Goal: Information Seeking & Learning: Learn about a topic

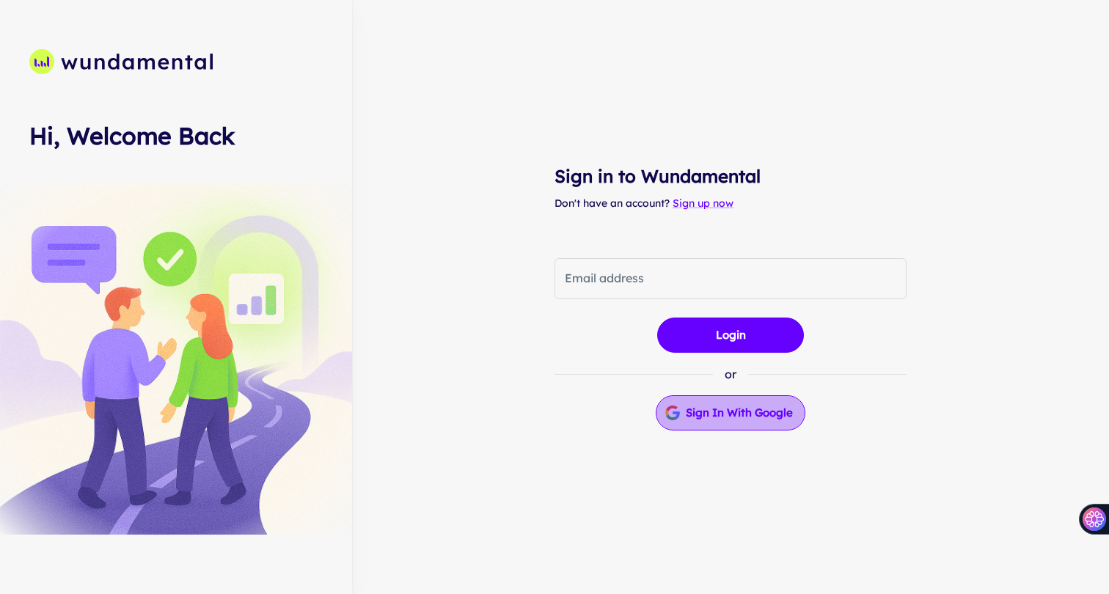
click at [711, 403] on button "Sign in with Google" at bounding box center [731, 412] width 150 height 35
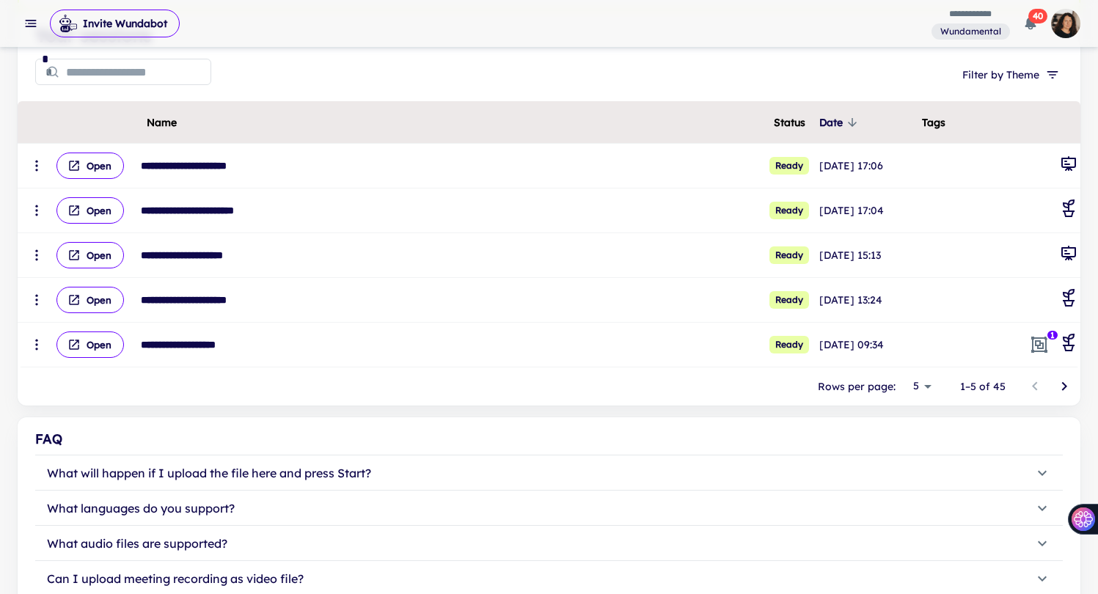
scroll to position [189, 0]
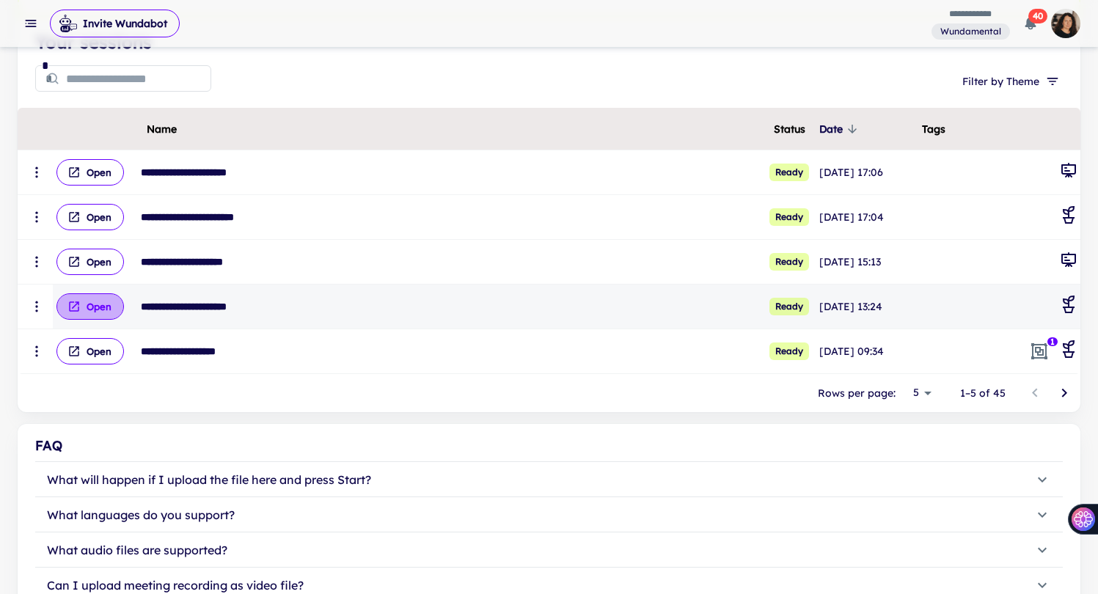
click at [97, 307] on button "Open" at bounding box center [89, 306] width 67 height 26
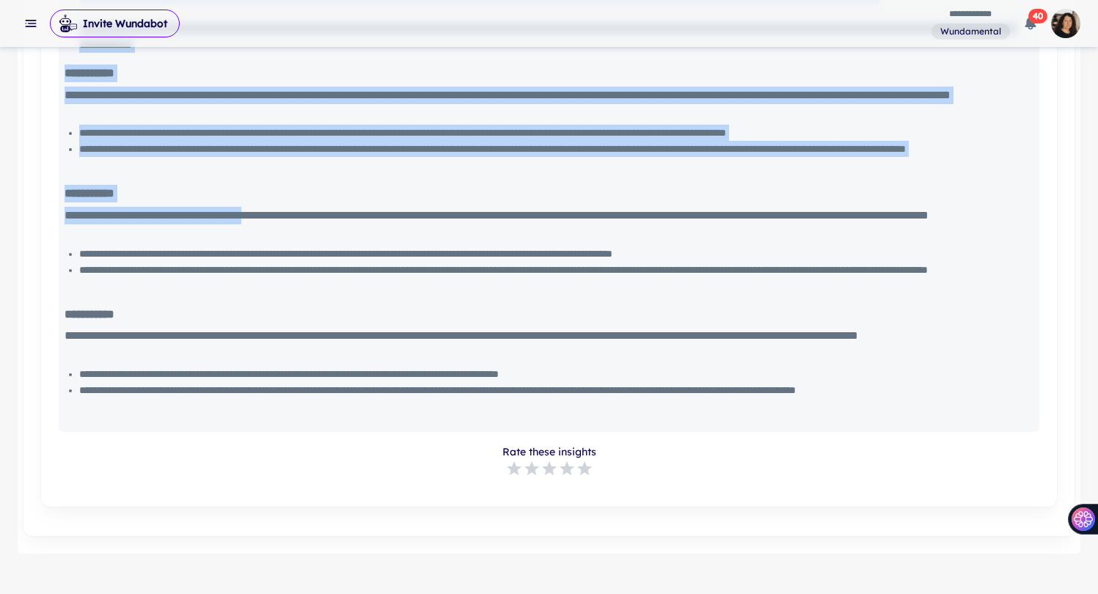
scroll to position [1362, 0]
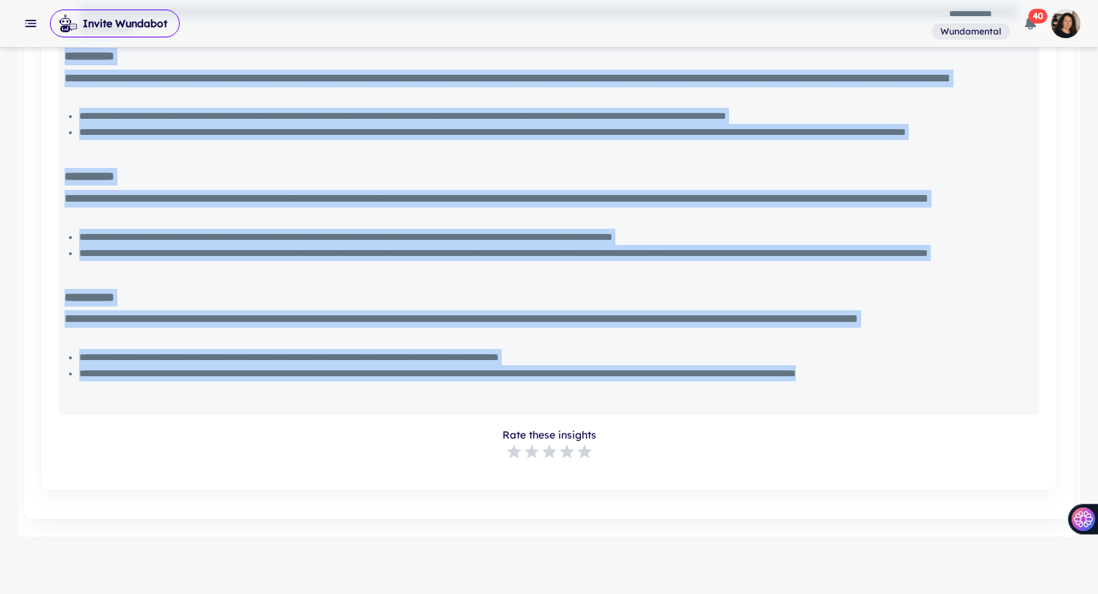
drag, startPoint x: 66, startPoint y: 83, endPoint x: 136, endPoint y: 389, distance: 314.5
copy div "**********"
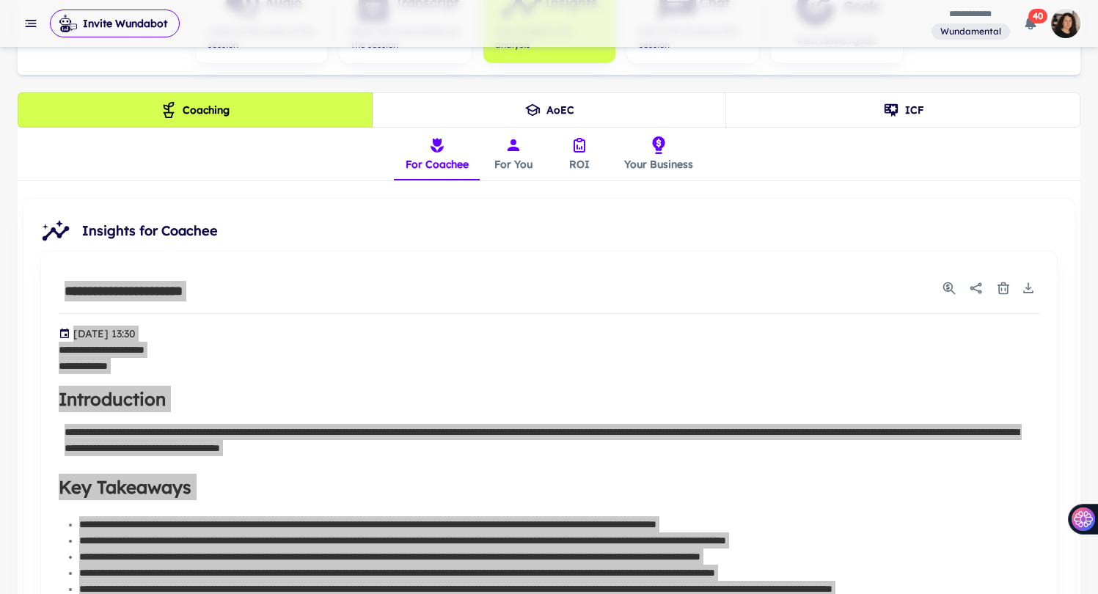
scroll to position [0, 0]
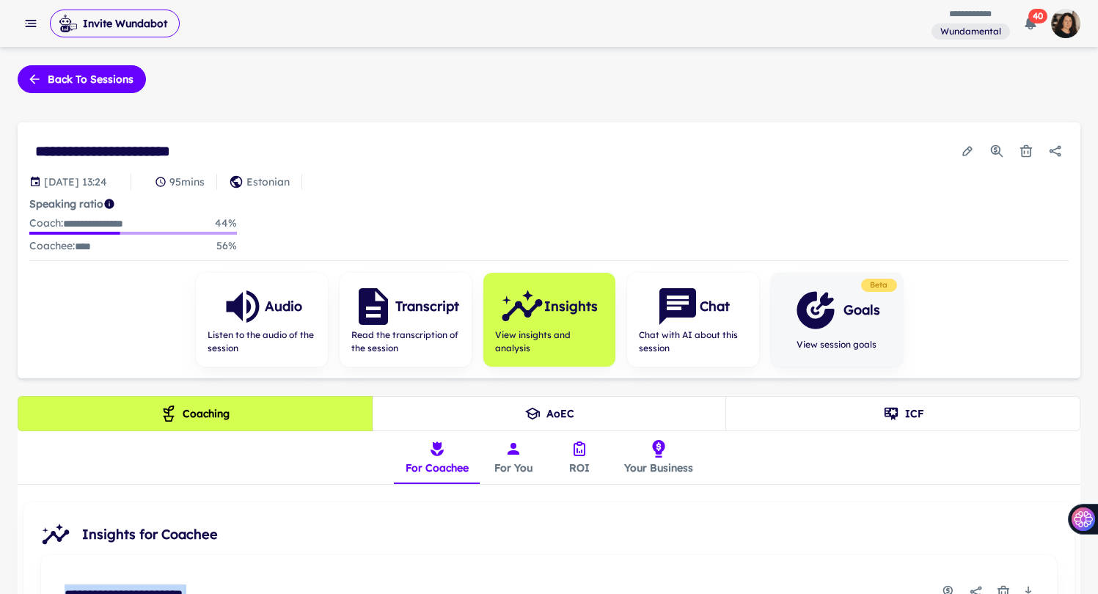
click at [850, 315] on h6 "Goals" at bounding box center [861, 310] width 37 height 21
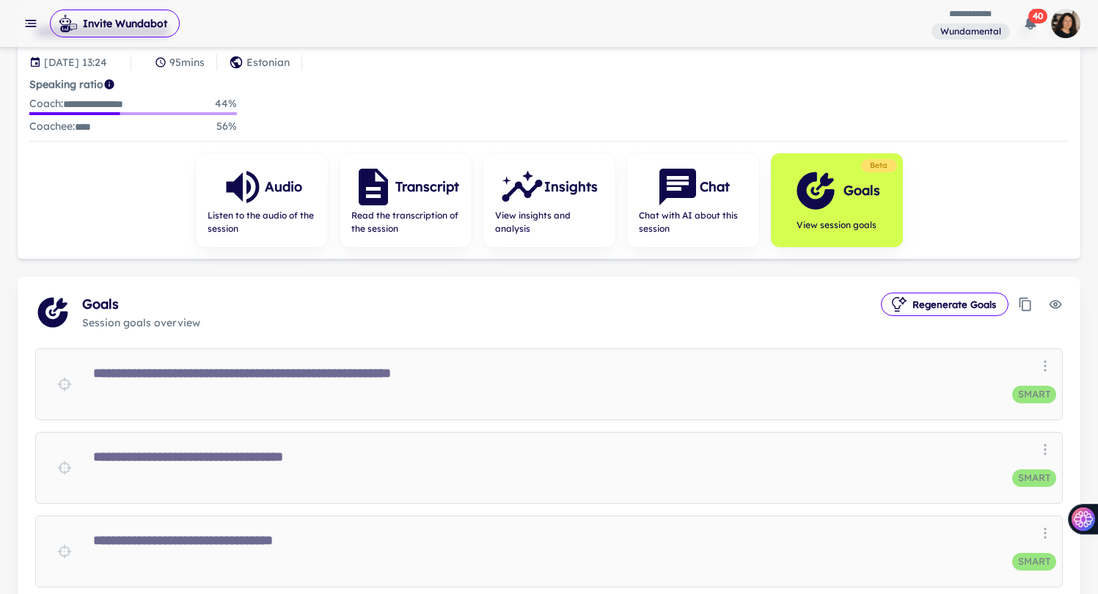
scroll to position [315, 0]
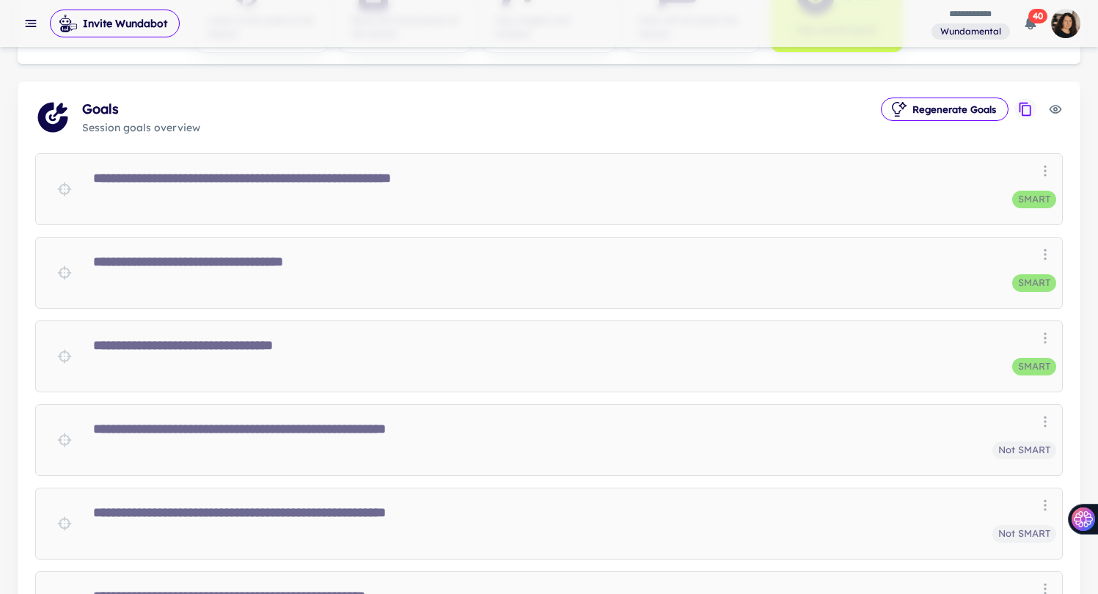
click at [1028, 110] on icon "Copy goals to clipboard" at bounding box center [1025, 109] width 15 height 15
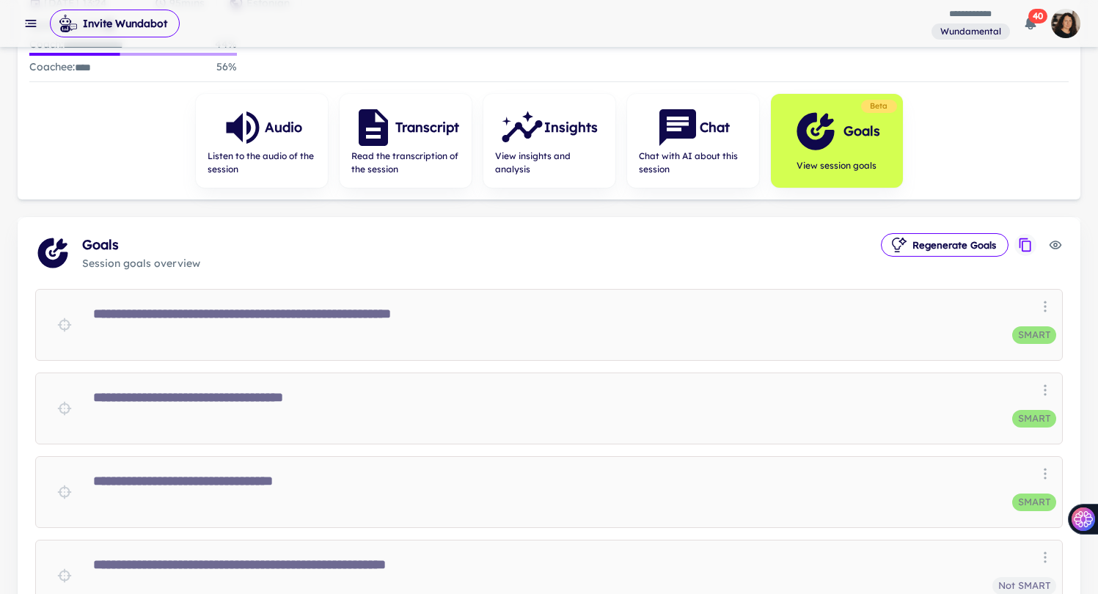
scroll to position [0, 0]
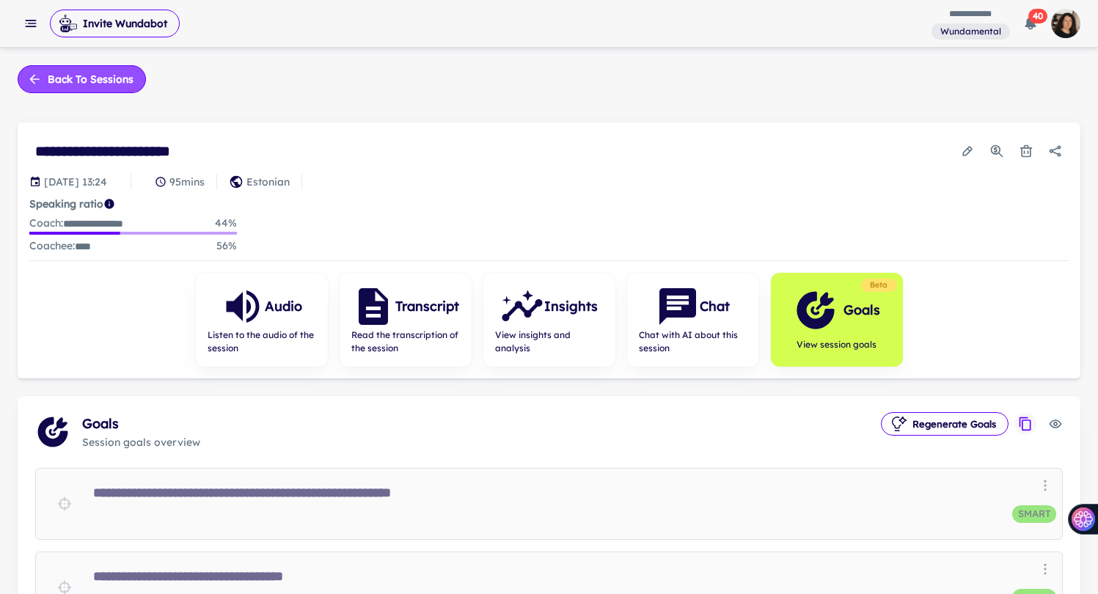
click at [53, 75] on button "Back to sessions" at bounding box center [82, 79] width 128 height 28
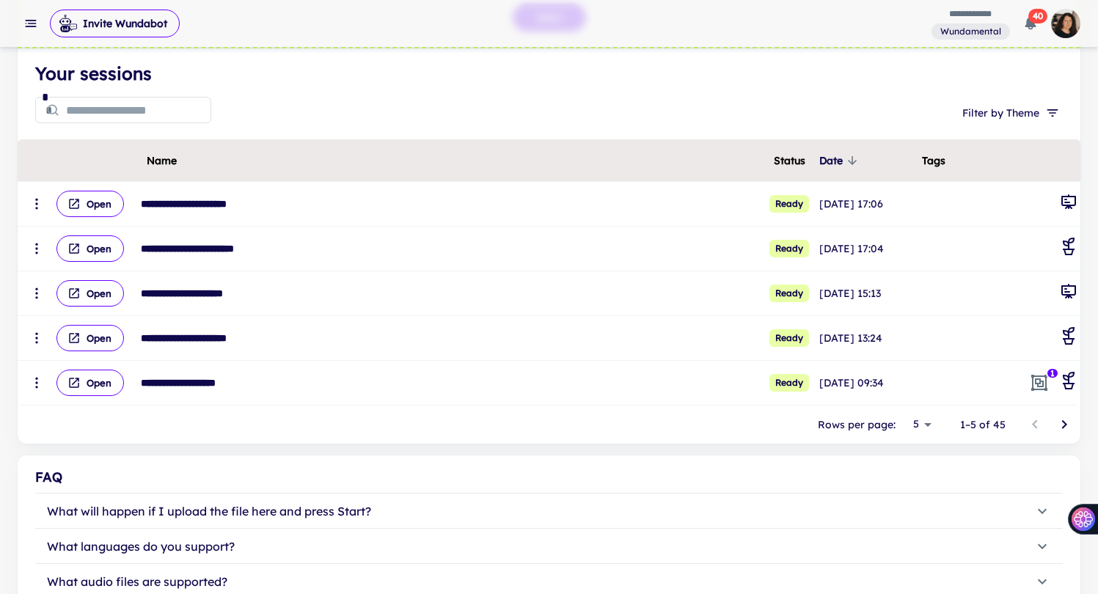
scroll to position [159, 0]
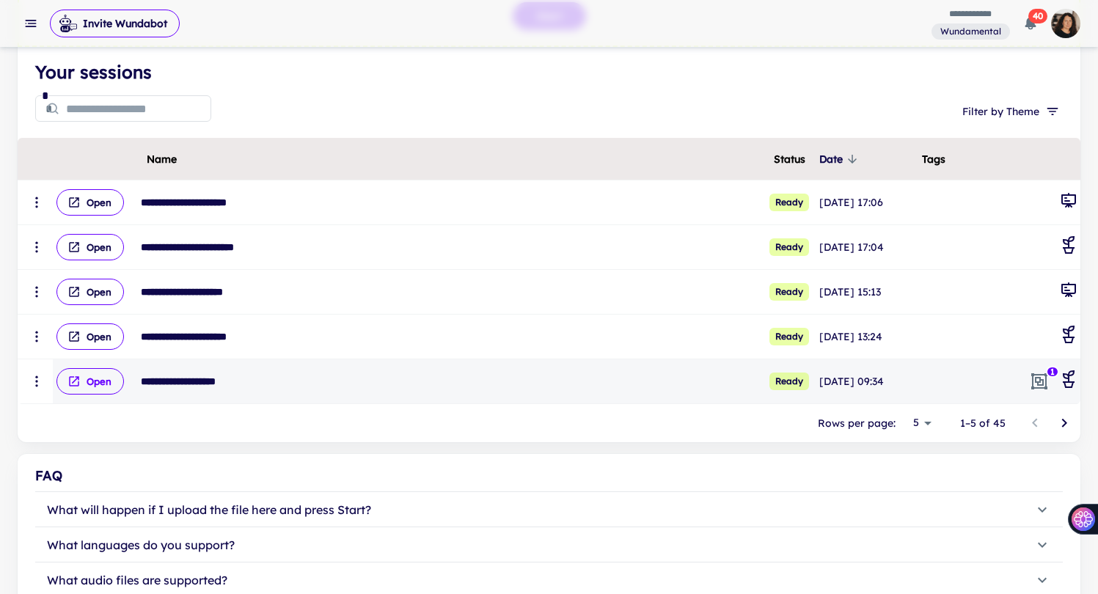
click at [76, 381] on icon "scrollable content" at bounding box center [73, 381] width 13 height 13
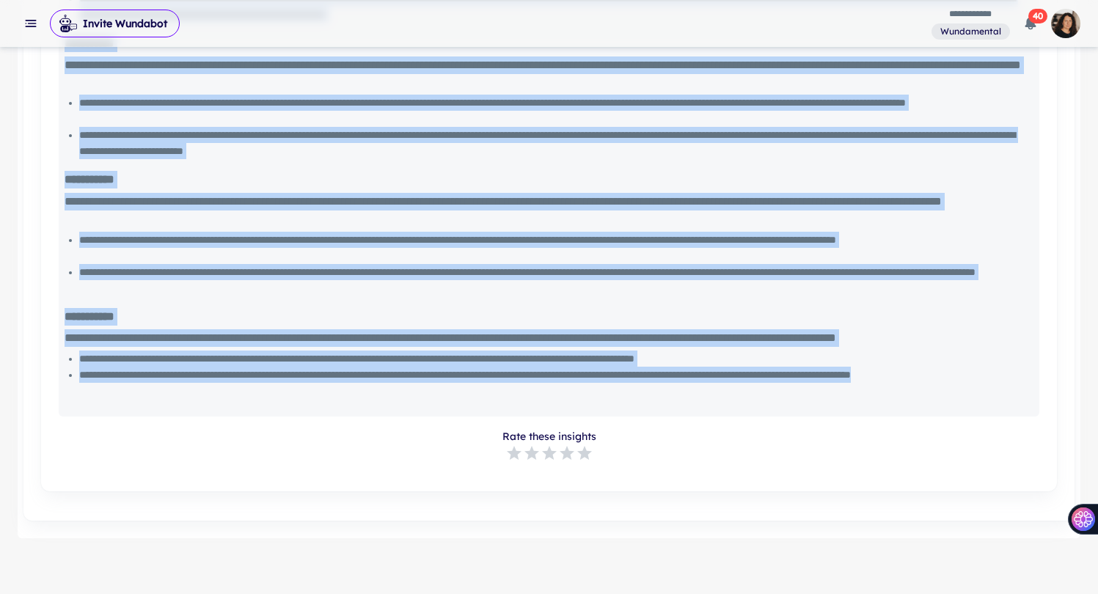
scroll to position [1425, 0]
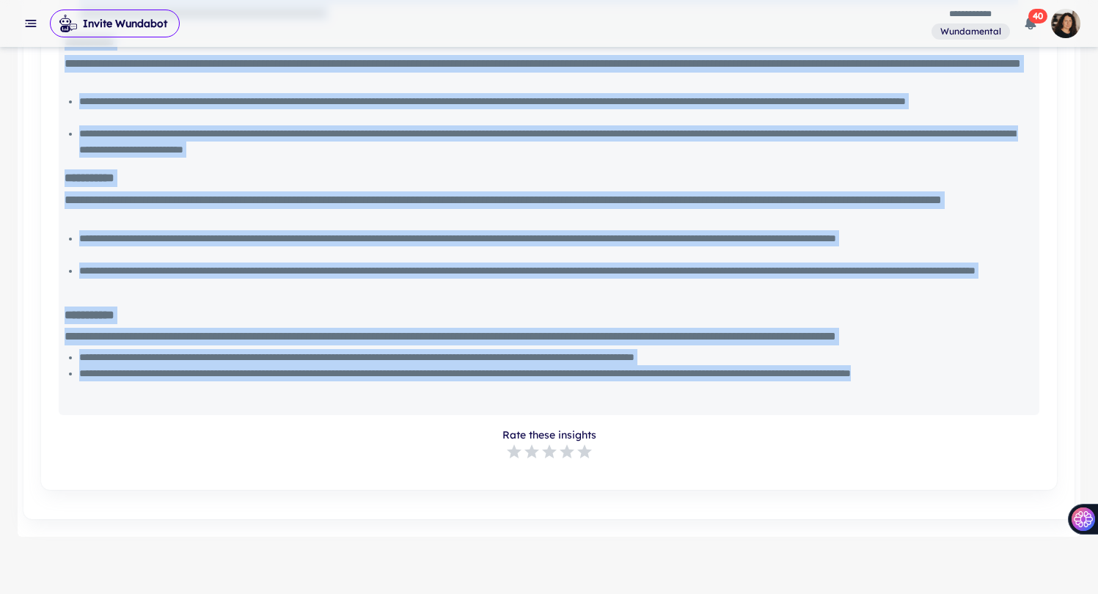
drag, startPoint x: 65, startPoint y: 280, endPoint x: 300, endPoint y: 389, distance: 259.2
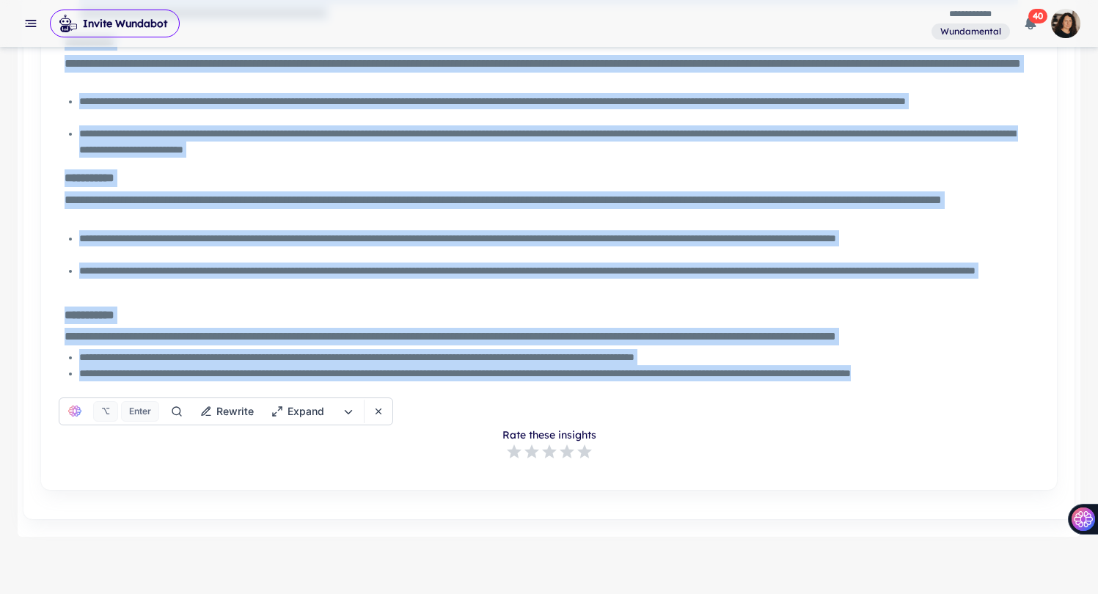
copy div "**********"
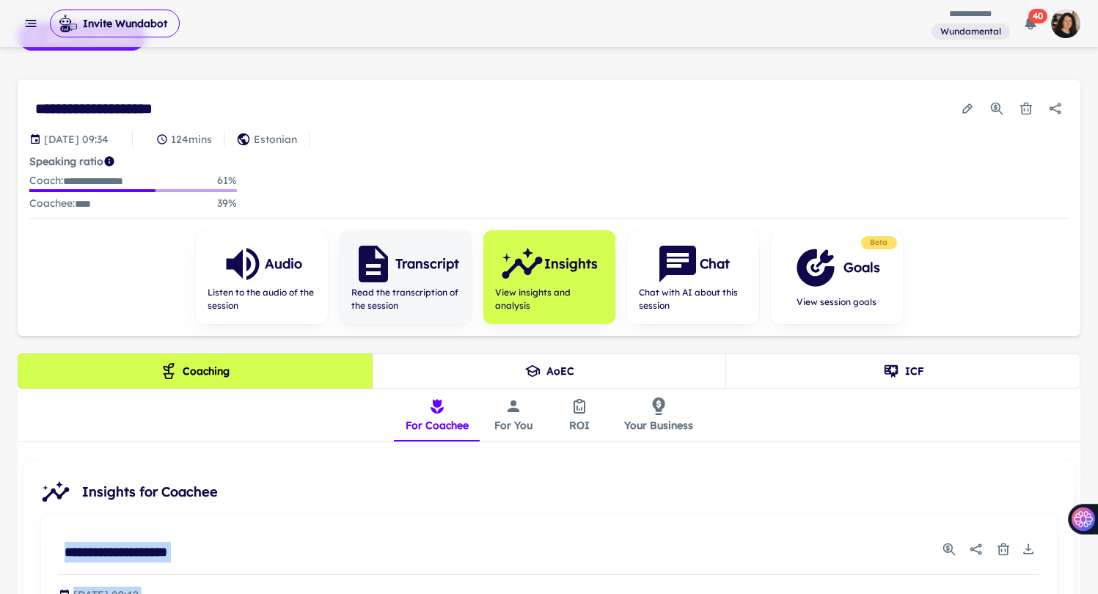
scroll to position [0, 0]
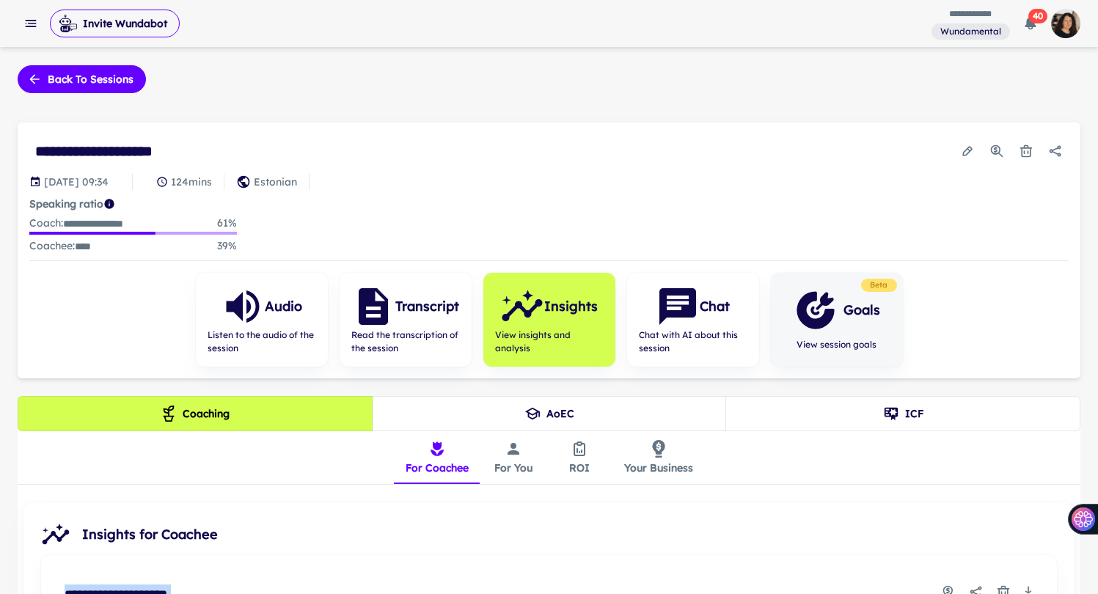
drag, startPoint x: 814, startPoint y: 340, endPoint x: 807, endPoint y: 342, distance: 7.5
click at [814, 340] on span "View session goals" at bounding box center [837, 344] width 87 height 13
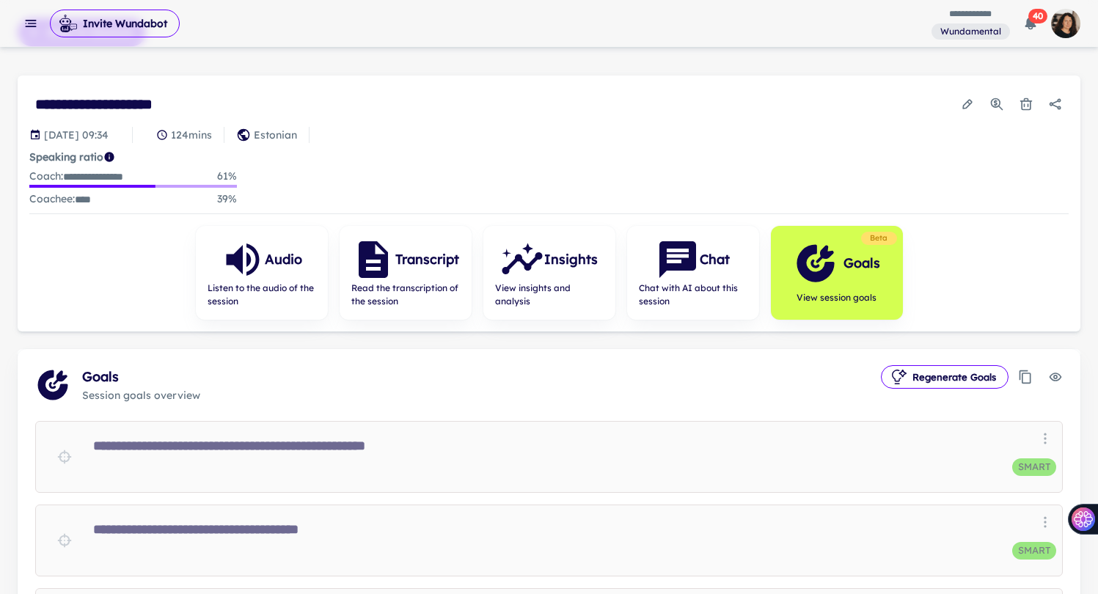
scroll to position [214, 0]
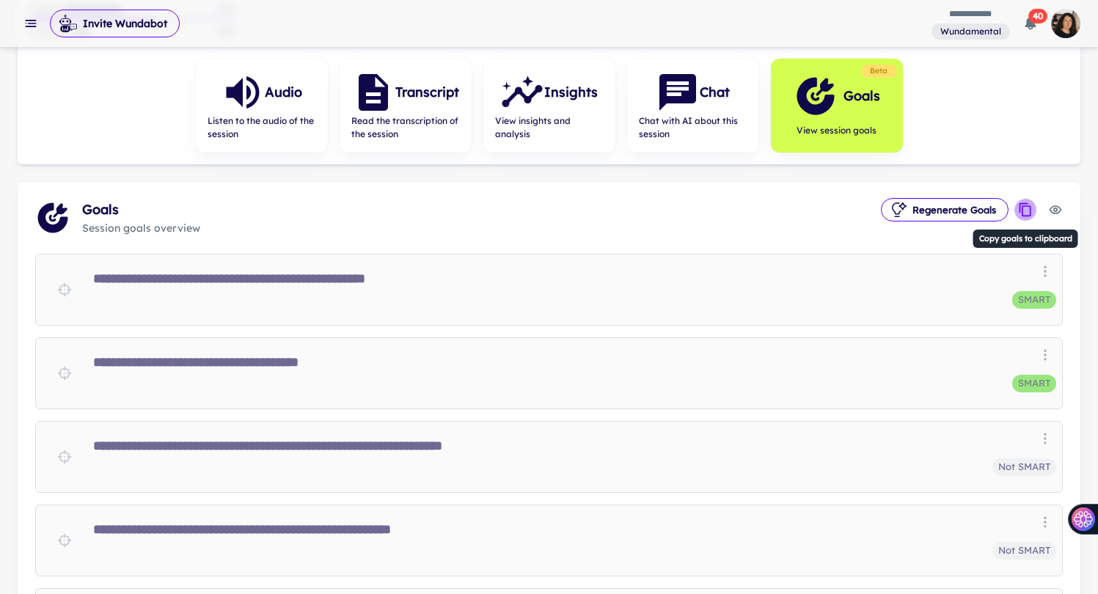
click at [1032, 207] on icon "Copy goals to clipboard" at bounding box center [1025, 209] width 15 height 15
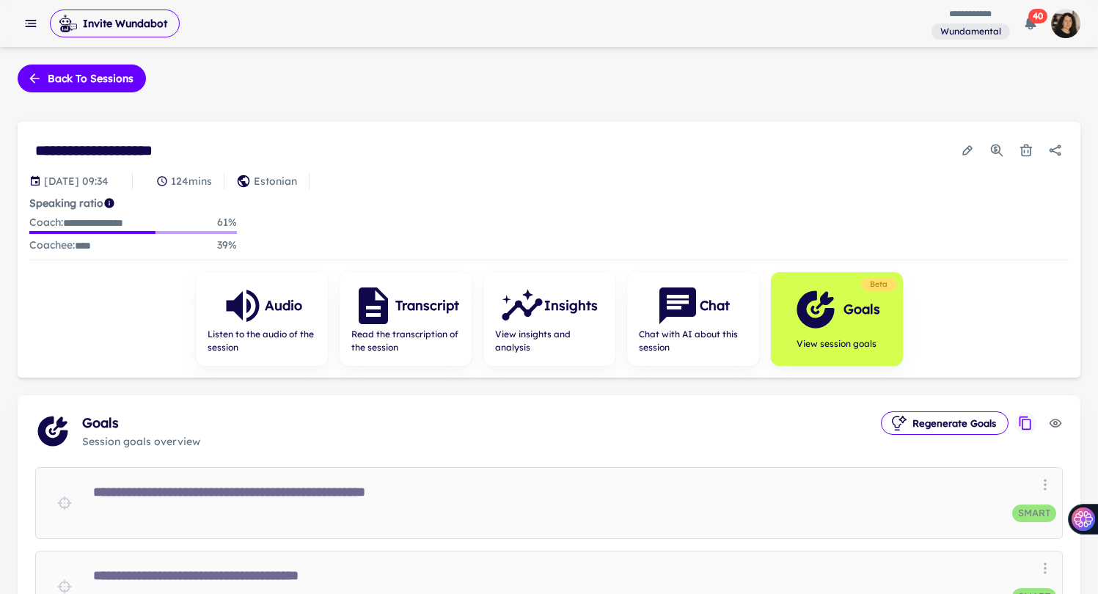
scroll to position [0, 0]
click at [85, 80] on button "Back to sessions" at bounding box center [82, 79] width 128 height 28
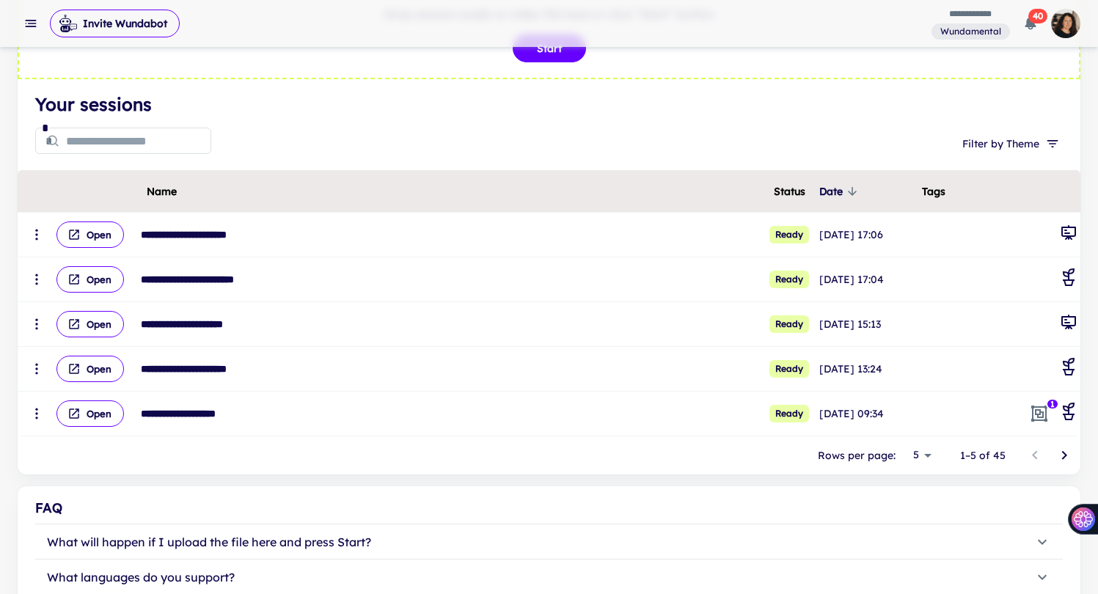
scroll to position [67, 0]
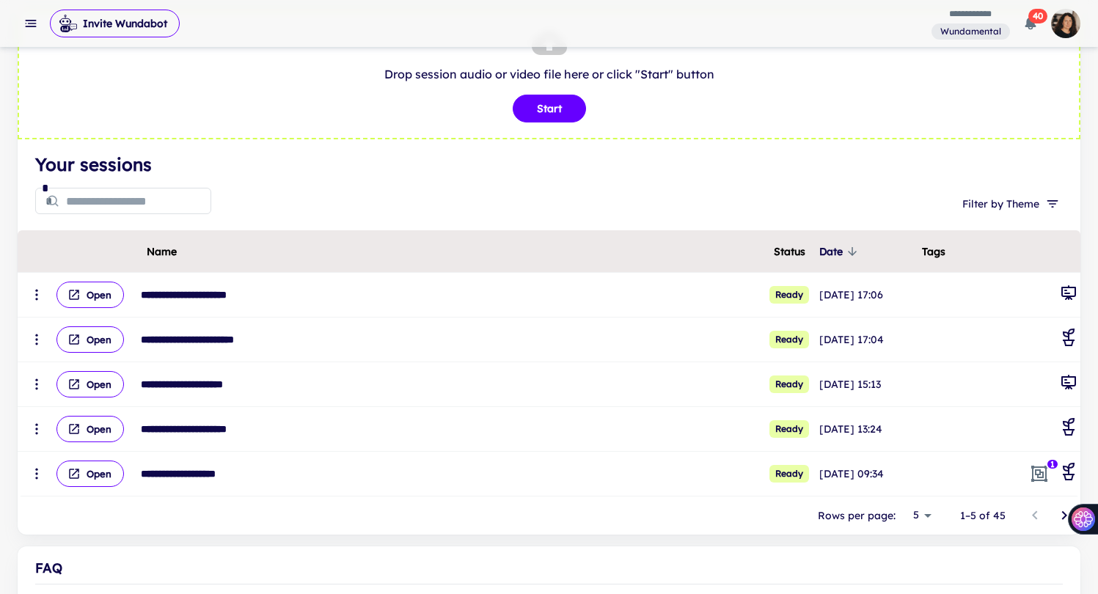
click at [1060, 514] on icon "Go to next page" at bounding box center [1064, 516] width 18 height 18
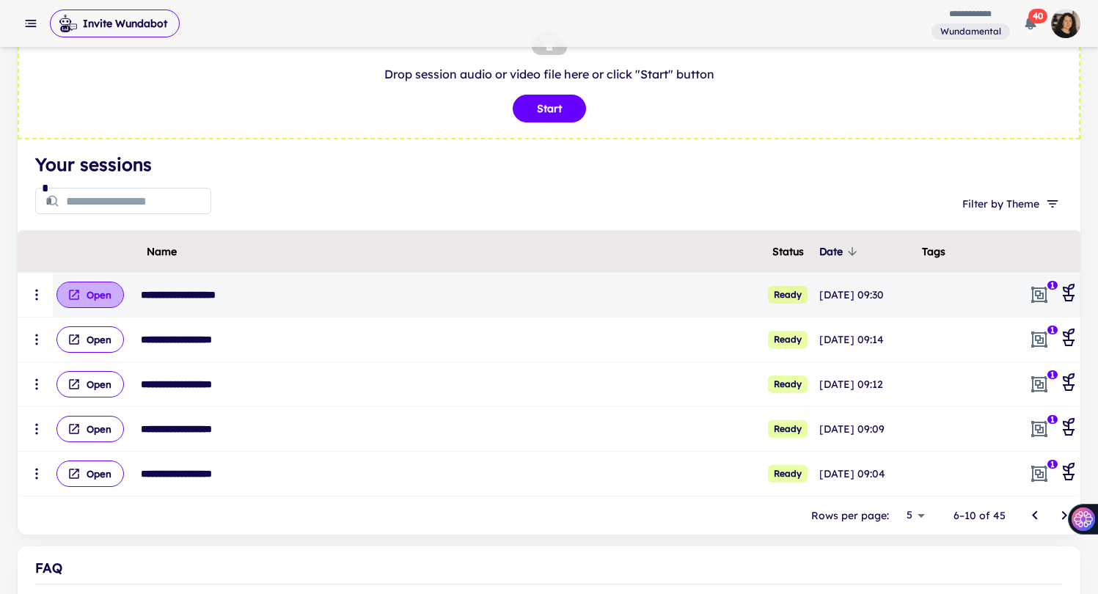
click at [109, 293] on button "Open" at bounding box center [89, 295] width 67 height 26
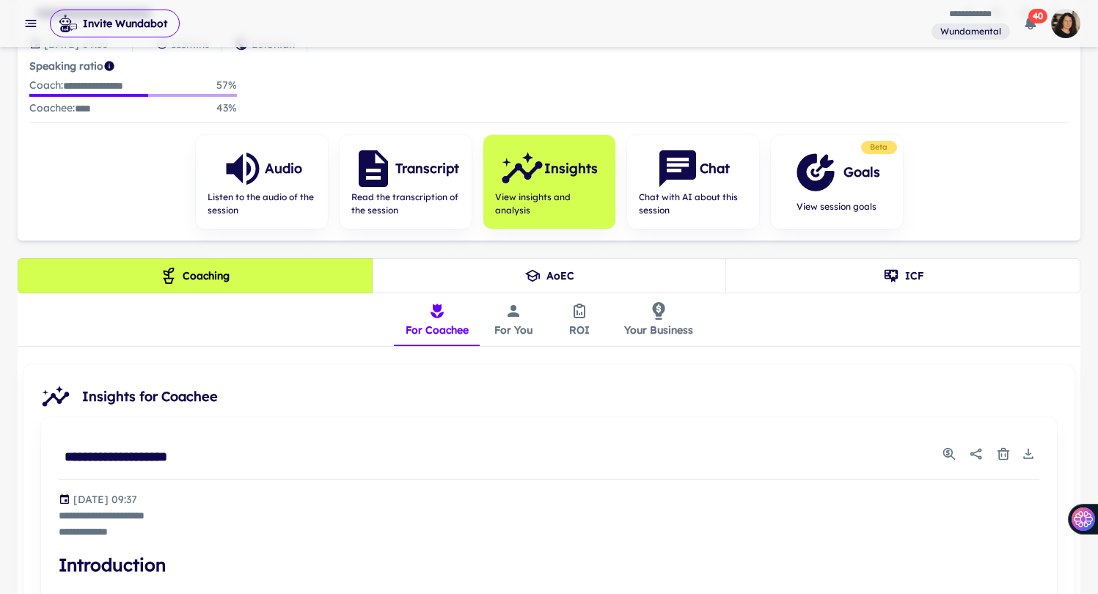
scroll to position [290, 0]
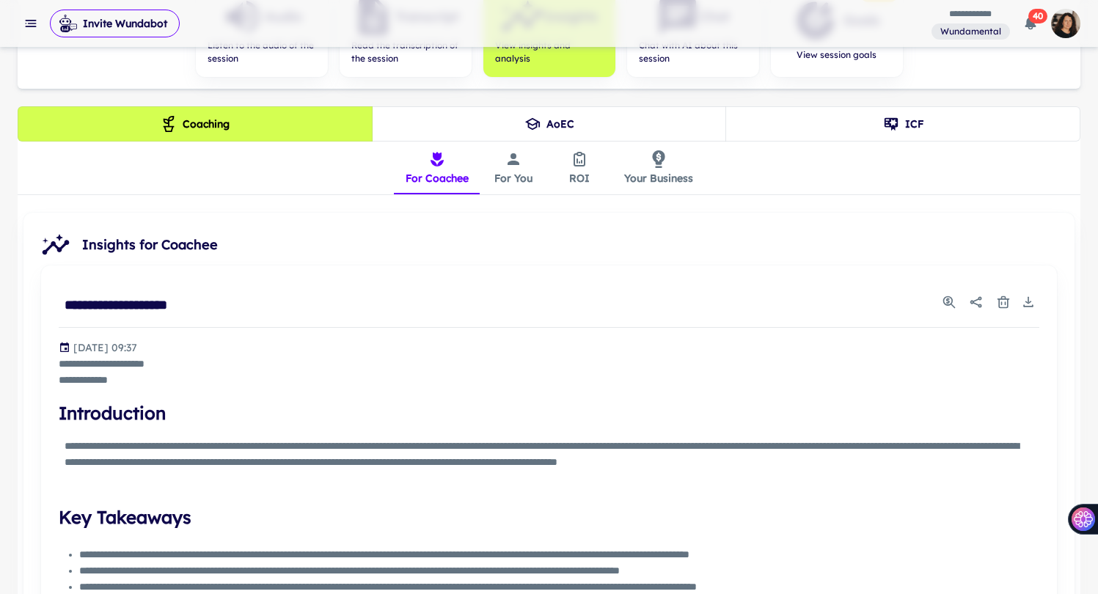
drag, startPoint x: 67, startPoint y: 303, endPoint x: 177, endPoint y: 353, distance: 121.1
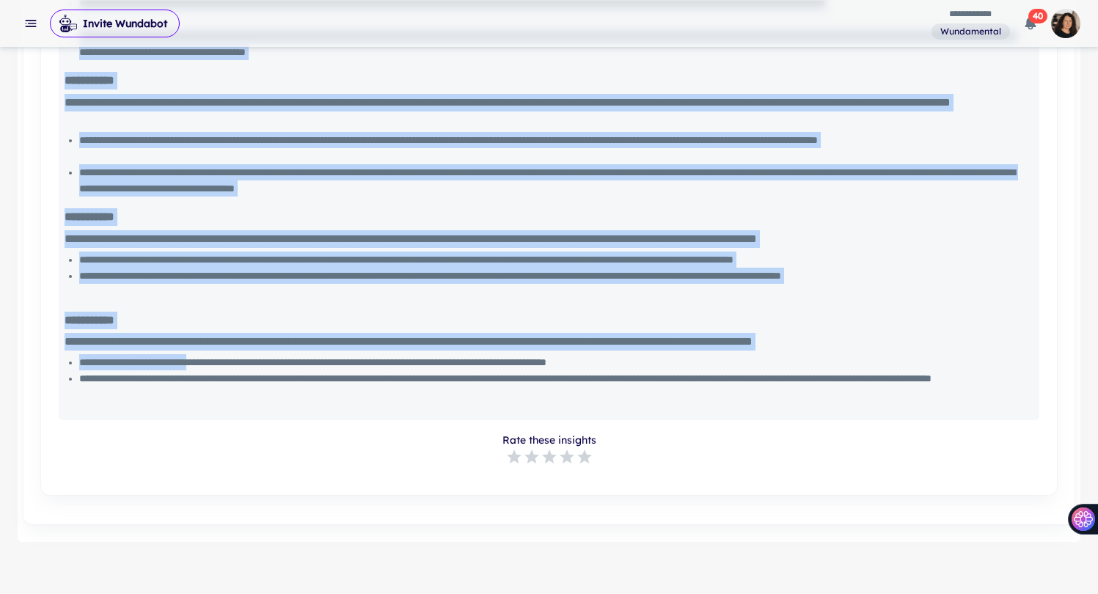
scroll to position [1341, 0]
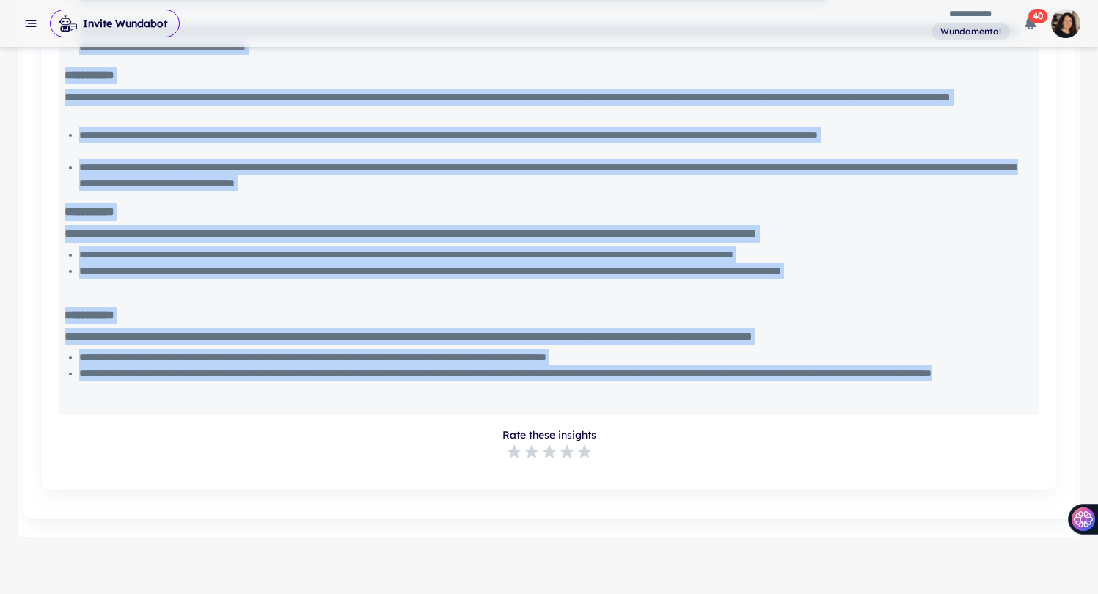
drag, startPoint x: 67, startPoint y: 302, endPoint x: 304, endPoint y: 381, distance: 249.5
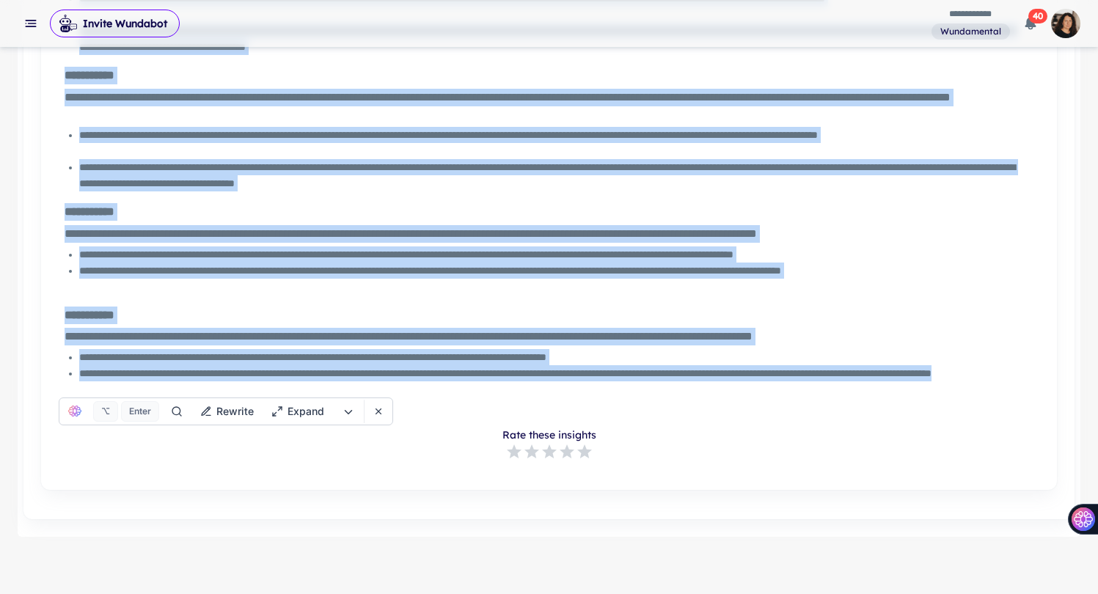
copy div "**********"
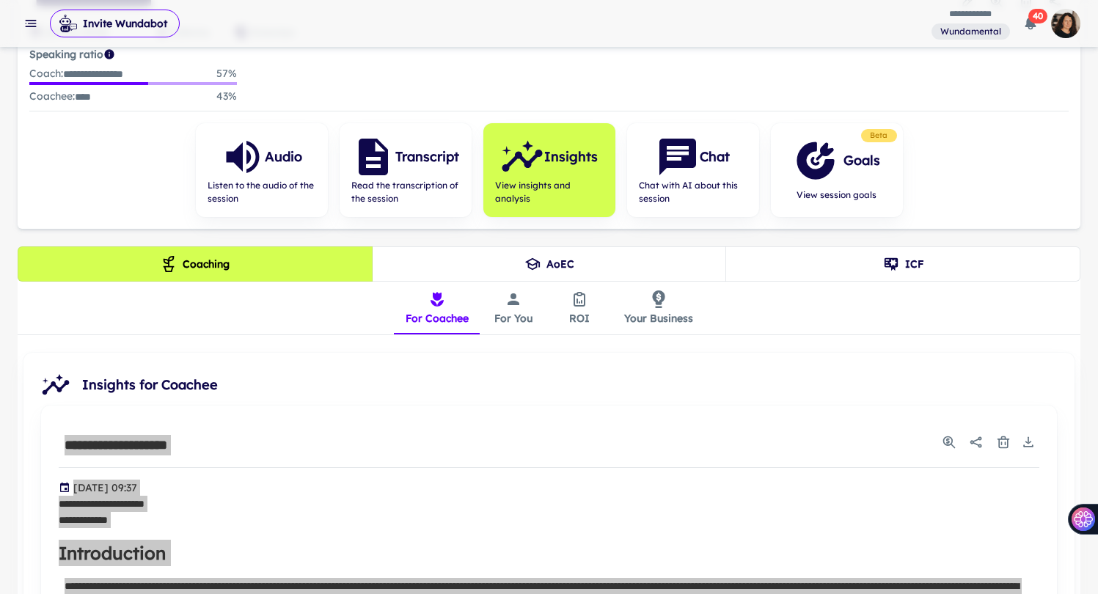
scroll to position [148, 0]
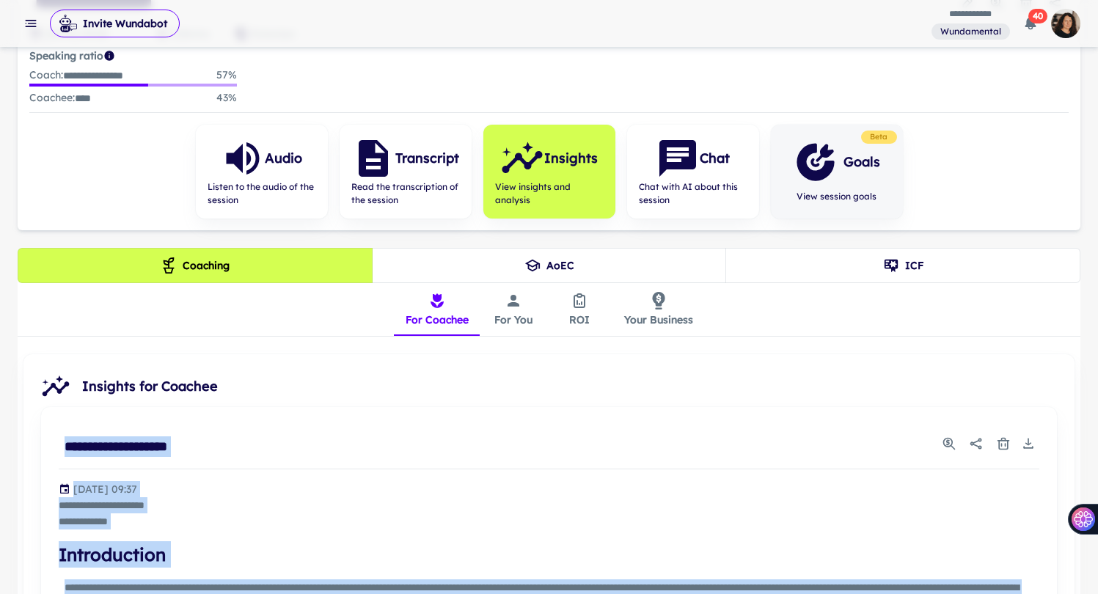
click at [823, 171] on icon "button" at bounding box center [814, 161] width 37 height 37
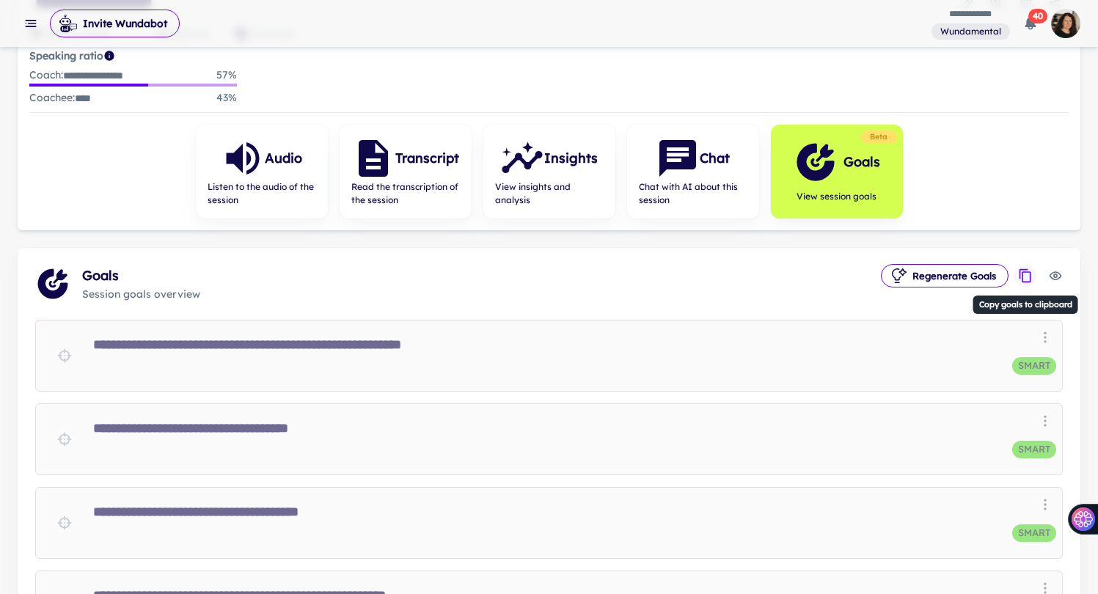
click at [1030, 276] on icon "Copy goals to clipboard" at bounding box center [1025, 275] width 12 height 13
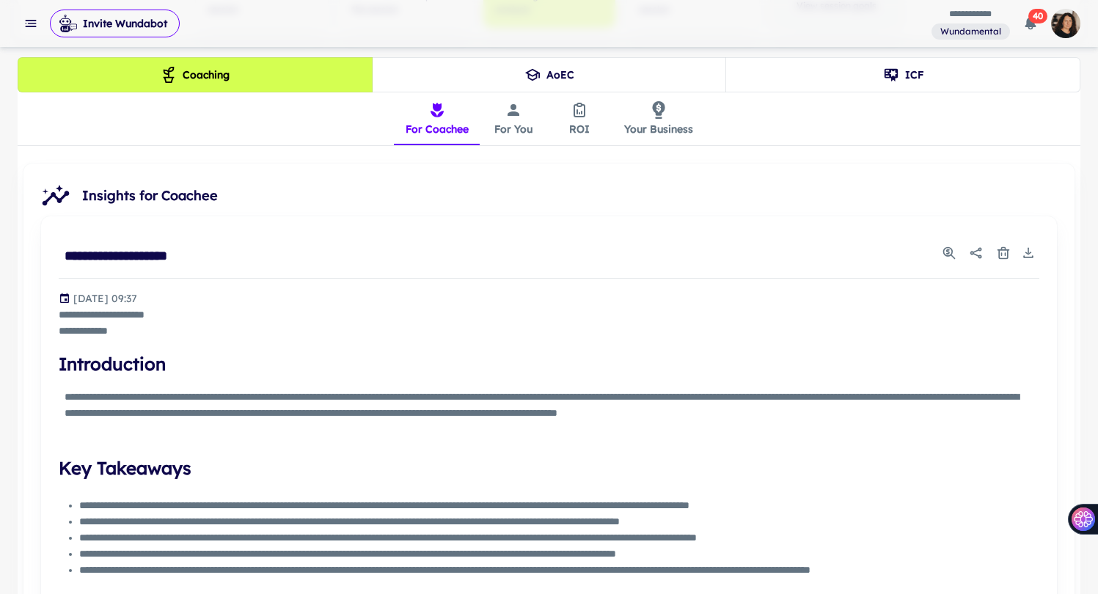
scroll to position [30, 0]
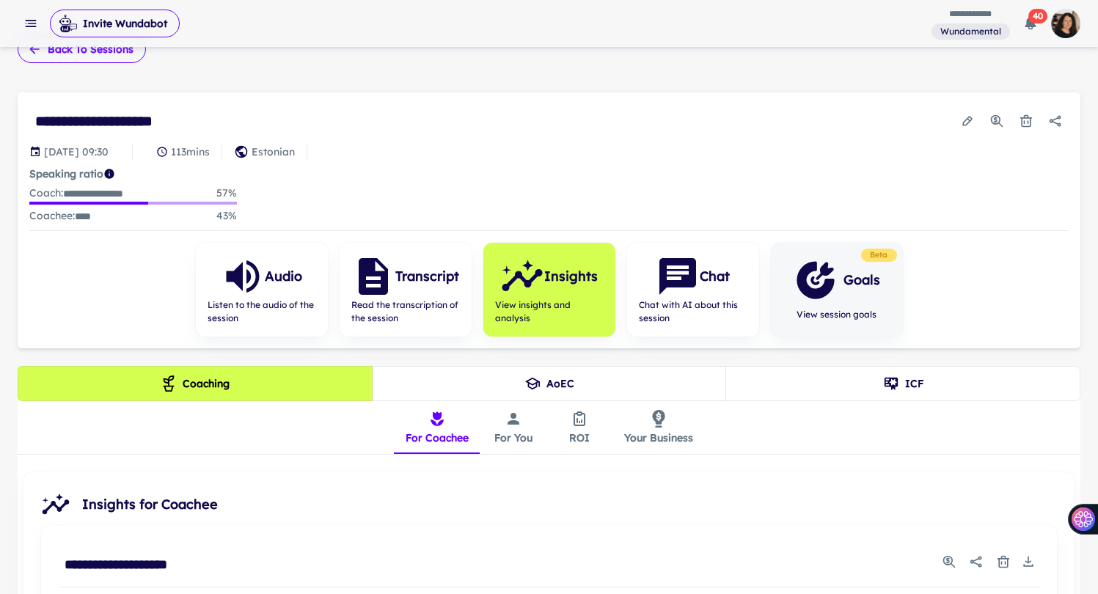
click at [67, 55] on button "Back to sessions" at bounding box center [82, 49] width 128 height 28
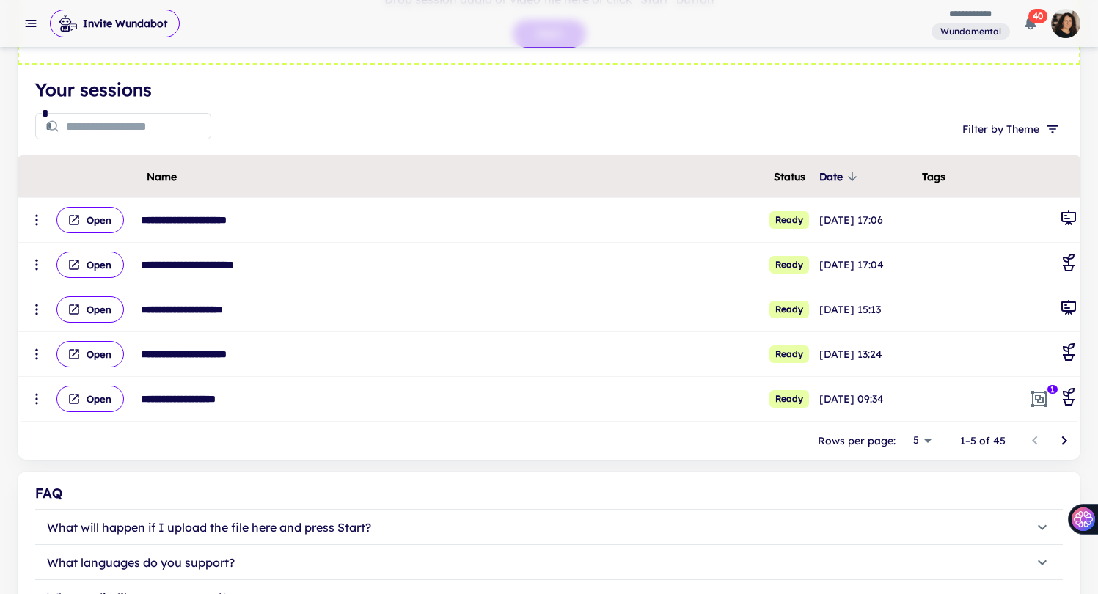
scroll to position [238, 0]
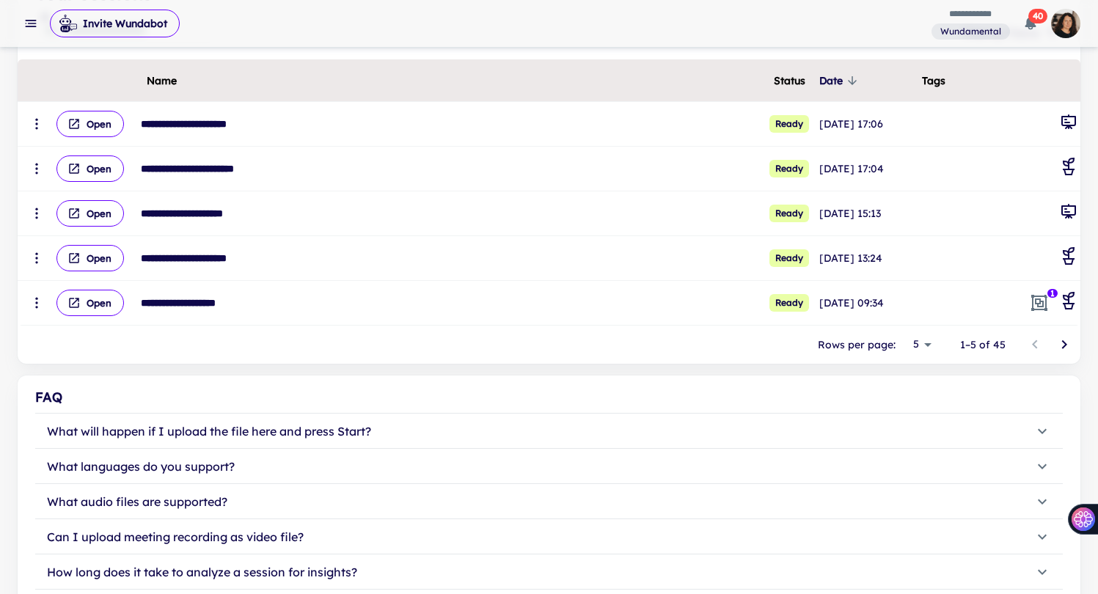
click at [1066, 342] on icon "Go to next page" at bounding box center [1064, 345] width 18 height 18
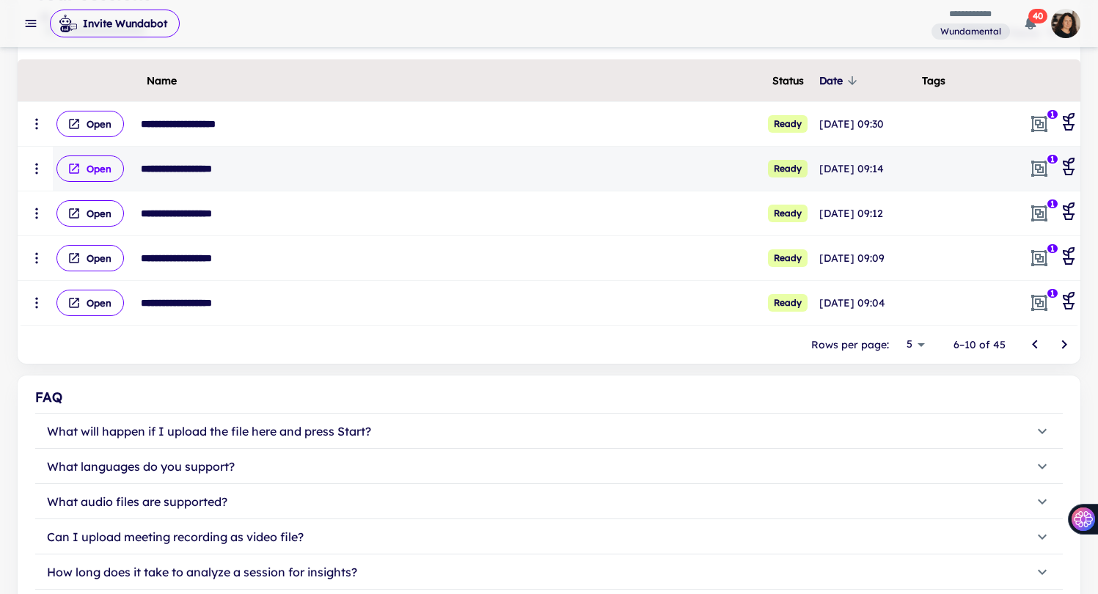
click at [84, 168] on button "Open" at bounding box center [89, 168] width 67 height 26
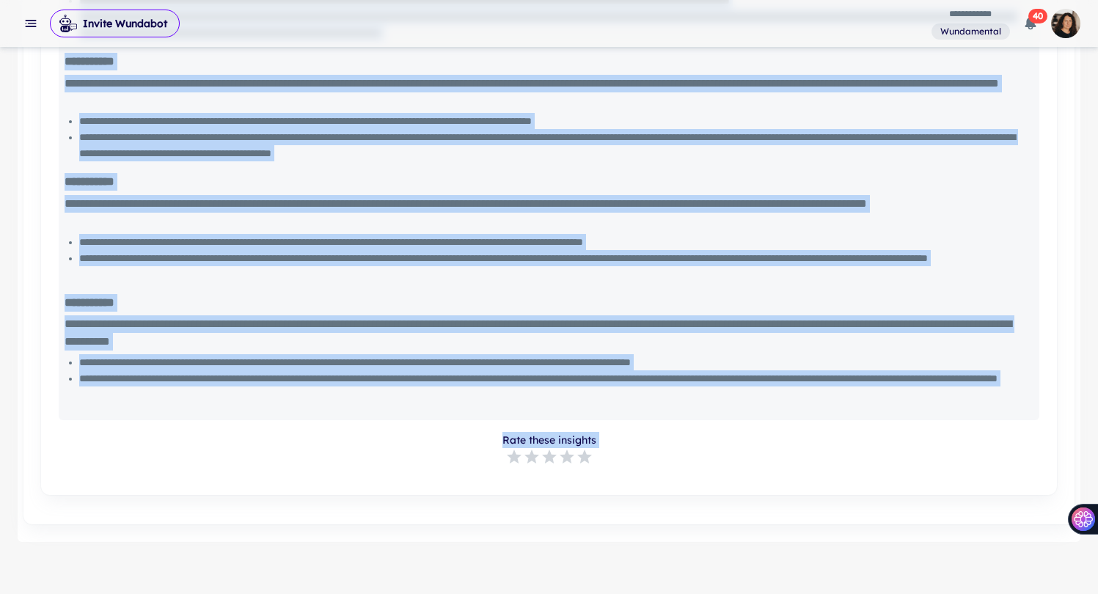
scroll to position [1297, 0]
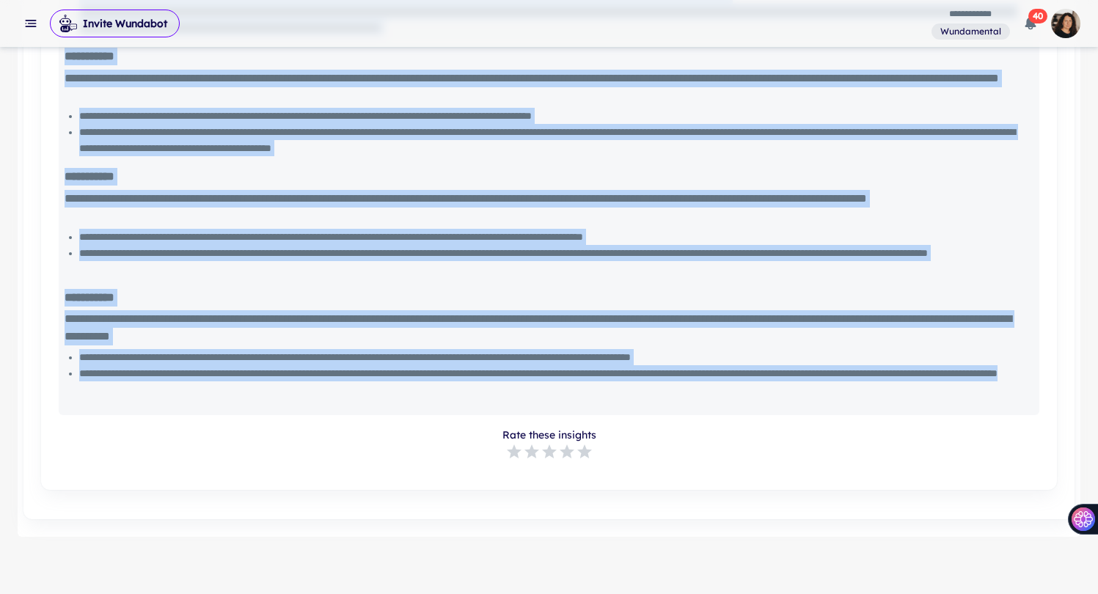
drag, startPoint x: 67, startPoint y: 297, endPoint x: 469, endPoint y: 411, distance: 417.7
copy div "**********"
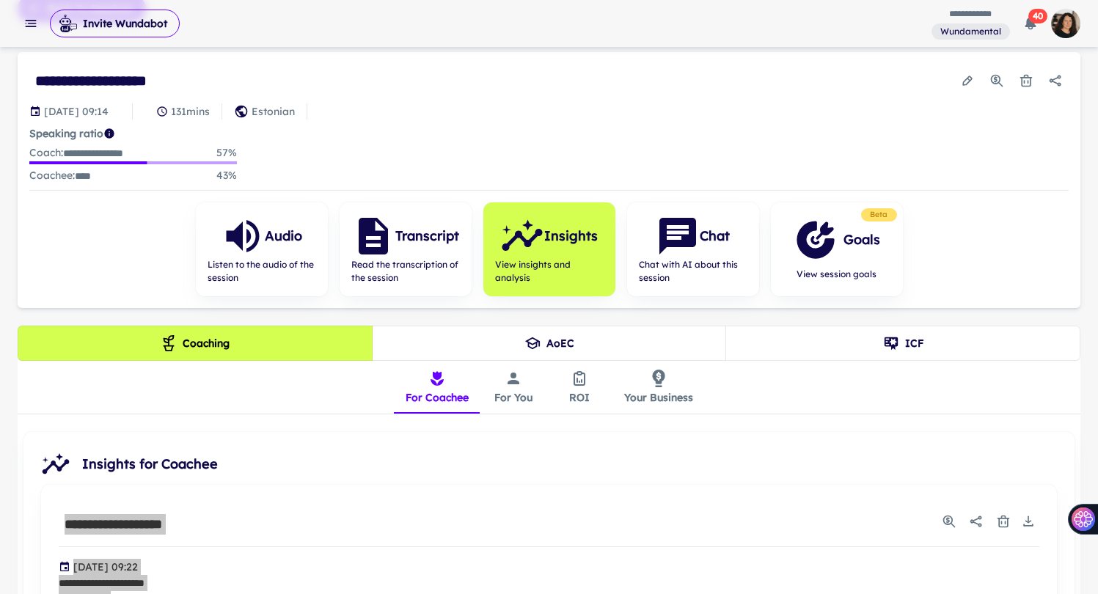
scroll to position [0, 0]
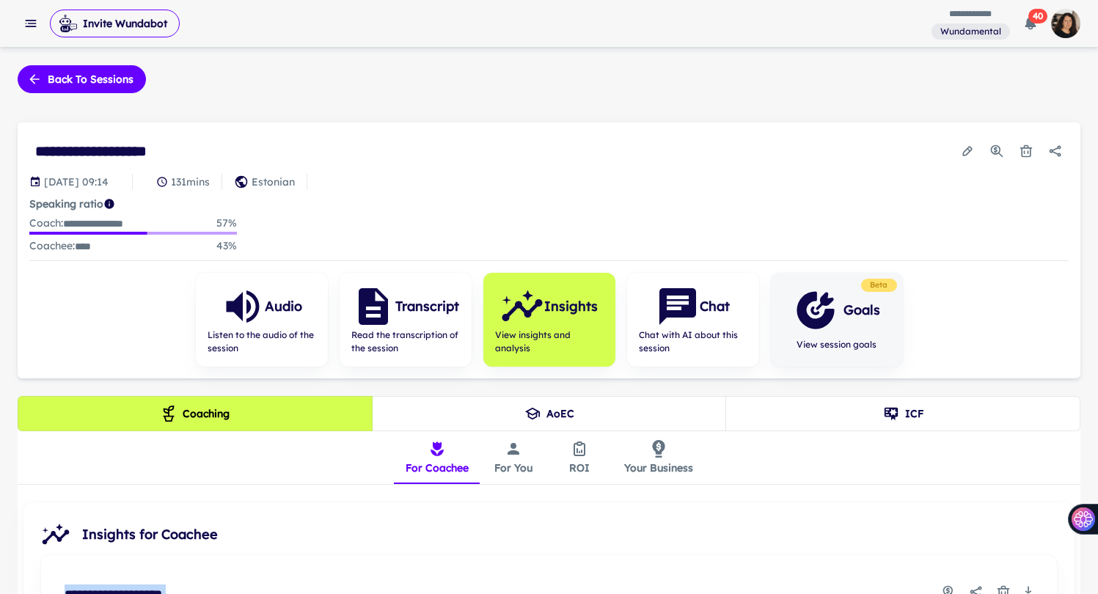
click at [827, 307] on icon "button" at bounding box center [814, 309] width 37 height 37
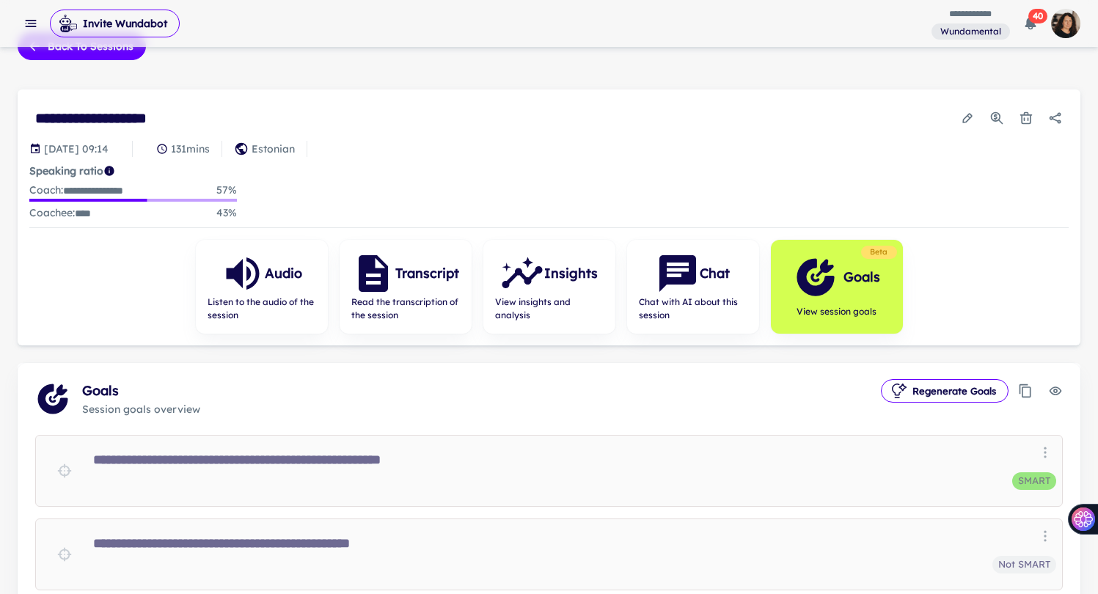
scroll to position [172, 0]
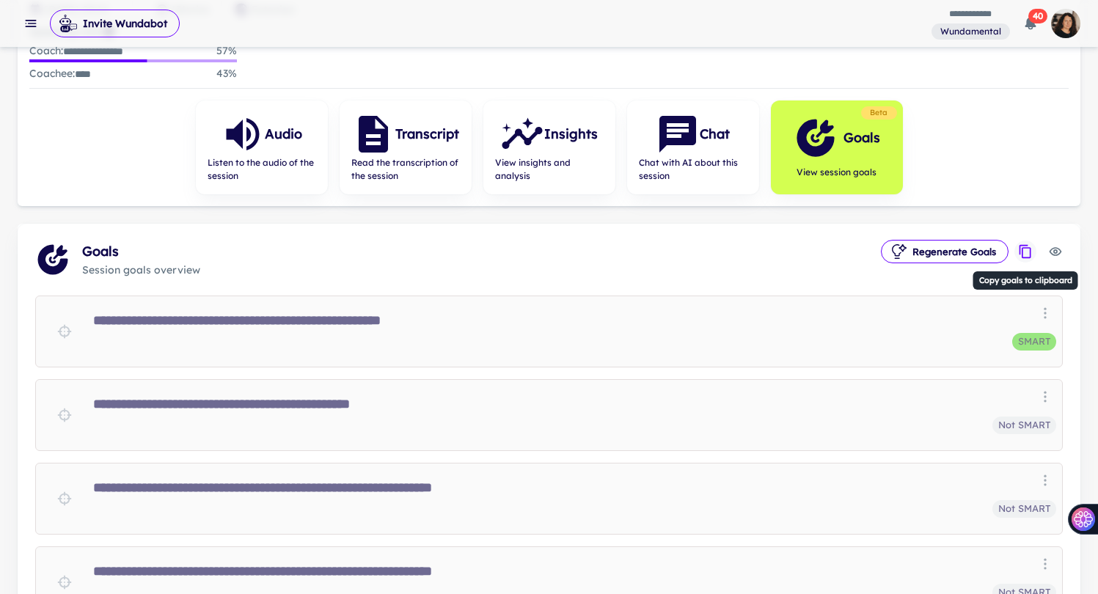
click at [1028, 249] on icon "Copy goals to clipboard" at bounding box center [1025, 251] width 15 height 15
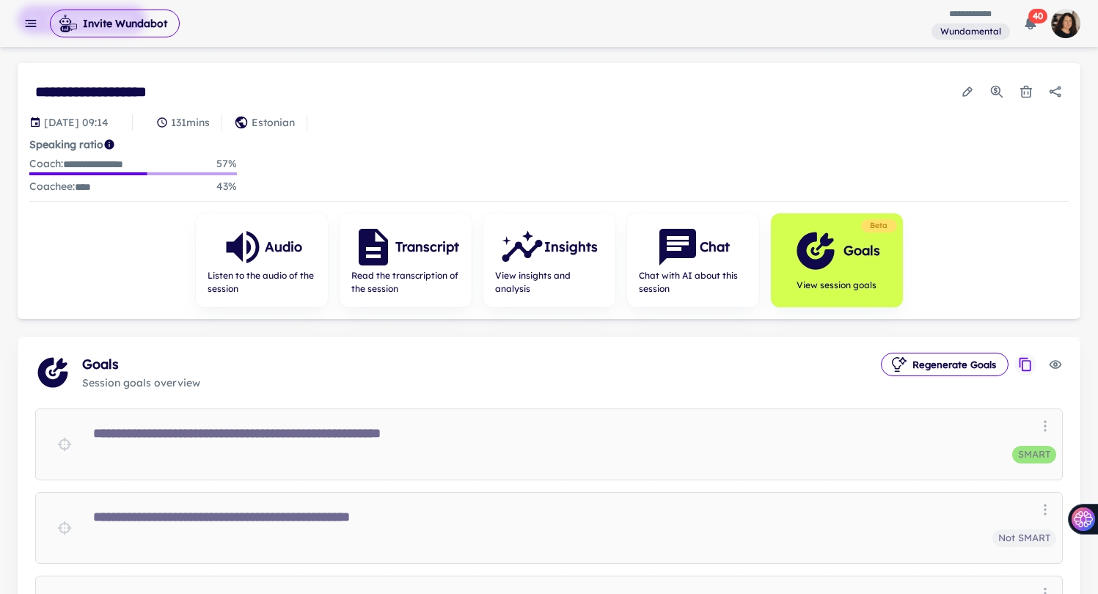
scroll to position [0, 0]
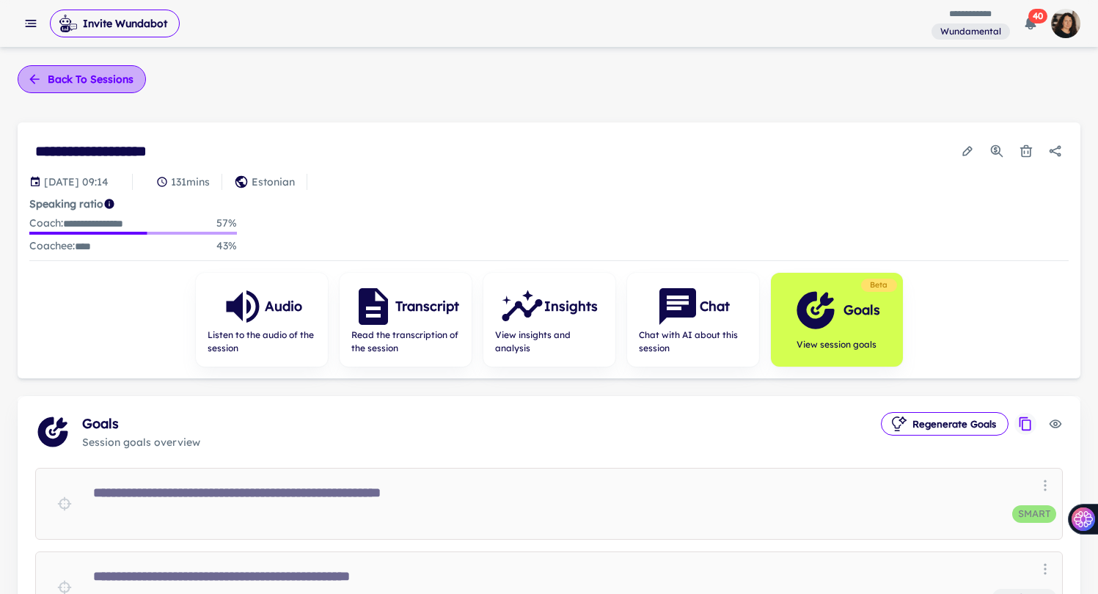
click at [76, 84] on button "Back to sessions" at bounding box center [82, 79] width 128 height 28
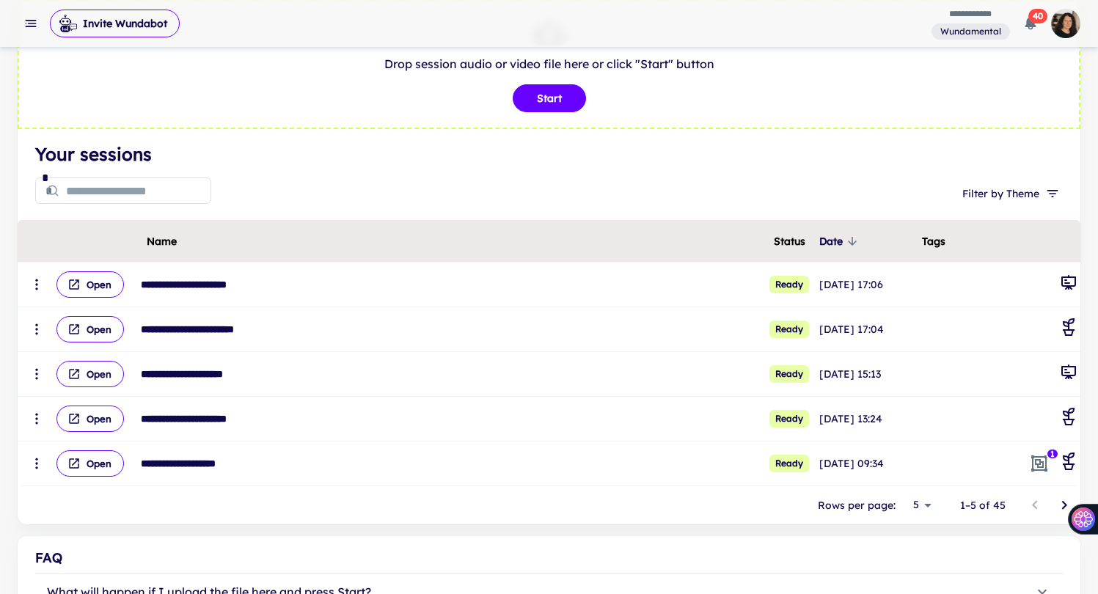
scroll to position [217, 0]
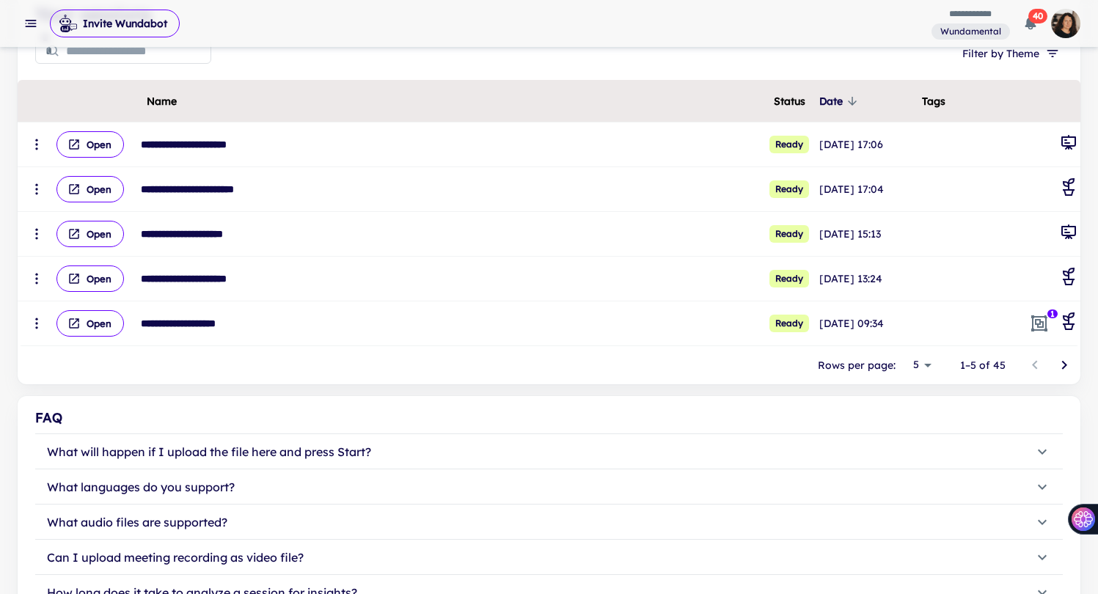
click at [1060, 367] on icon "Go to next page" at bounding box center [1064, 365] width 18 height 18
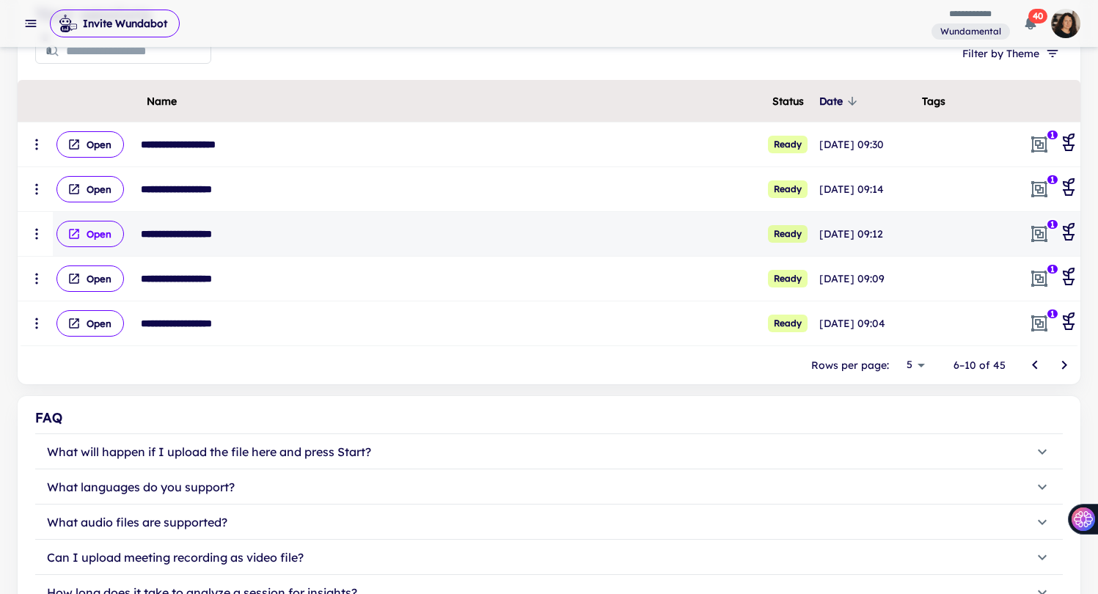
click at [96, 235] on button "Open" at bounding box center [89, 234] width 67 height 26
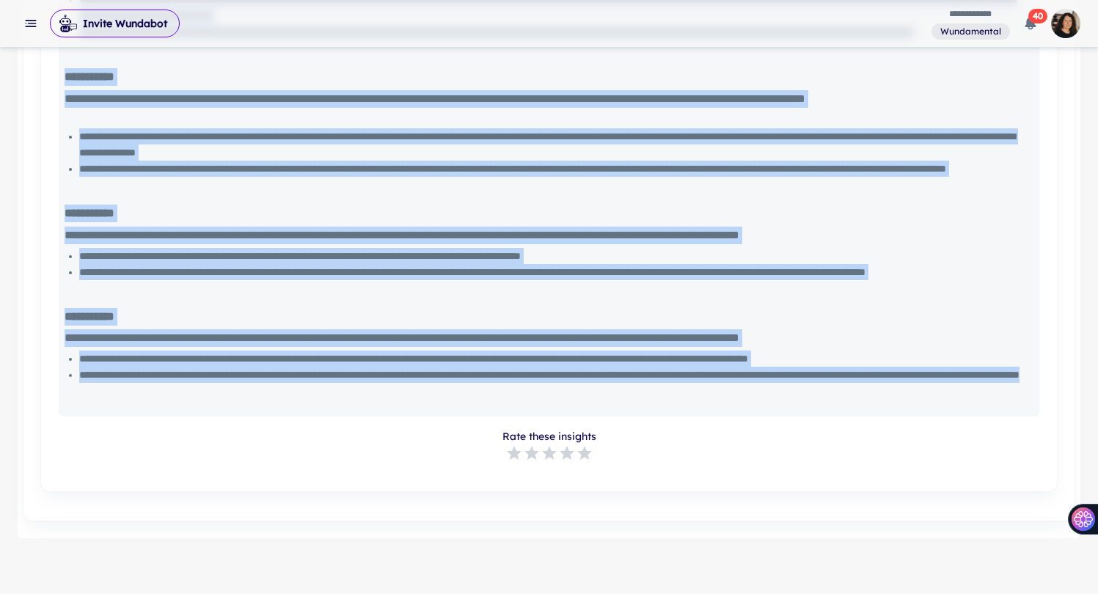
scroll to position [1357, 0]
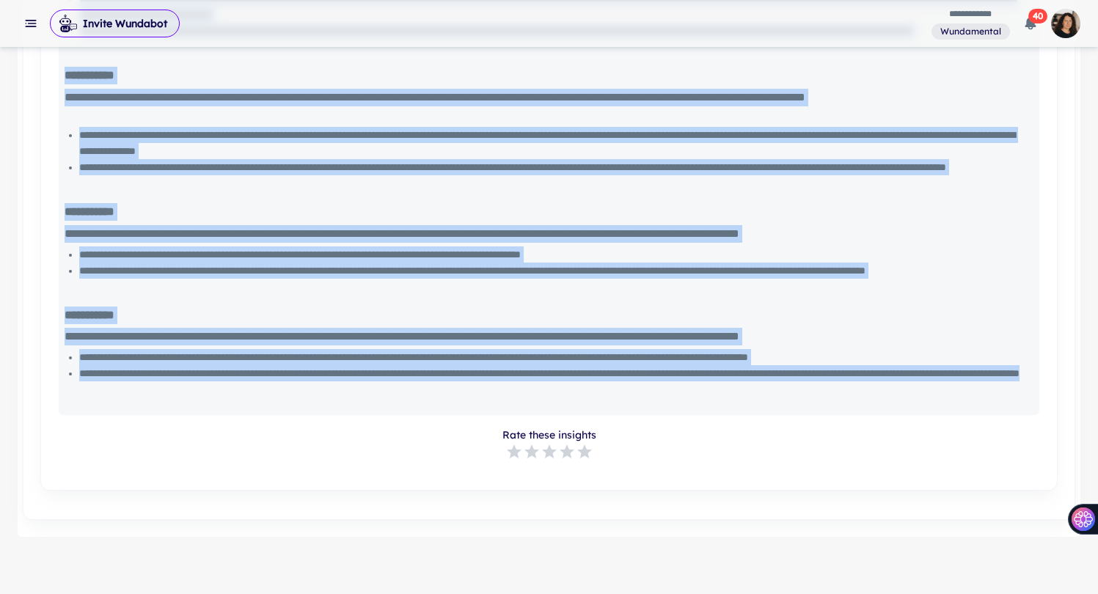
drag, startPoint x: 62, startPoint y: 333, endPoint x: 405, endPoint y: 398, distance: 348.7
copy div "**********"
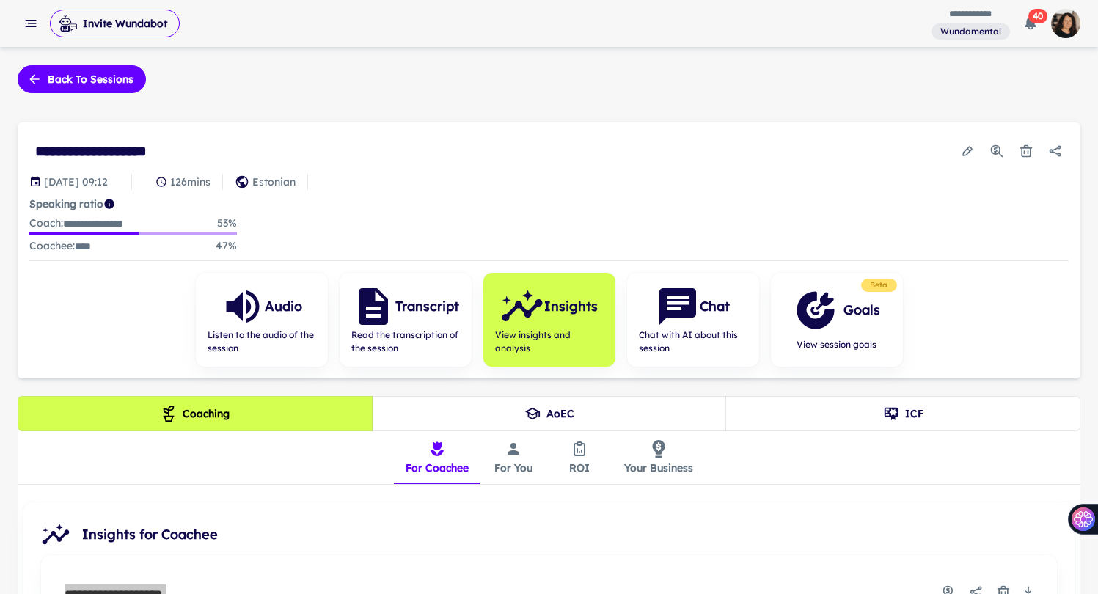
scroll to position [0, 0]
click at [848, 307] on h6 "Goals" at bounding box center [861, 310] width 37 height 21
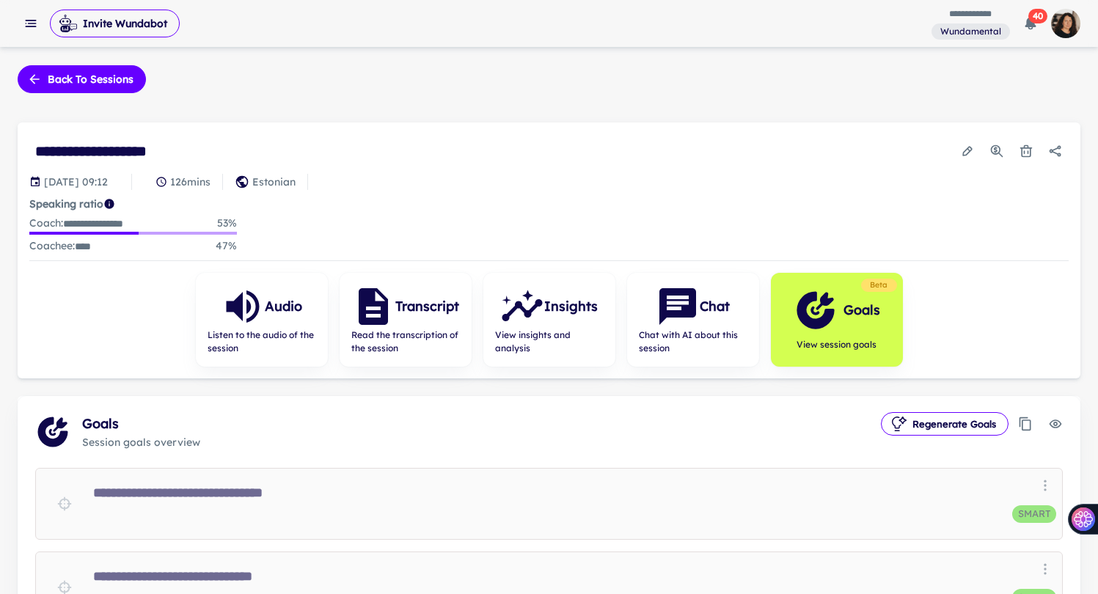
scroll to position [147, 0]
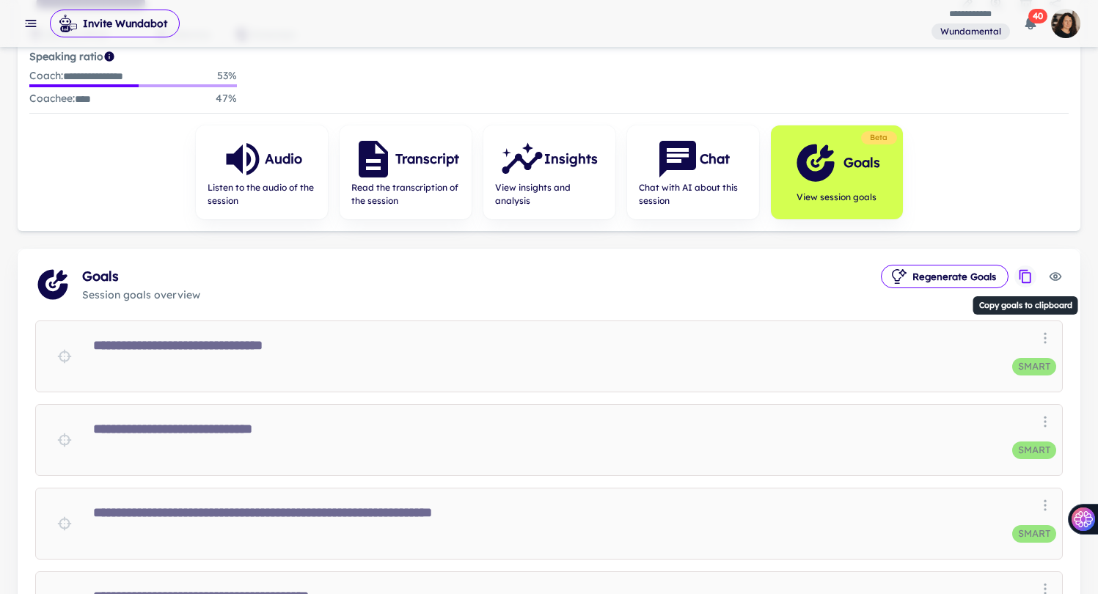
click at [1030, 278] on icon "Copy goals to clipboard" at bounding box center [1025, 276] width 12 height 13
click at [428, 182] on span "Read the transcription of the session" at bounding box center [405, 194] width 109 height 26
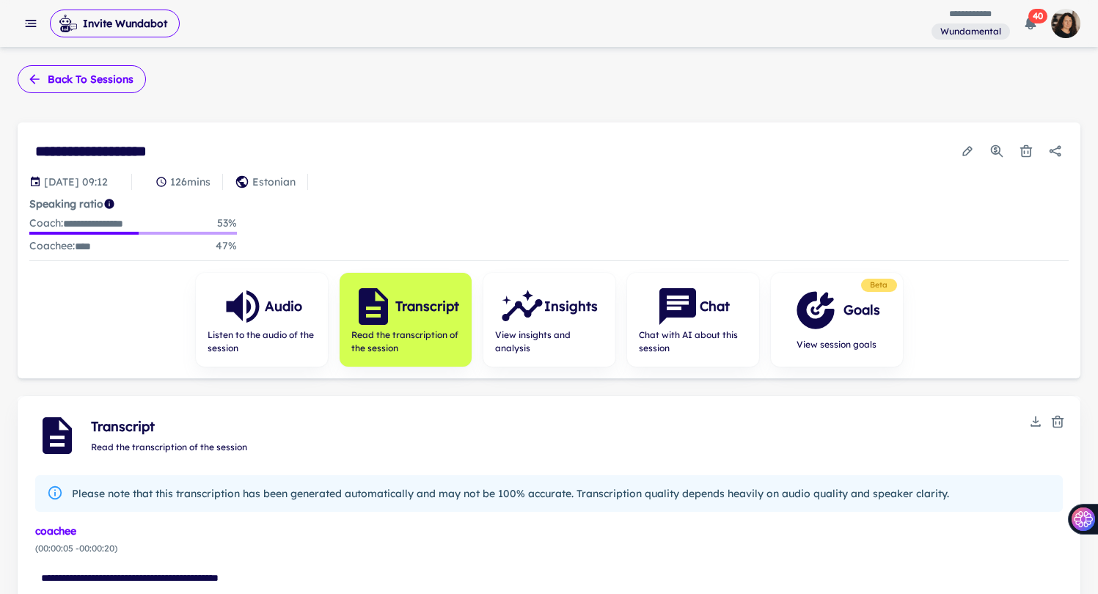
click at [74, 73] on button "Back to sessions" at bounding box center [82, 79] width 128 height 28
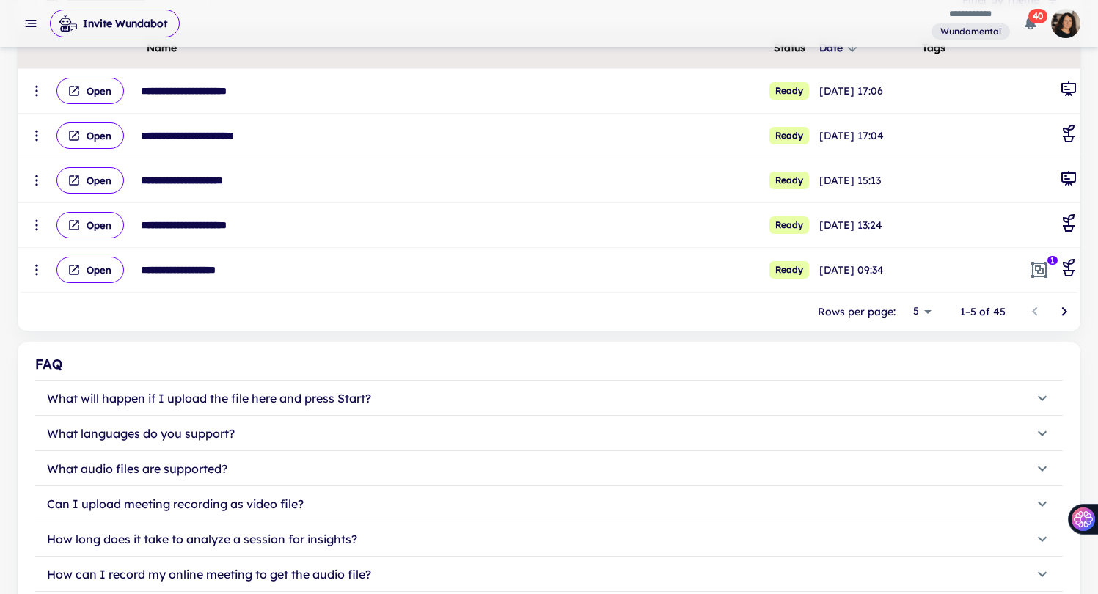
scroll to position [210, 0]
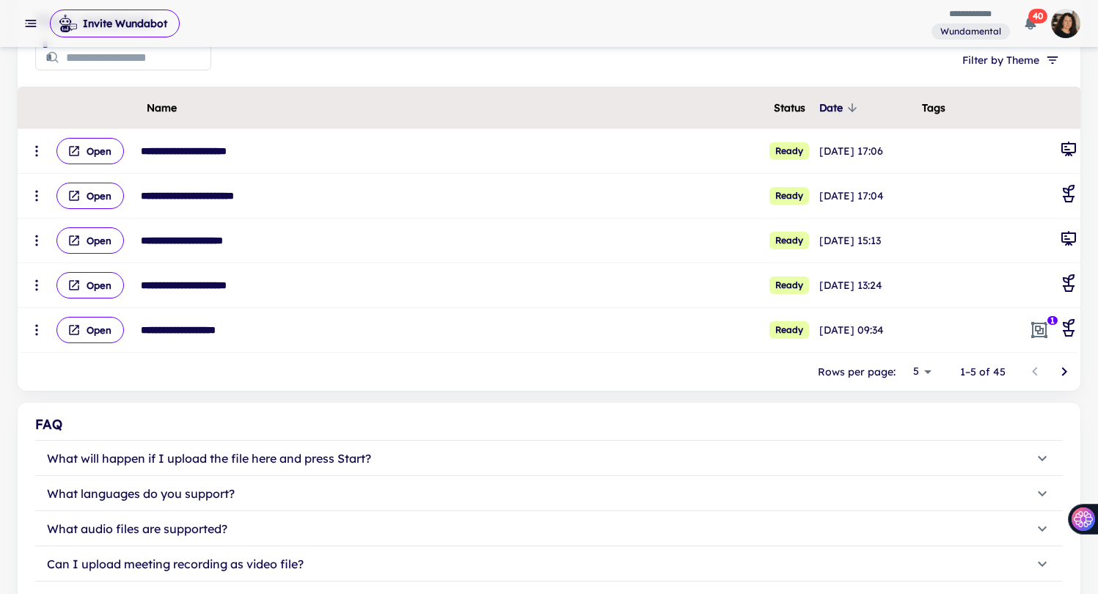
click at [1063, 372] on icon "Go to next page" at bounding box center [1064, 372] width 18 height 18
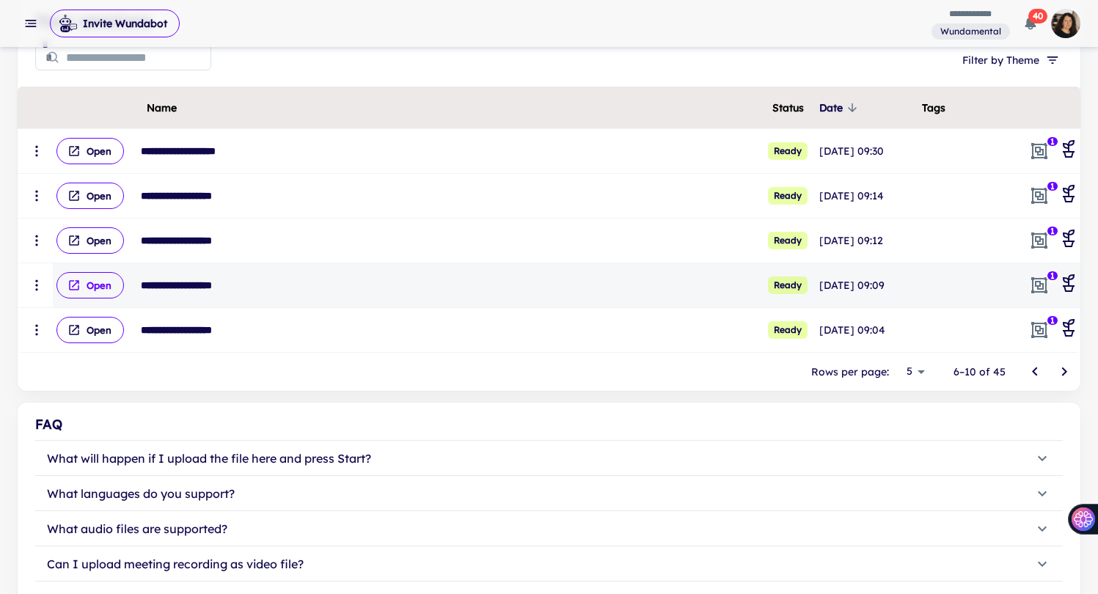
click at [99, 289] on button "Open" at bounding box center [89, 285] width 67 height 26
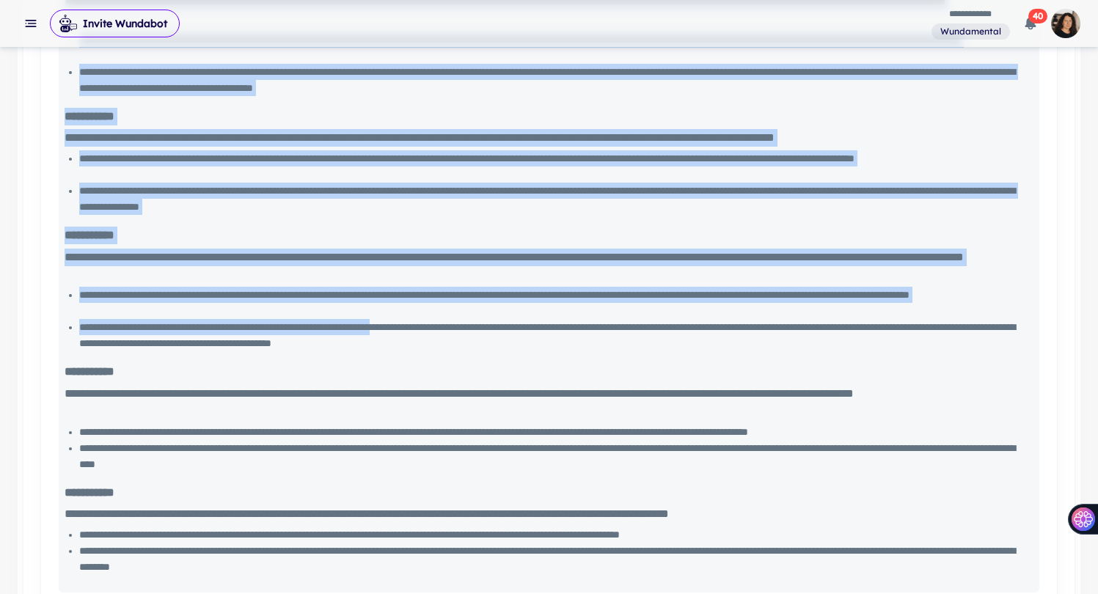
scroll to position [1311, 0]
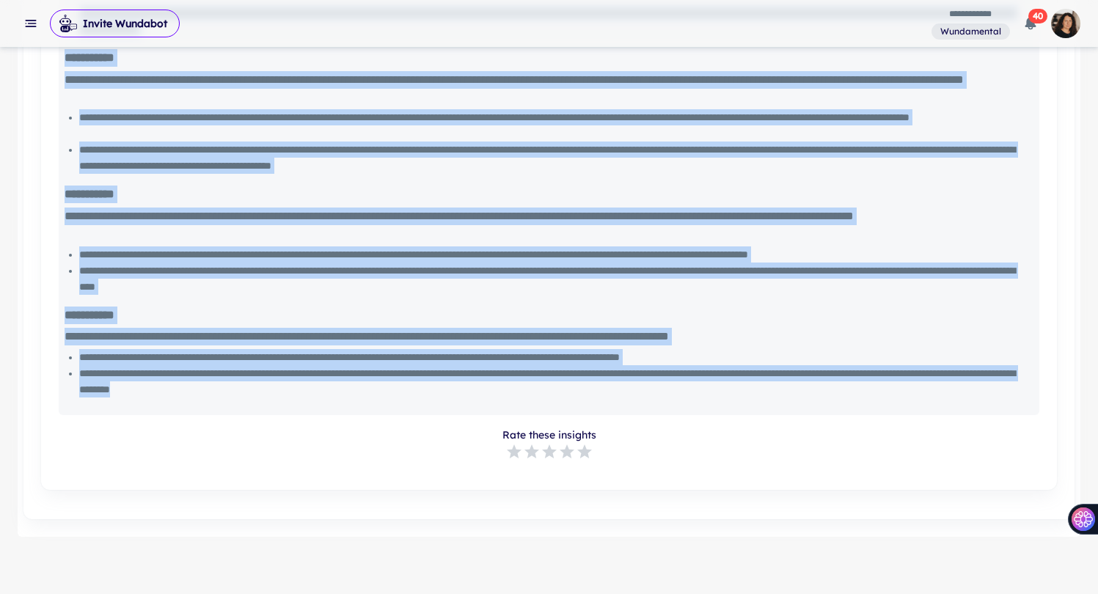
drag, startPoint x: 66, startPoint y: 96, endPoint x: 463, endPoint y: 384, distance: 490.0
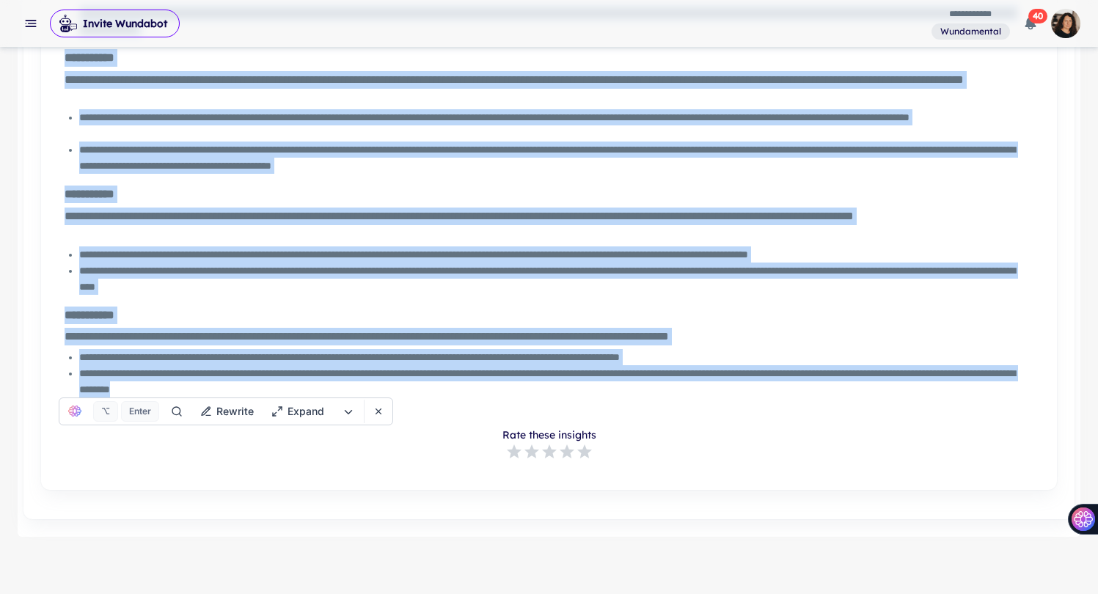
copy div "**********"
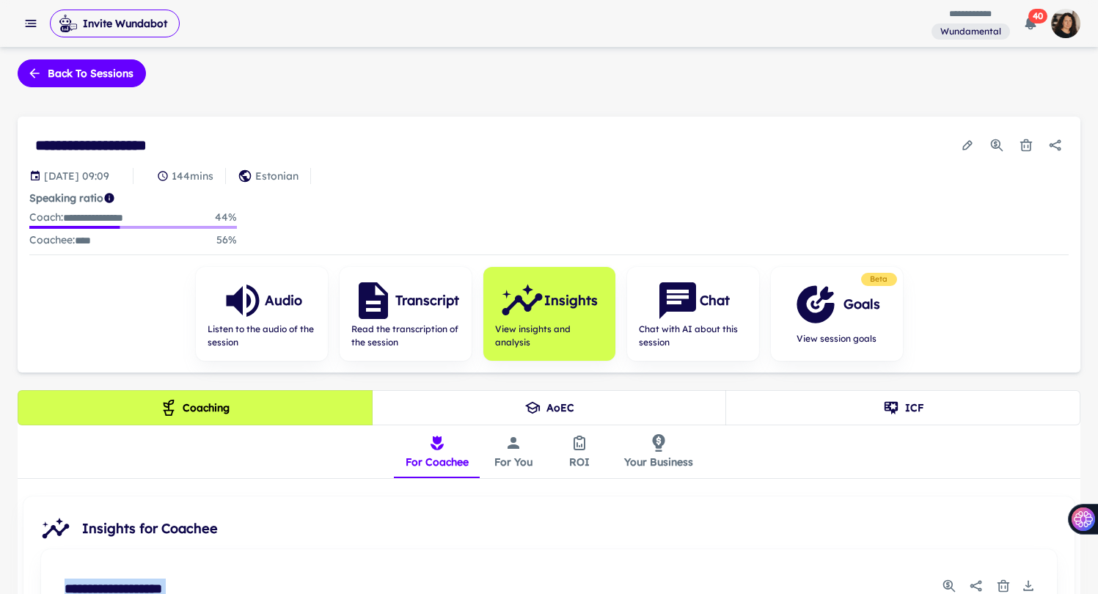
scroll to position [0, 0]
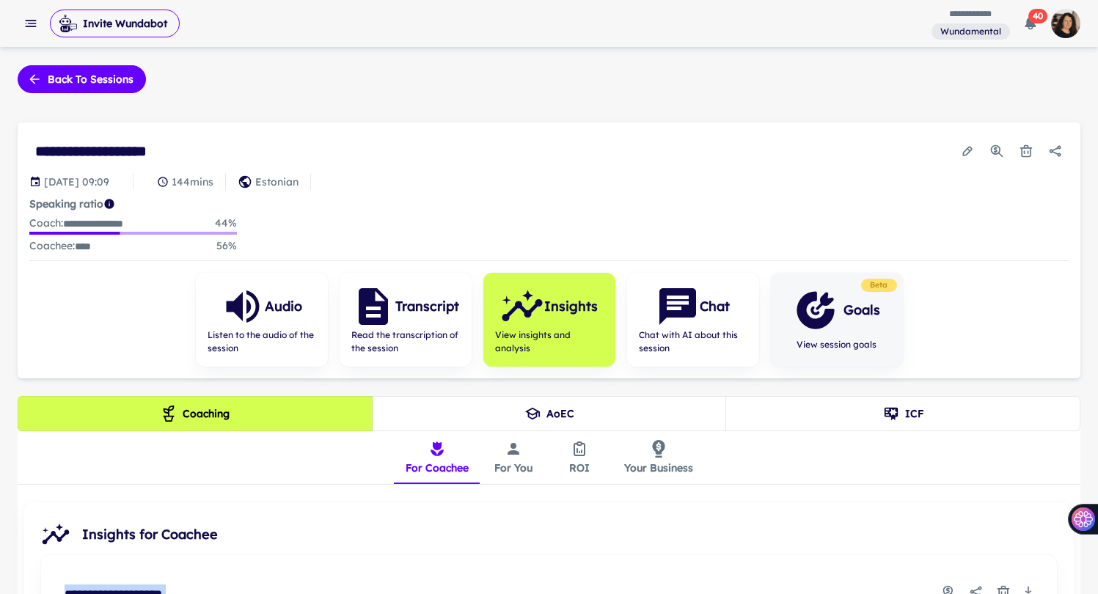
click at [868, 301] on h6 "Goals" at bounding box center [861, 310] width 37 height 21
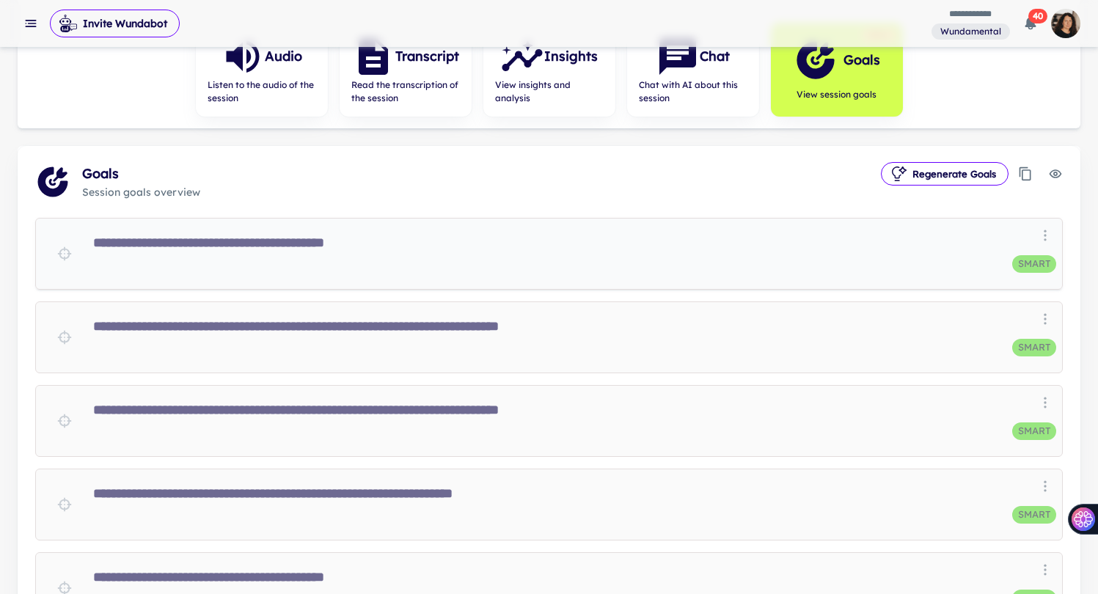
scroll to position [243, 0]
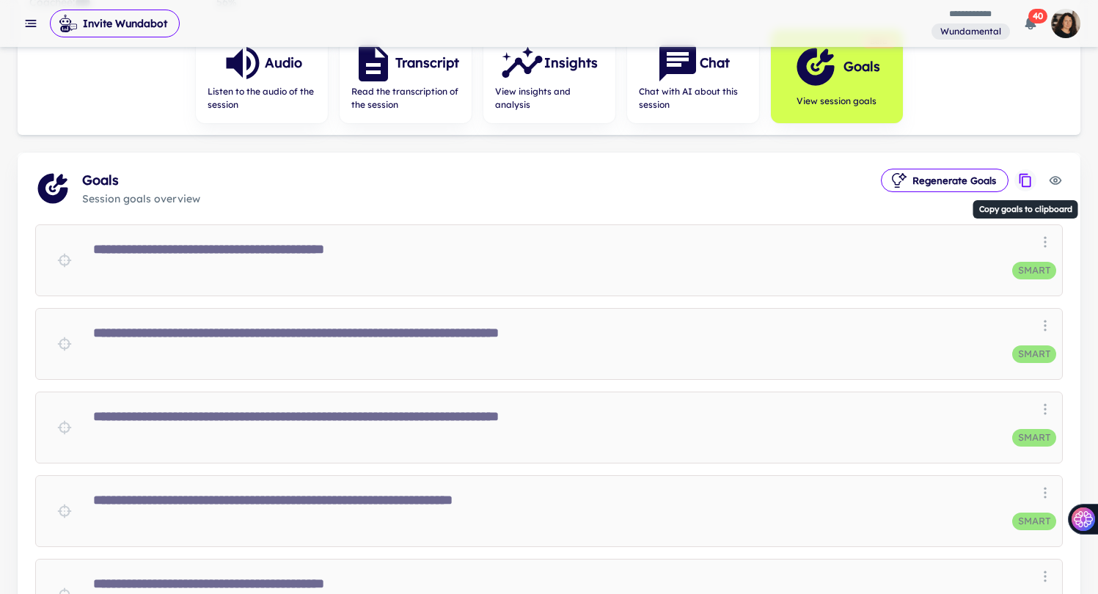
click at [1022, 183] on icon "Copy goals to clipboard" at bounding box center [1025, 180] width 12 height 13
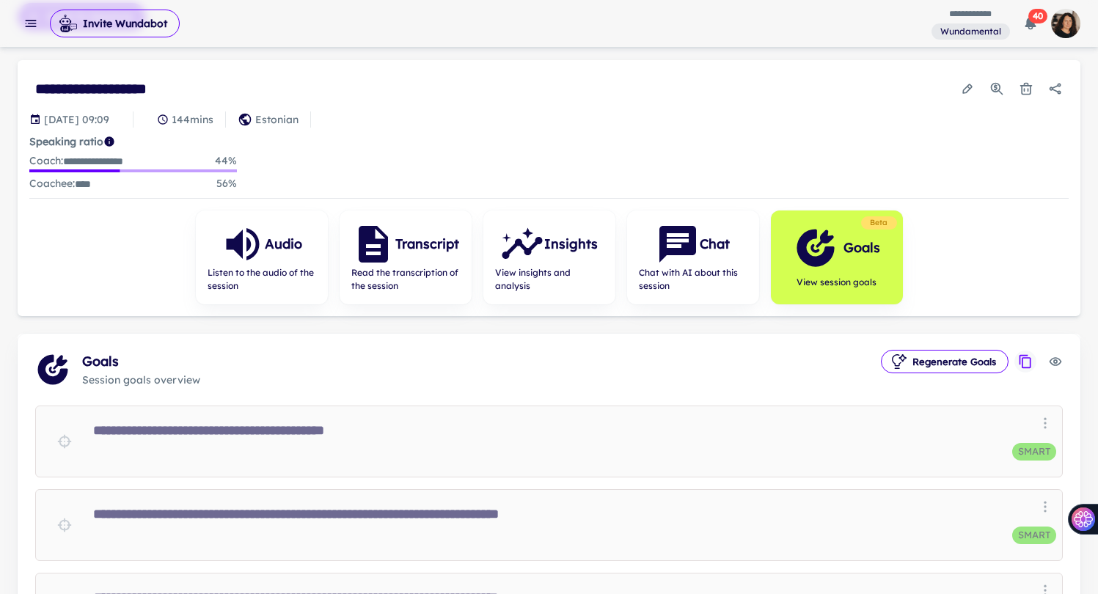
scroll to position [0, 0]
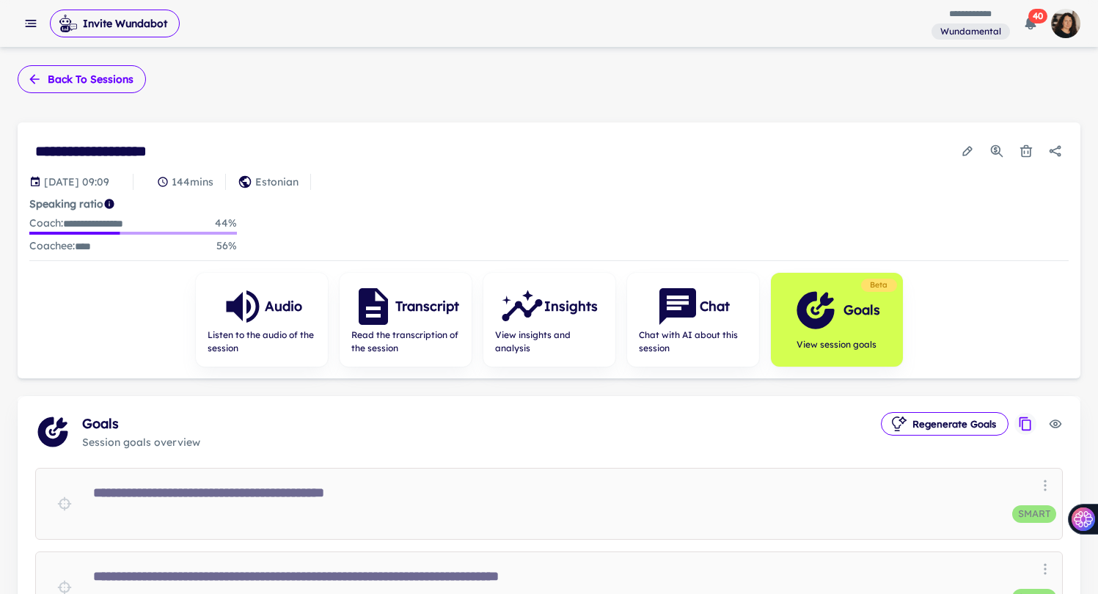
click at [96, 80] on button "Back to sessions" at bounding box center [82, 79] width 128 height 28
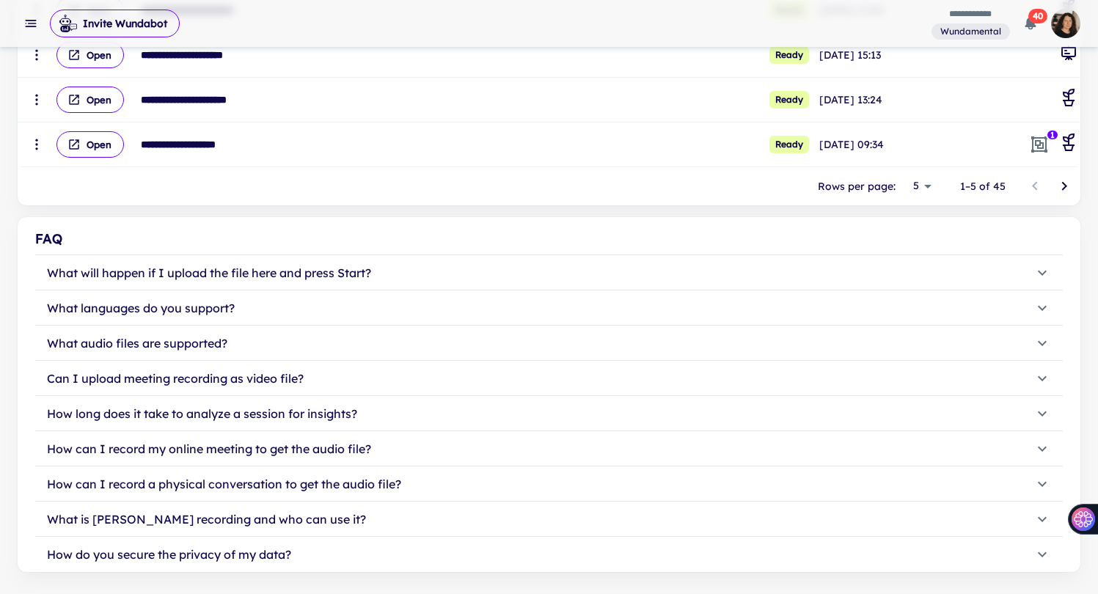
scroll to position [307, 0]
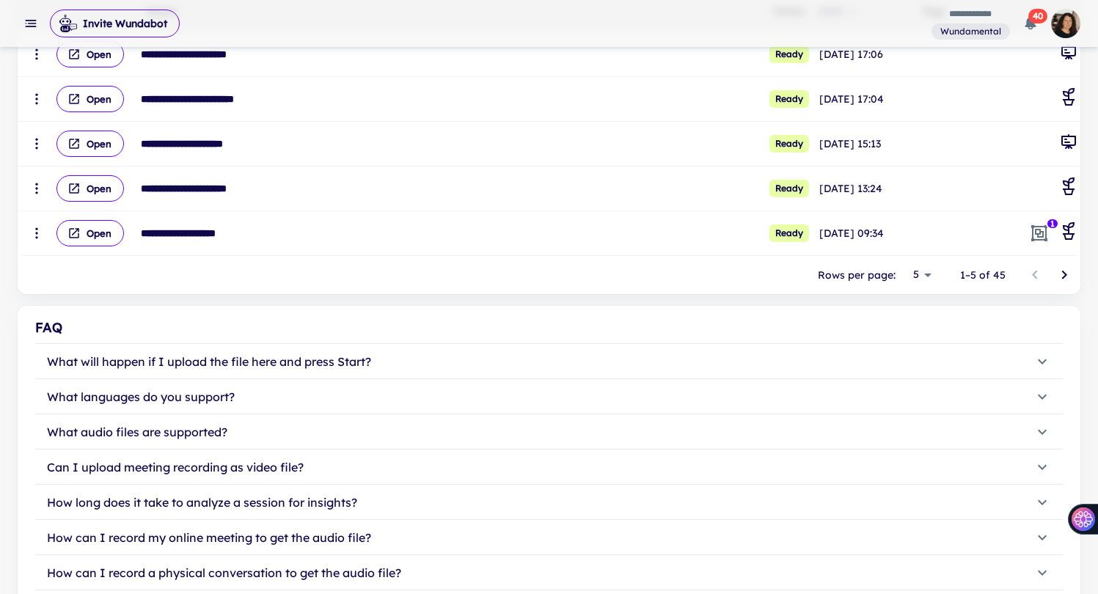
click at [1066, 277] on icon "Go to next page" at bounding box center [1064, 275] width 18 height 18
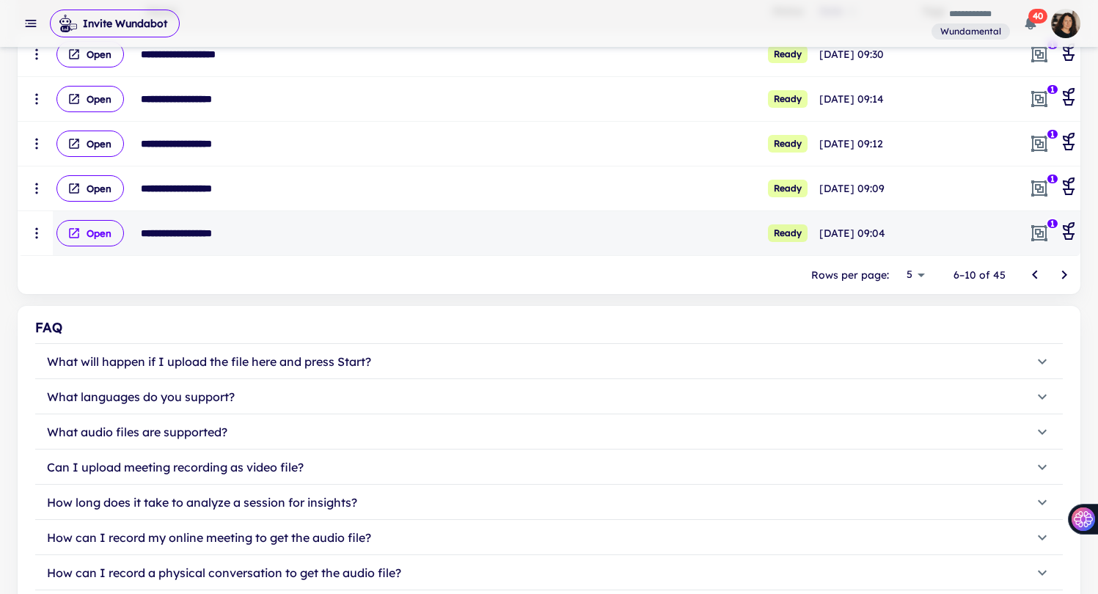
click at [89, 228] on button "Open" at bounding box center [89, 233] width 67 height 26
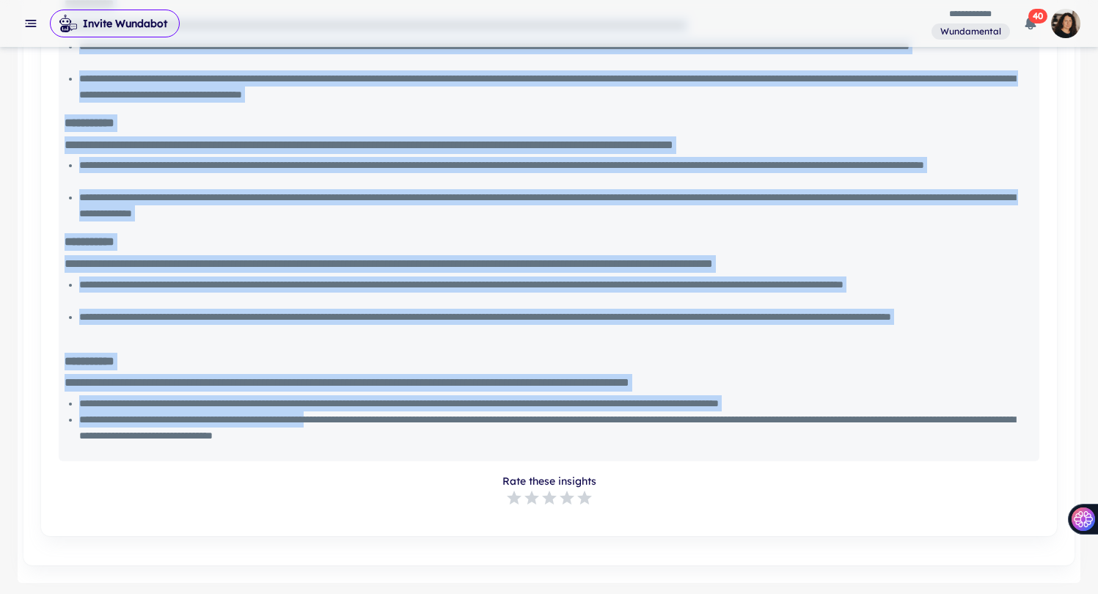
scroll to position [1258, 0]
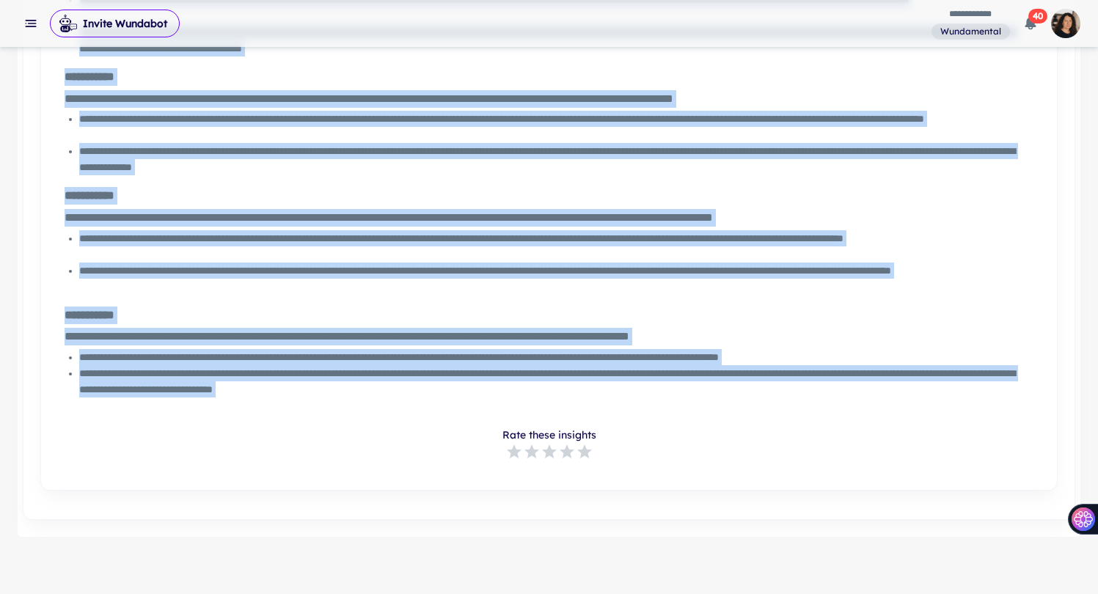
drag, startPoint x: 65, startPoint y: 266, endPoint x: 598, endPoint y: 415, distance: 553.6
copy div "**********"
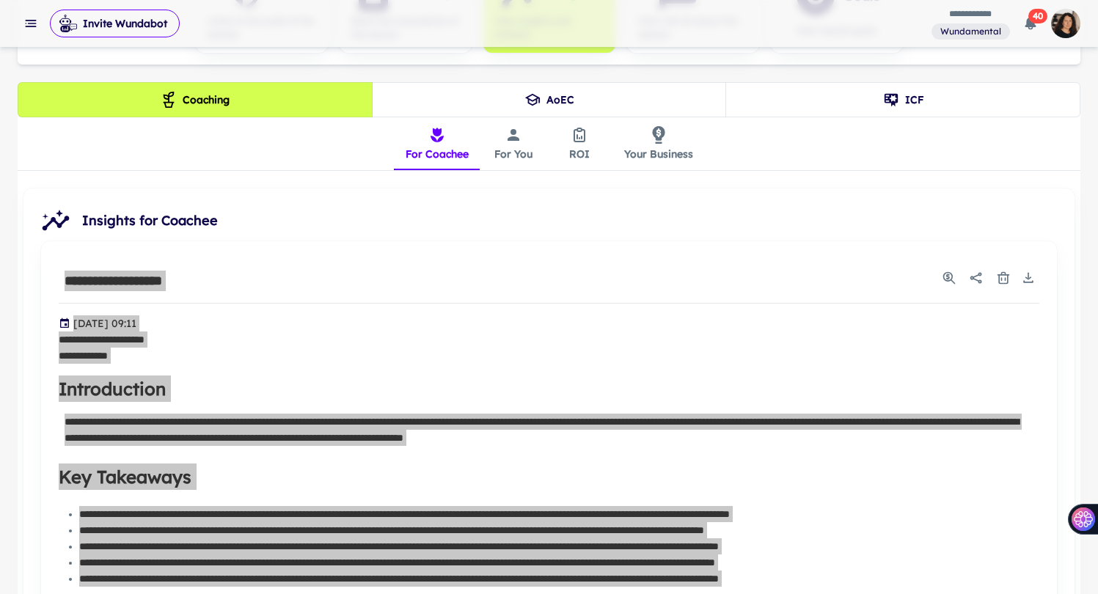
scroll to position [87, 0]
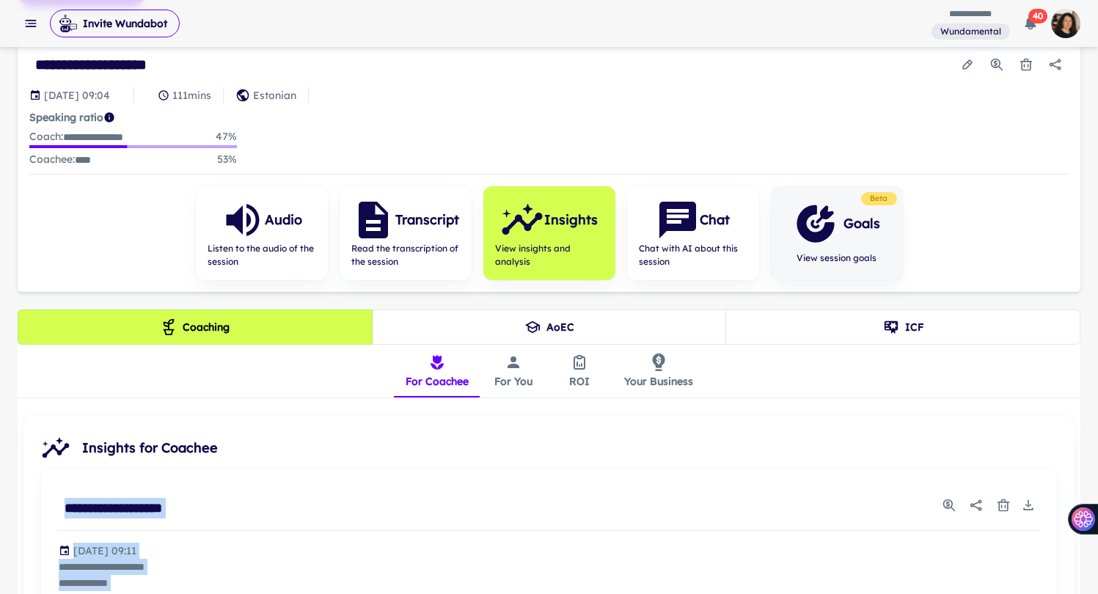
click at [820, 228] on icon "button" at bounding box center [816, 224] width 44 height 44
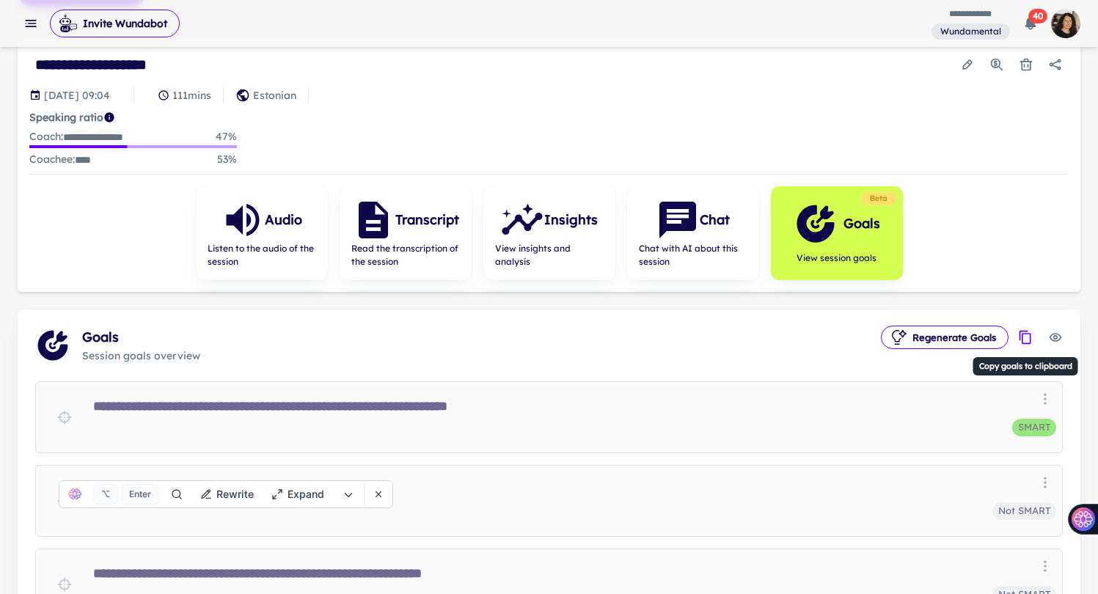
click at [1029, 335] on icon "Copy goals to clipboard" at bounding box center [1025, 337] width 15 height 15
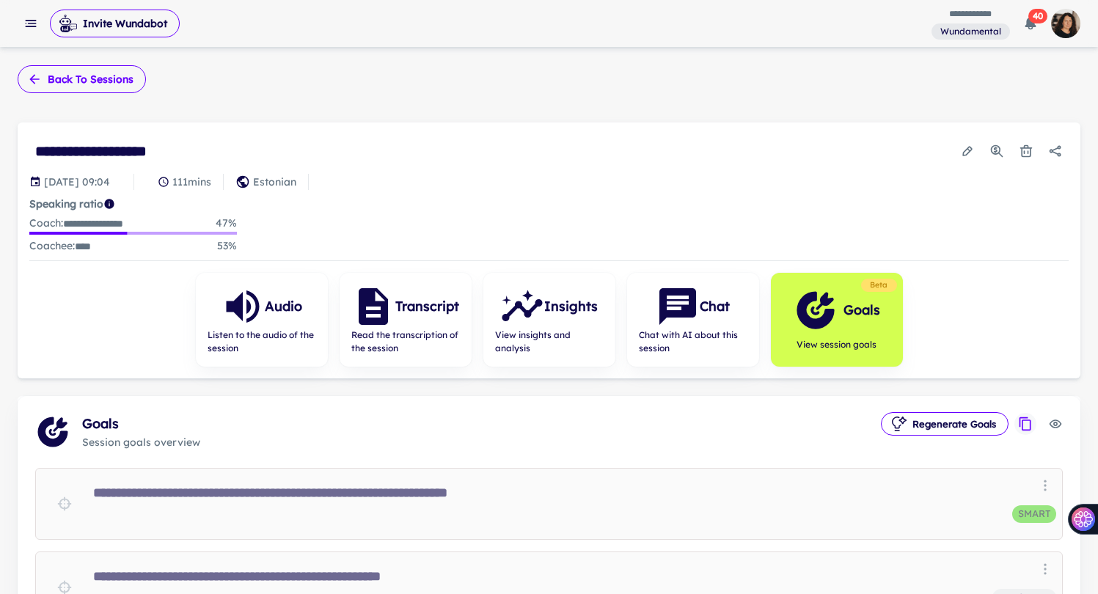
click at [76, 78] on button "Back to sessions" at bounding box center [82, 79] width 128 height 28
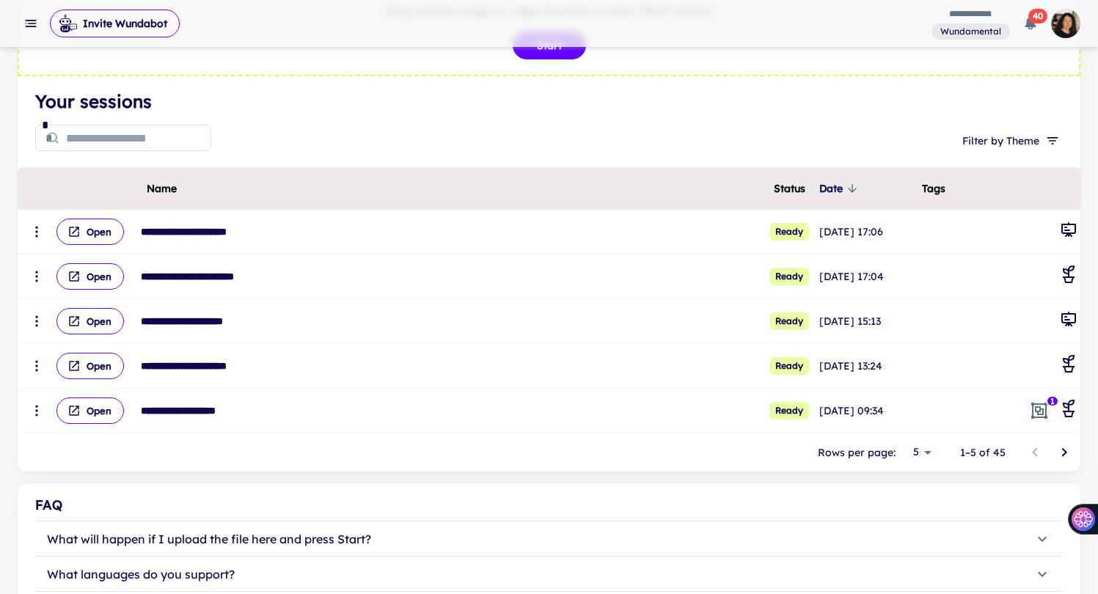
scroll to position [70, 0]
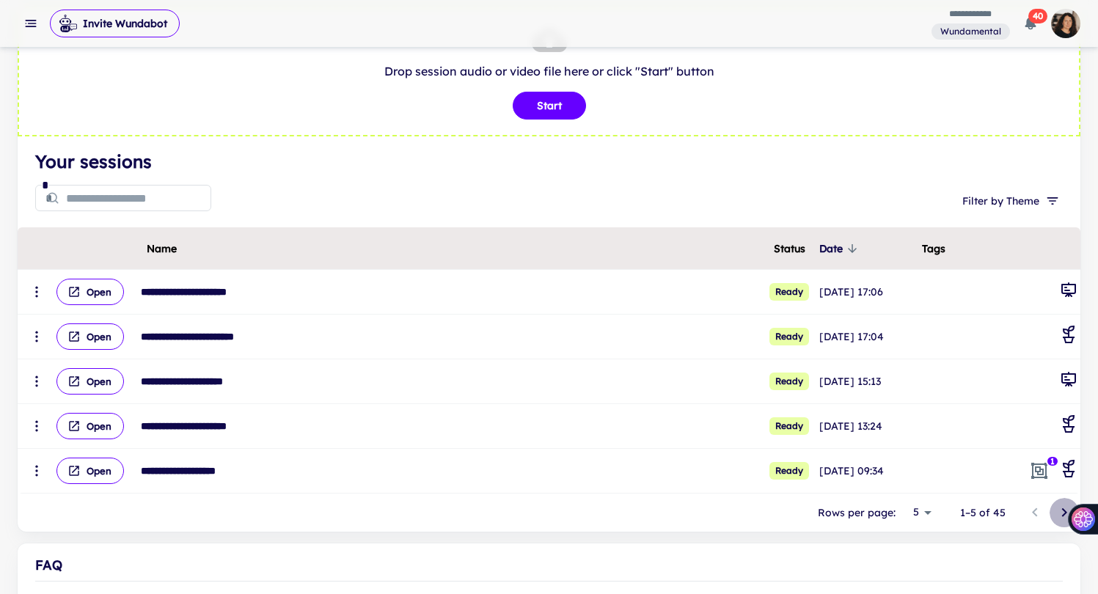
click at [1064, 513] on icon "Go to next page" at bounding box center [1064, 512] width 5 height 9
click at [1065, 514] on button at bounding box center [1081, 519] width 33 height 31
click at [1059, 513] on icon "Go to next page" at bounding box center [1064, 513] width 18 height 18
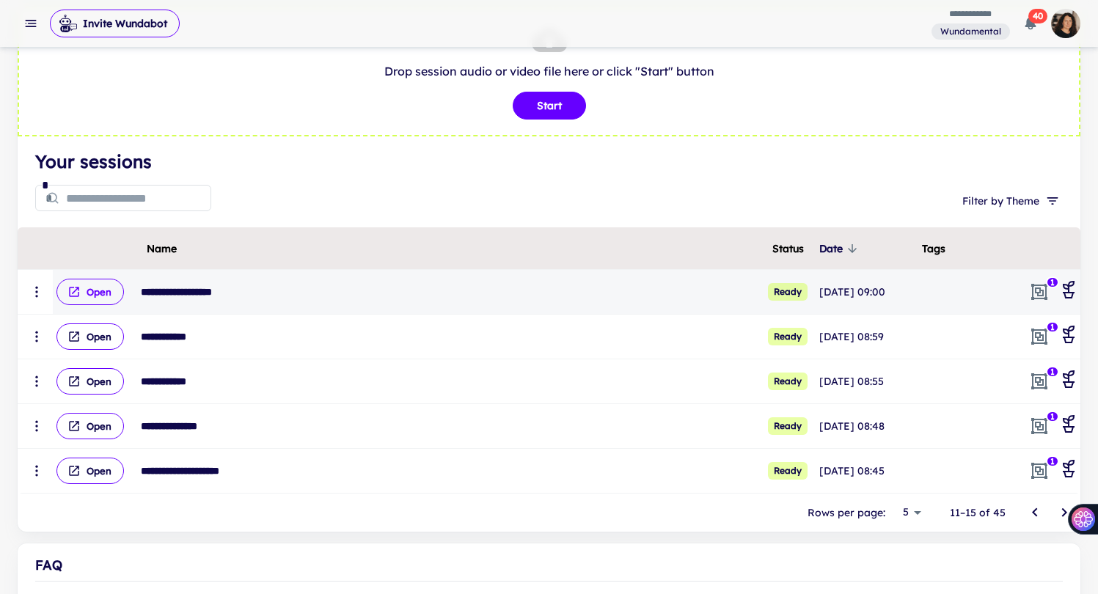
click at [91, 292] on button "Open" at bounding box center [89, 292] width 67 height 26
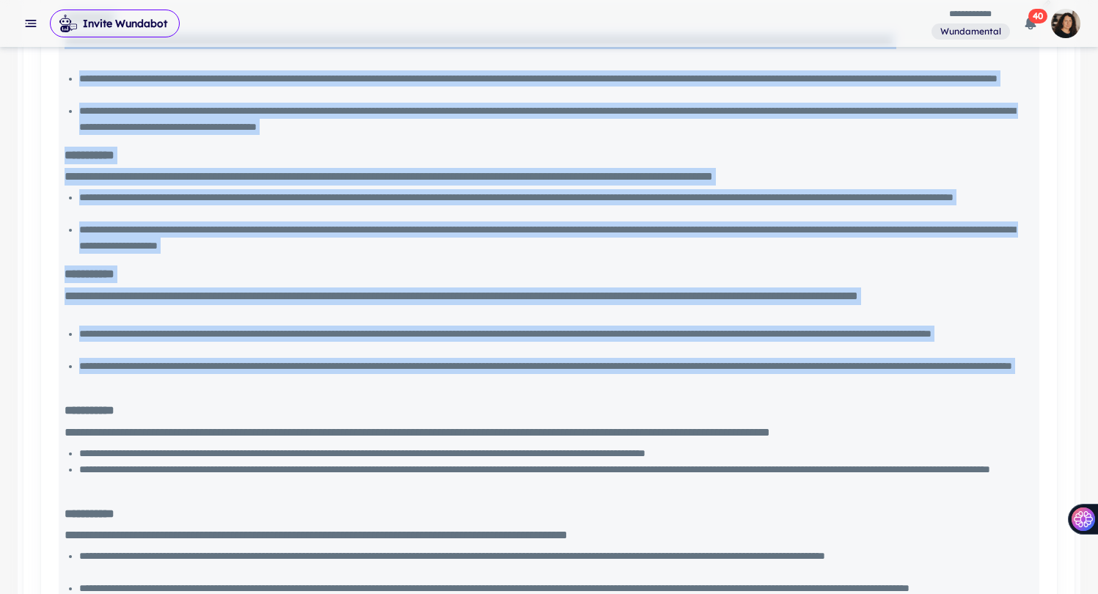
scroll to position [1293, 0]
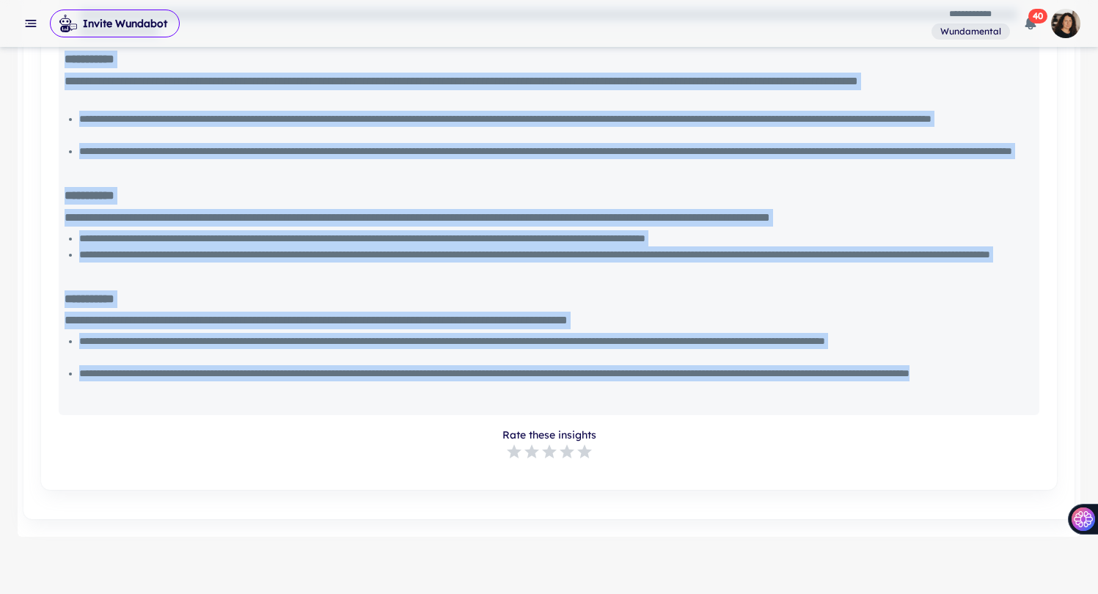
drag, startPoint x: 64, startPoint y: 278, endPoint x: 403, endPoint y: 383, distance: 355.4
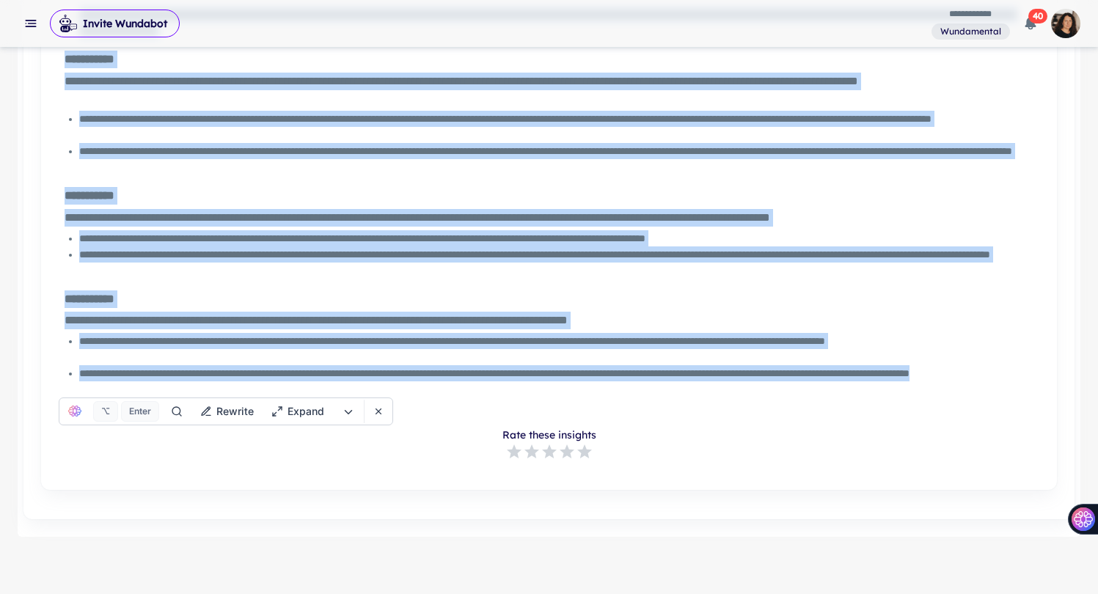
copy div "**********"
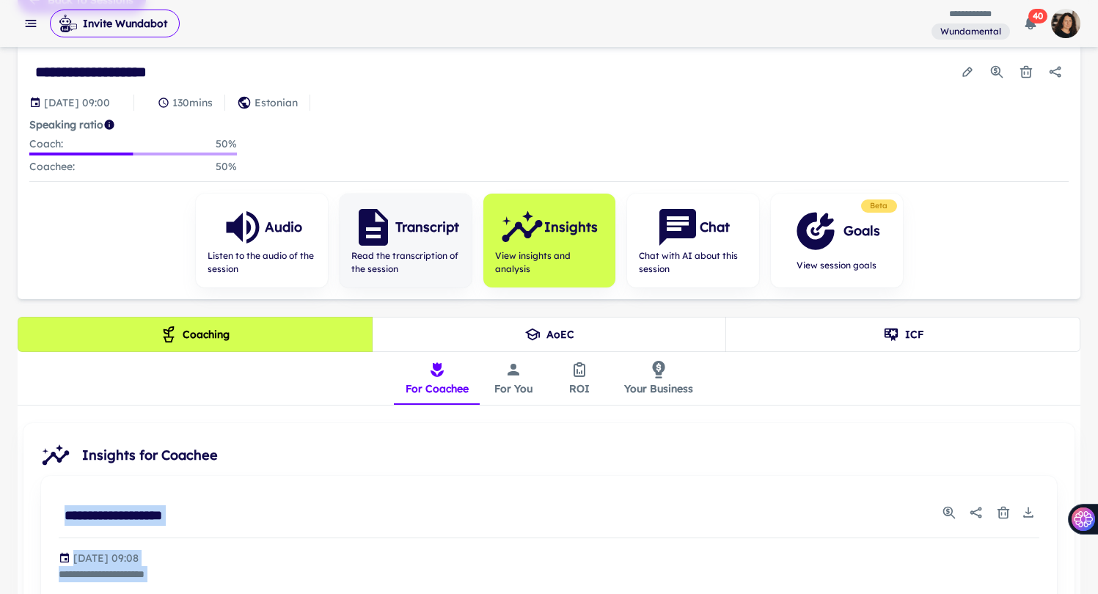
scroll to position [0, 0]
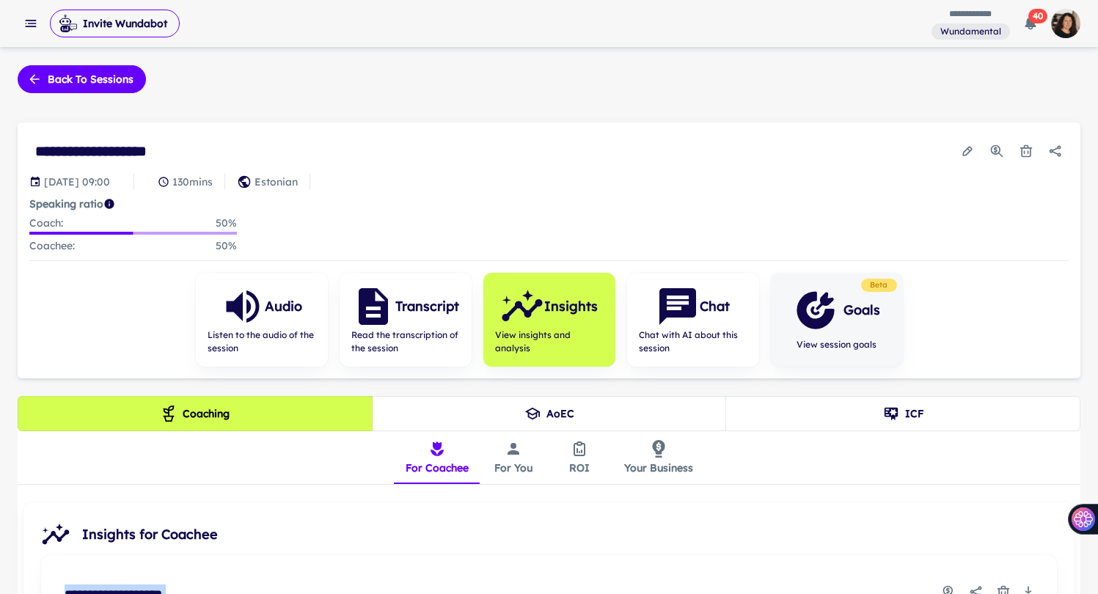
click at [855, 342] on span "View session goals" at bounding box center [837, 344] width 87 height 13
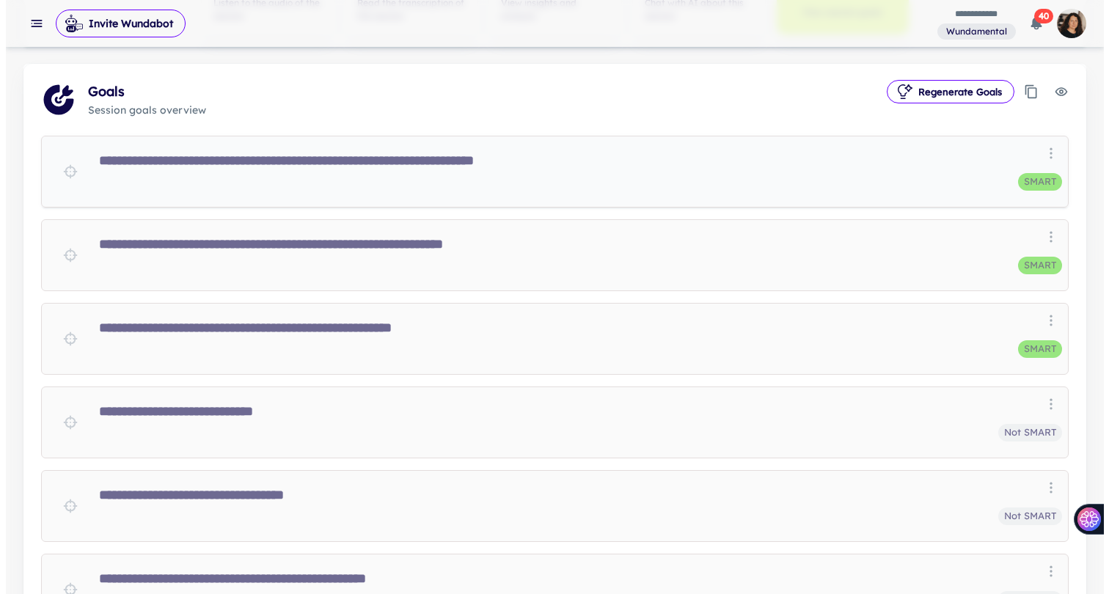
scroll to position [329, 0]
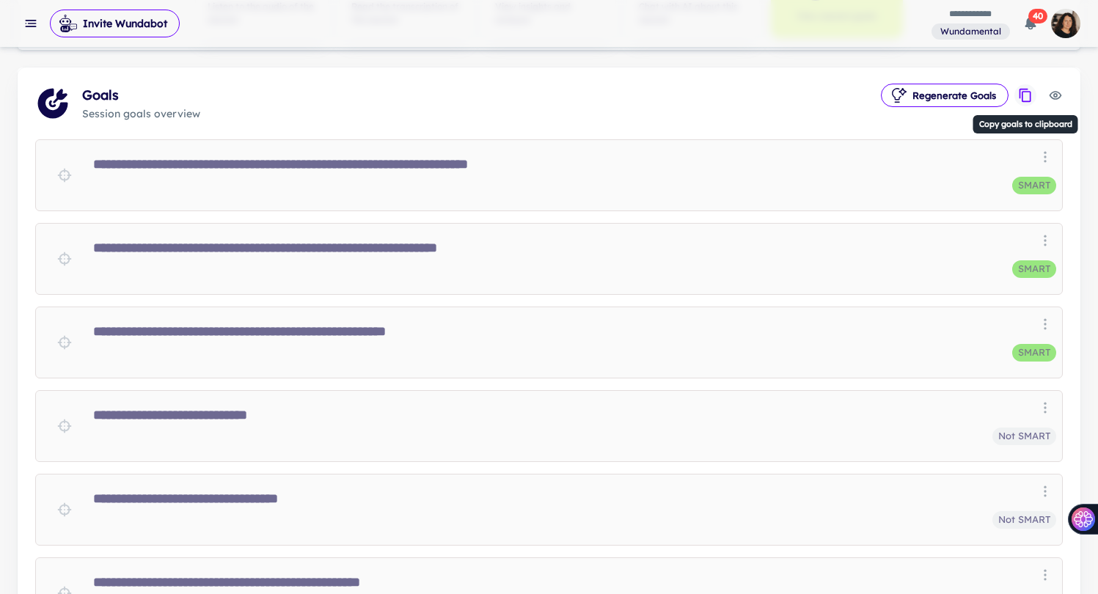
click at [1025, 101] on button "Copy goals to clipboard" at bounding box center [1025, 95] width 22 height 22
click at [26, 25] on icon "button" at bounding box center [30, 23] width 15 height 15
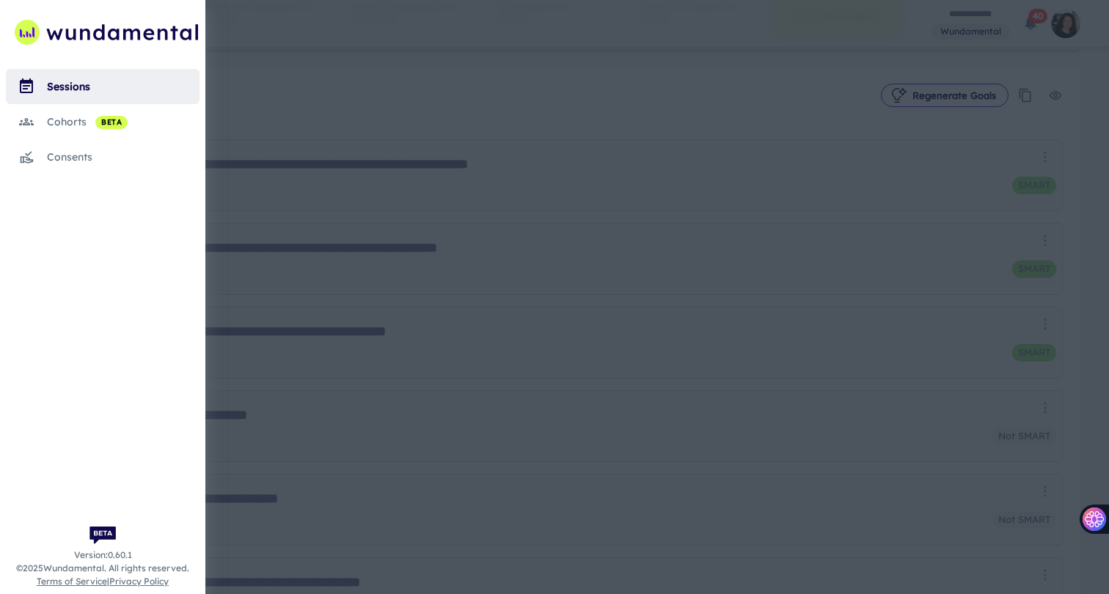
click at [59, 85] on div "sessions" at bounding box center [123, 86] width 153 height 16
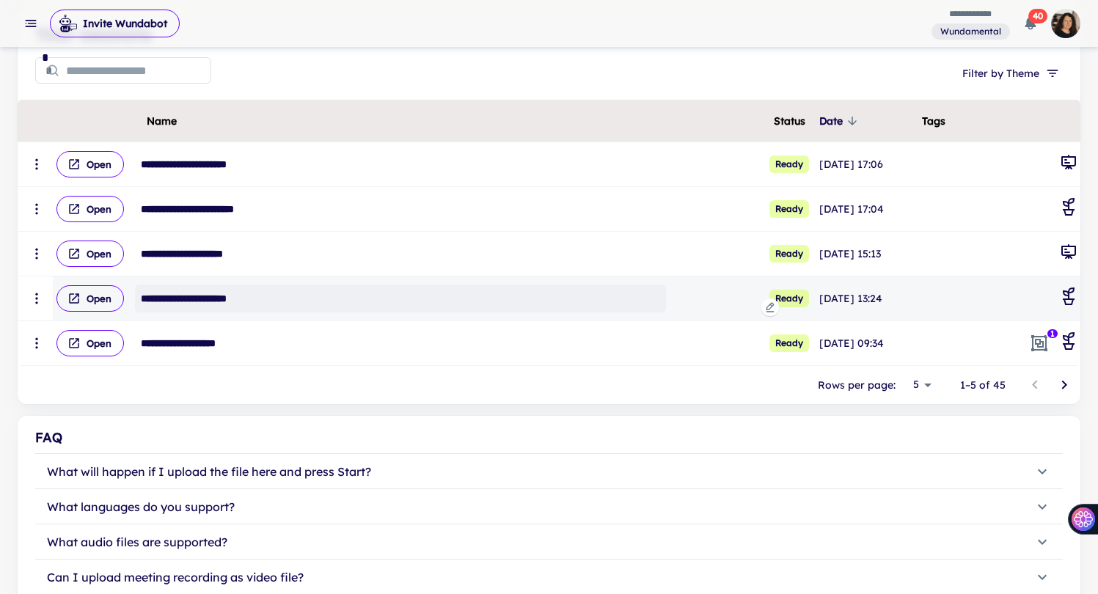
scroll to position [331, 0]
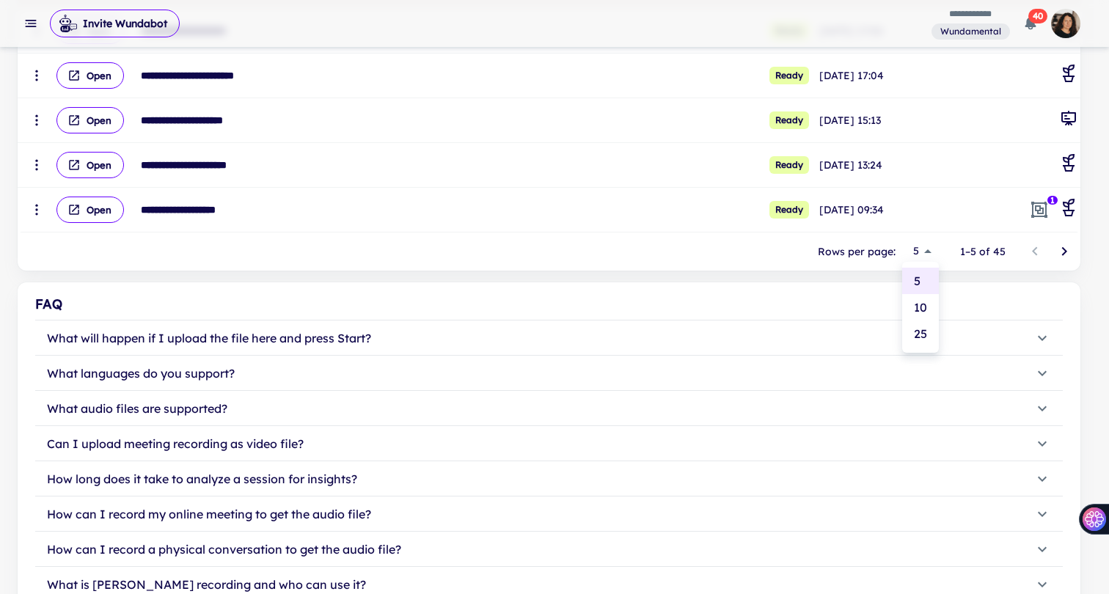
click at [928, 315] on li "10" at bounding box center [920, 307] width 37 height 26
type input "**"
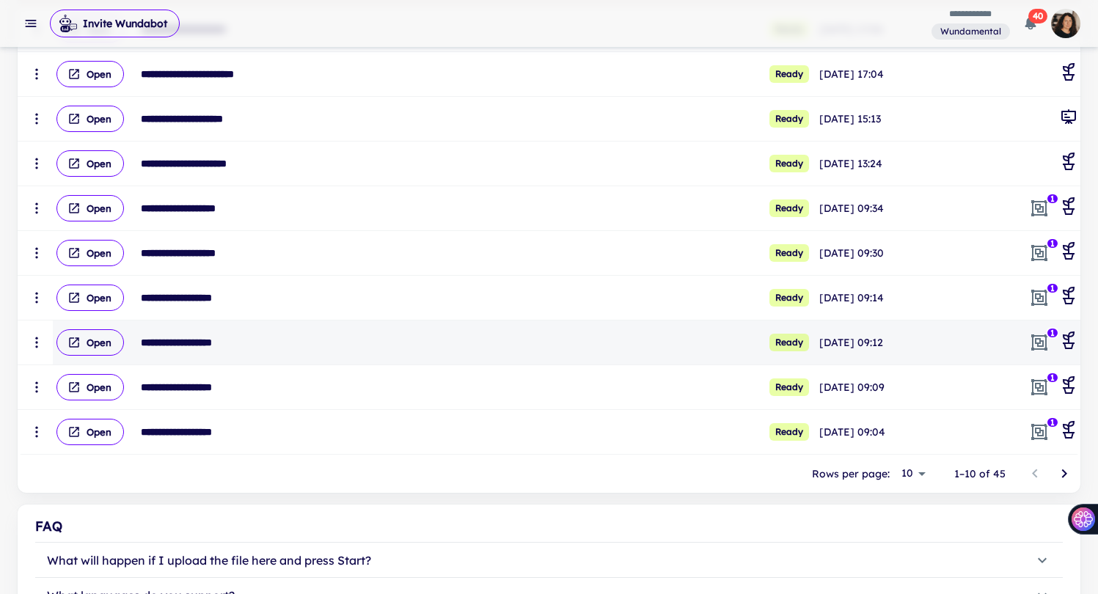
scroll to position [334, 0]
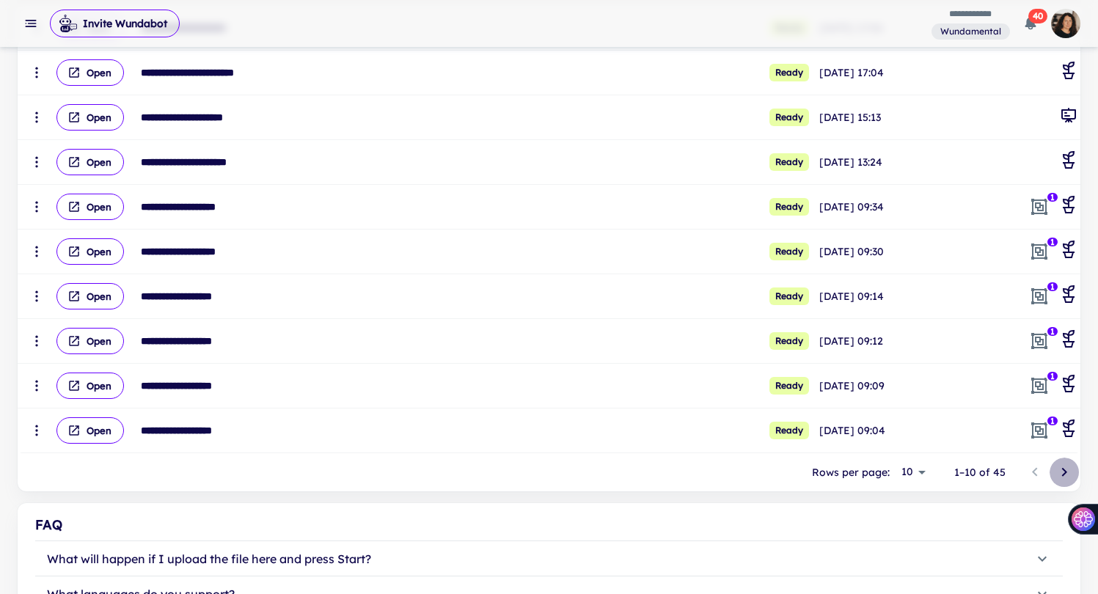
click at [1060, 469] on icon "Go to next page" at bounding box center [1064, 472] width 18 height 18
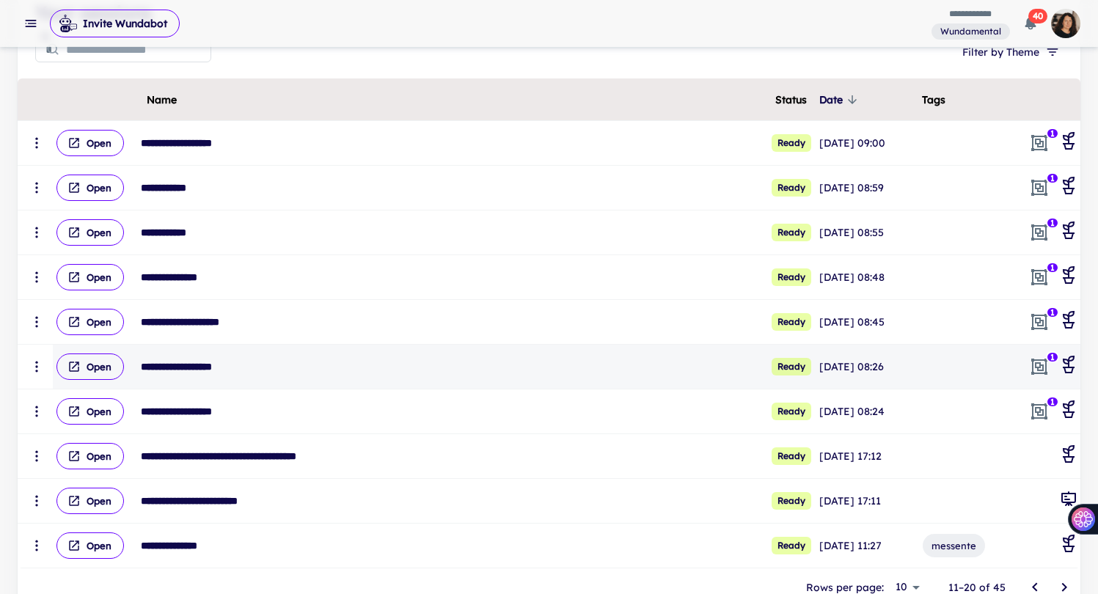
scroll to position [216, 0]
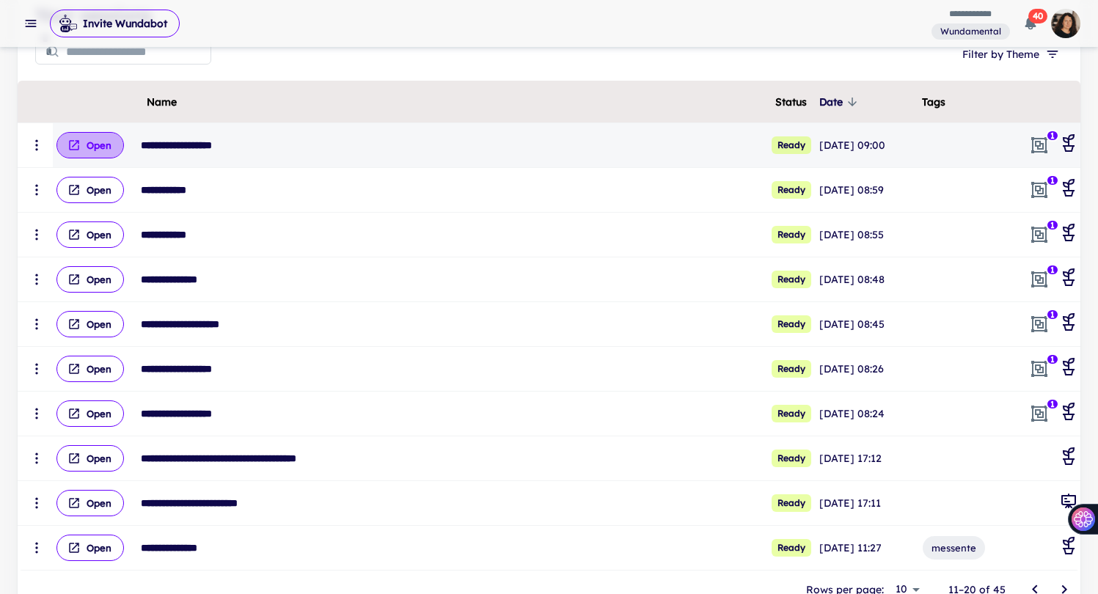
click at [87, 142] on button "Open" at bounding box center [89, 145] width 67 height 26
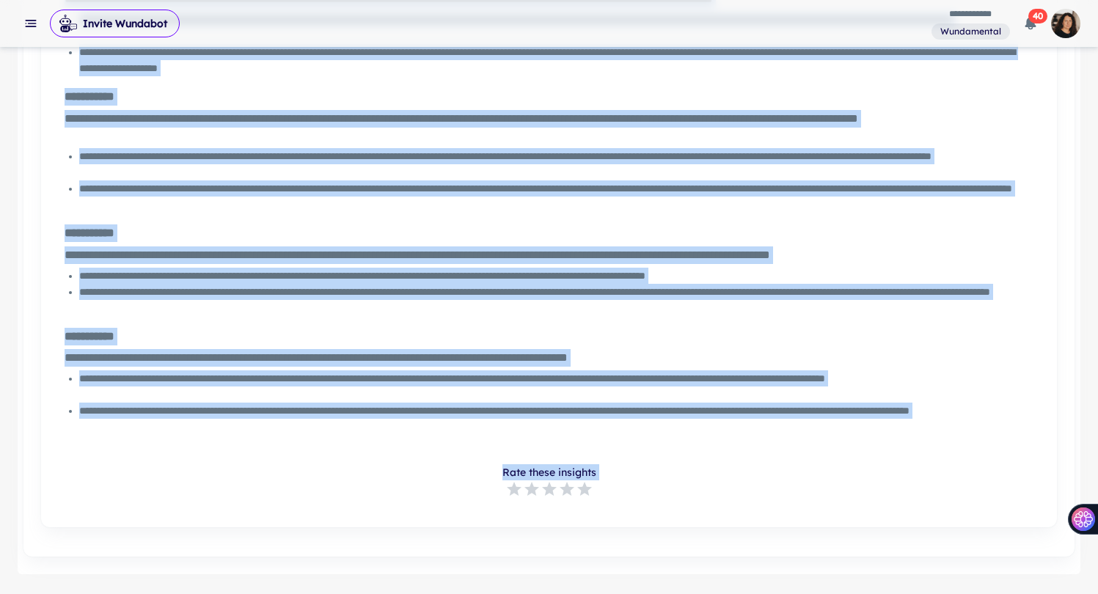
scroll to position [1293, 0]
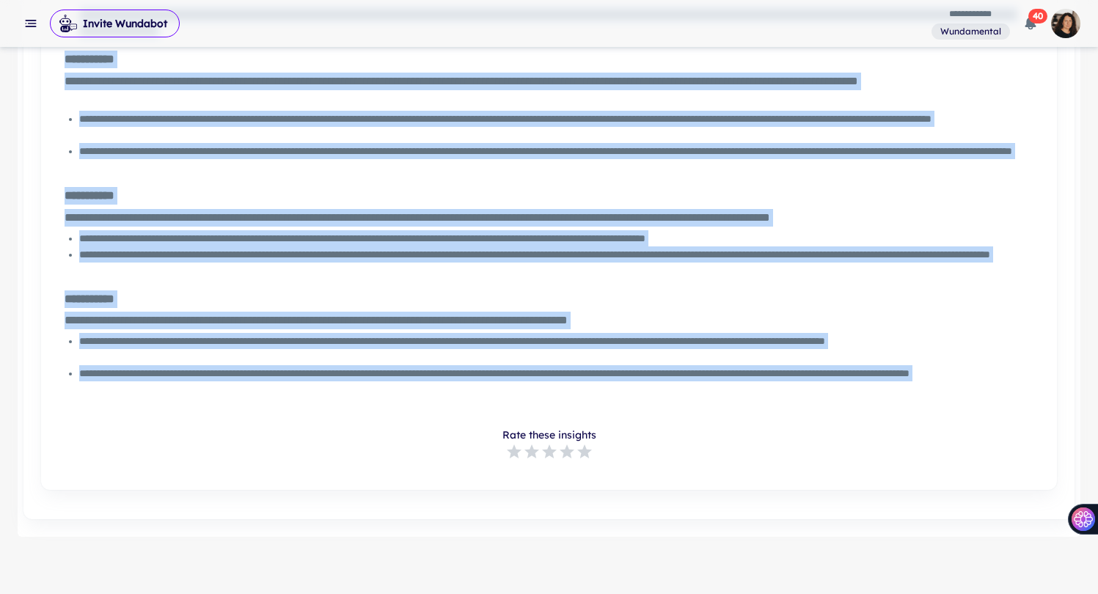
drag, startPoint x: 67, startPoint y: 469, endPoint x: 323, endPoint y: 415, distance: 262.4
copy div "**********"
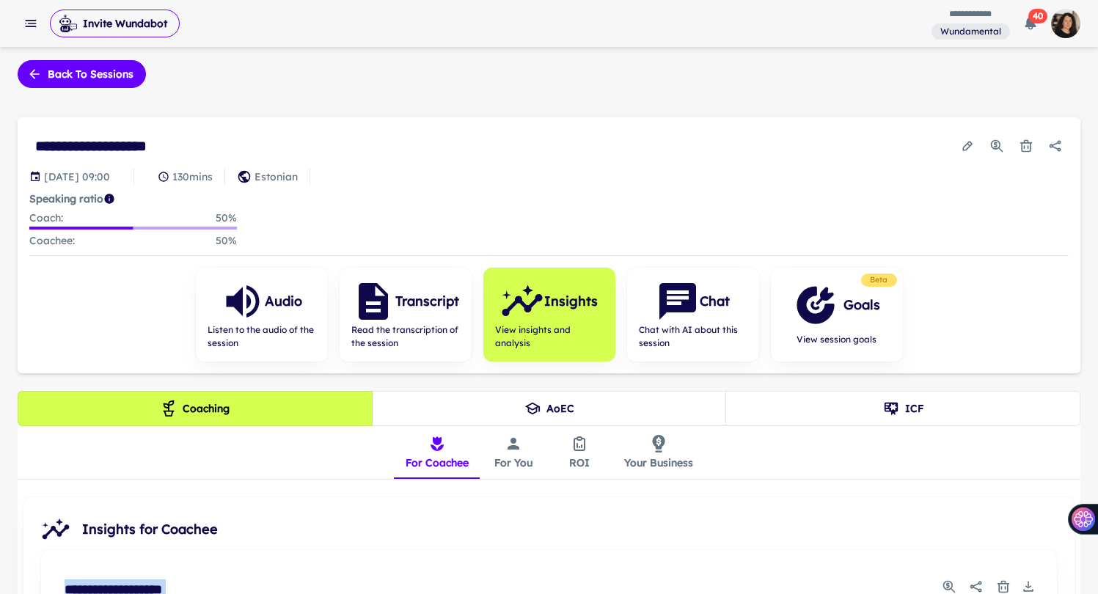
scroll to position [0, 0]
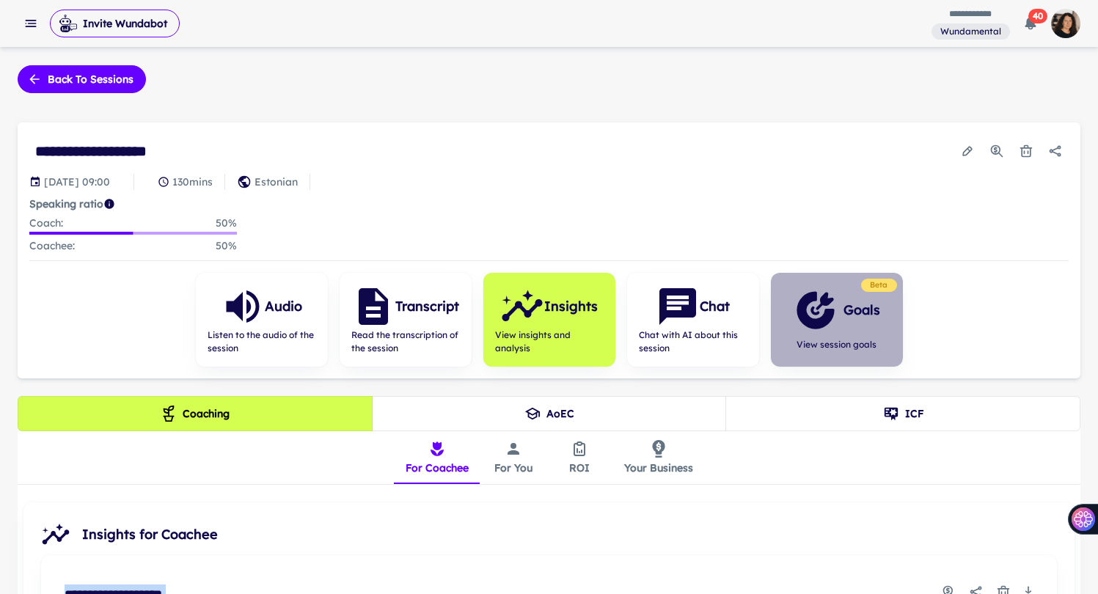
click at [865, 291] on div "Goals" at bounding box center [837, 310] width 87 height 44
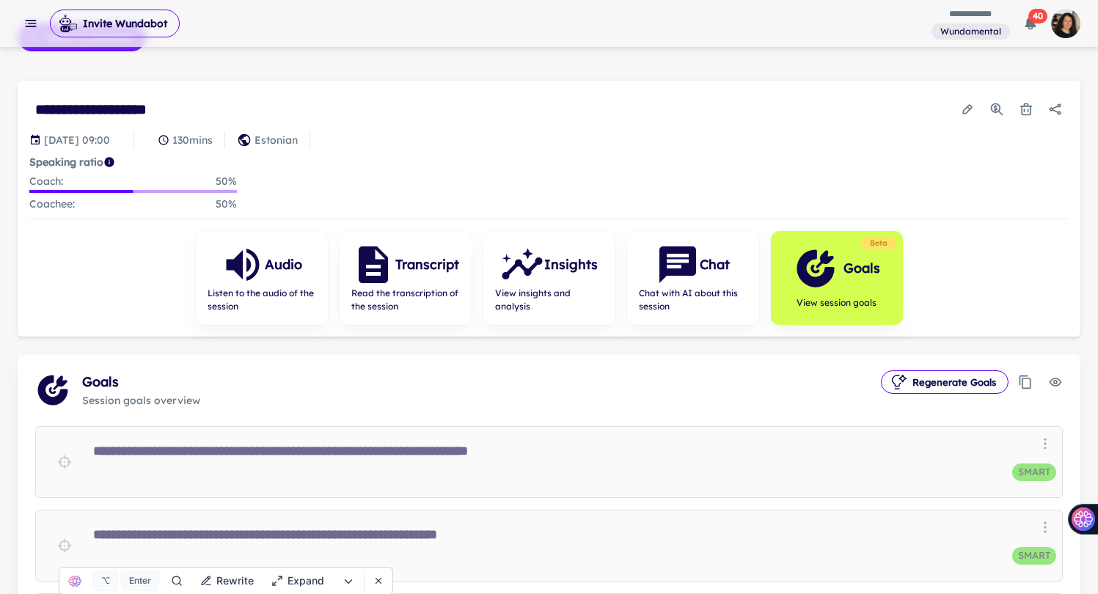
scroll to position [136, 0]
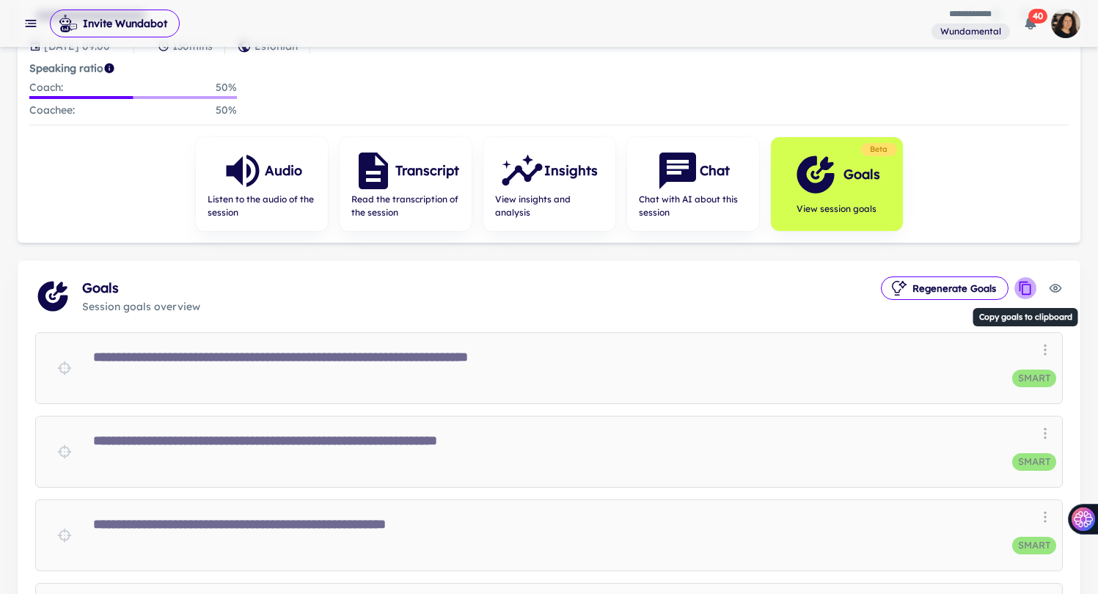
click at [1019, 291] on icon "Copy goals to clipboard" at bounding box center [1025, 288] width 15 height 15
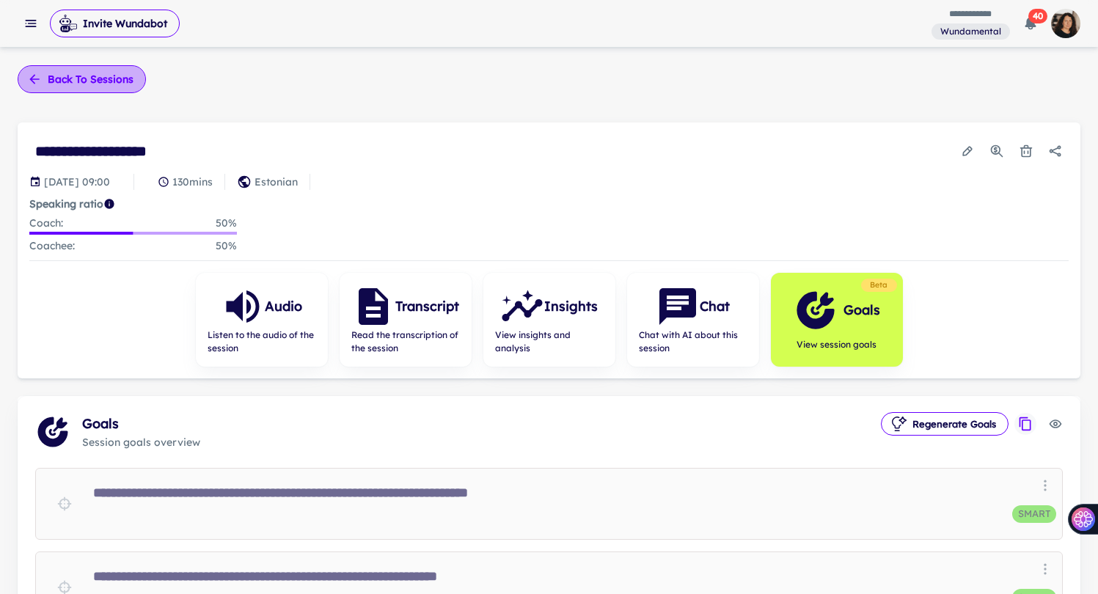
click at [103, 83] on button "Back to sessions" at bounding box center [82, 79] width 128 height 28
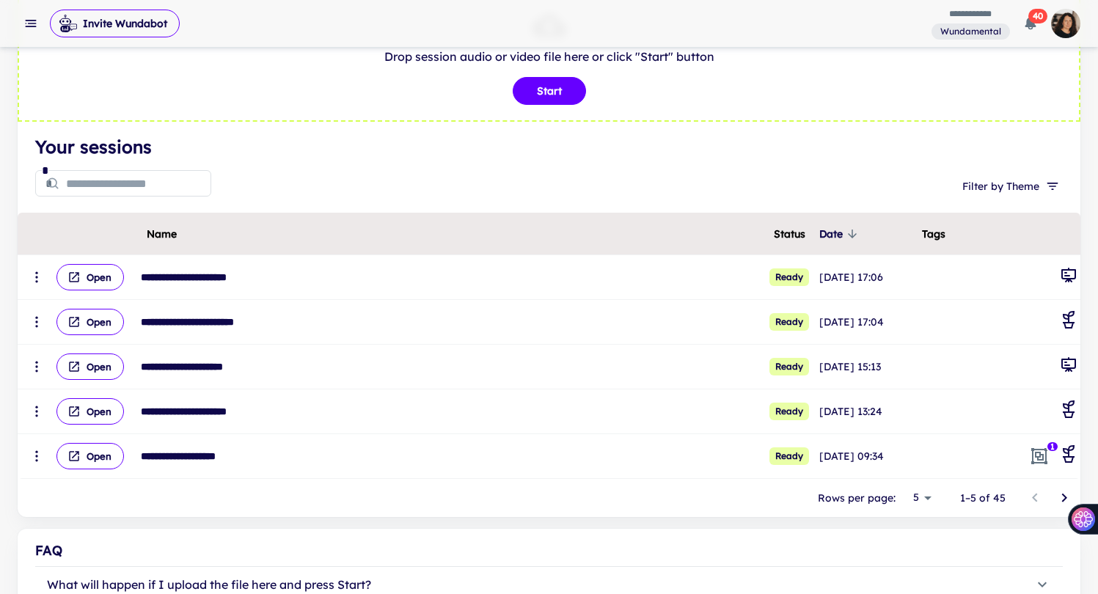
scroll to position [84, 0]
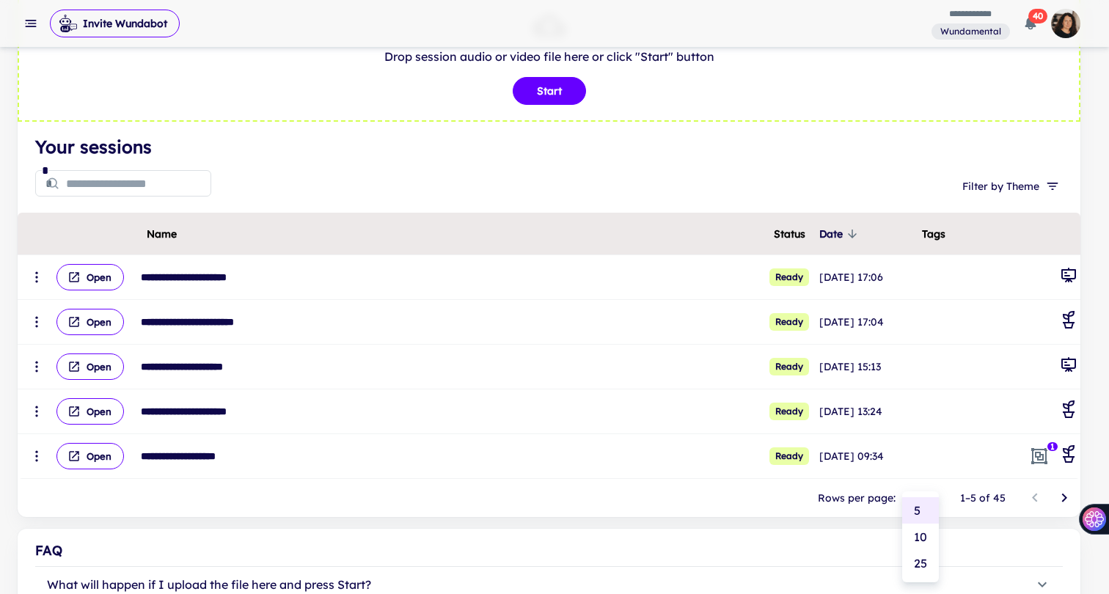
click at [923, 497] on body "**********" at bounding box center [554, 213] width 1109 height 594
click at [923, 558] on li "25" at bounding box center [920, 563] width 37 height 26
type input "**"
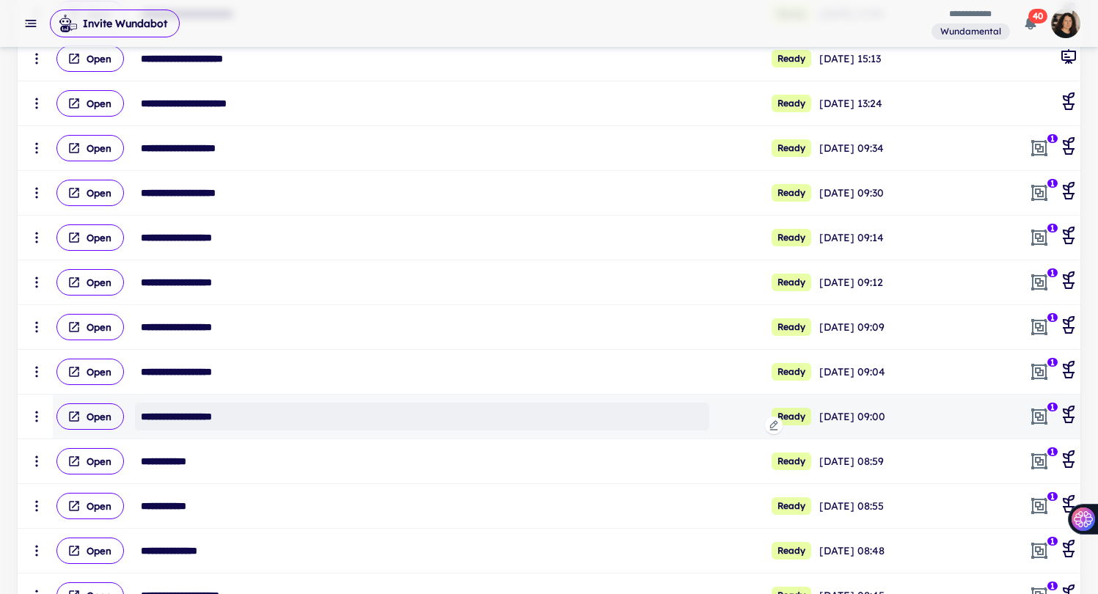
scroll to position [431, 0]
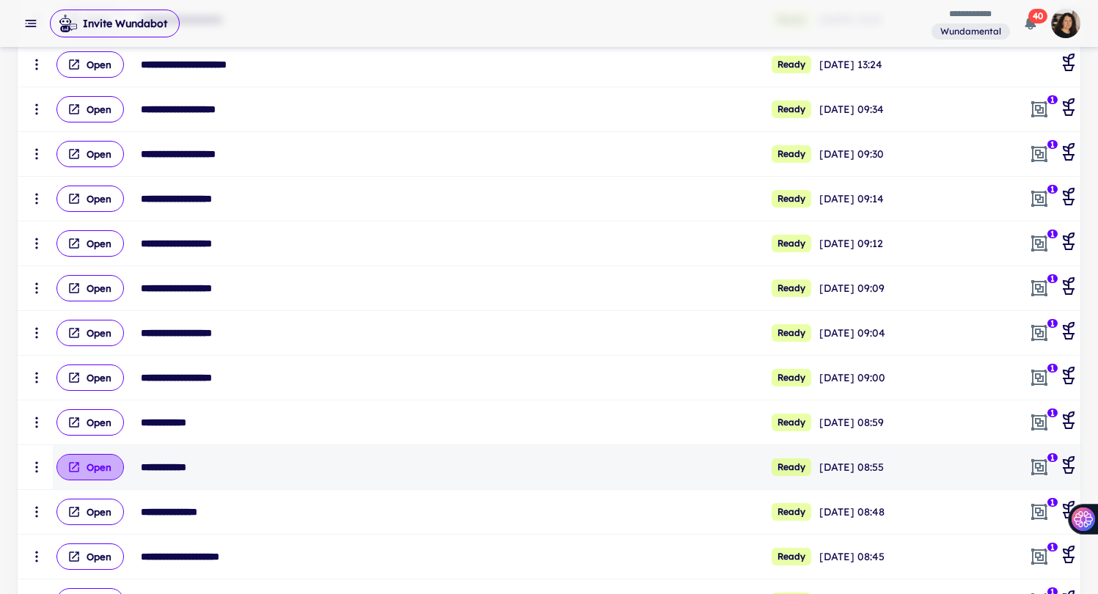
click at [95, 471] on button "Open" at bounding box center [89, 467] width 67 height 26
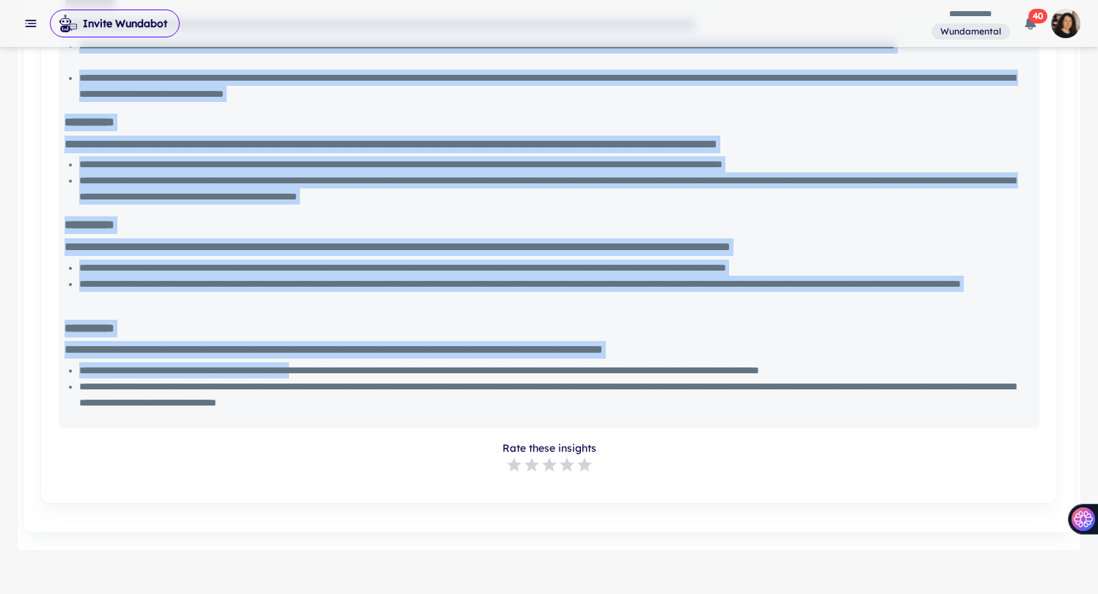
scroll to position [1306, 0]
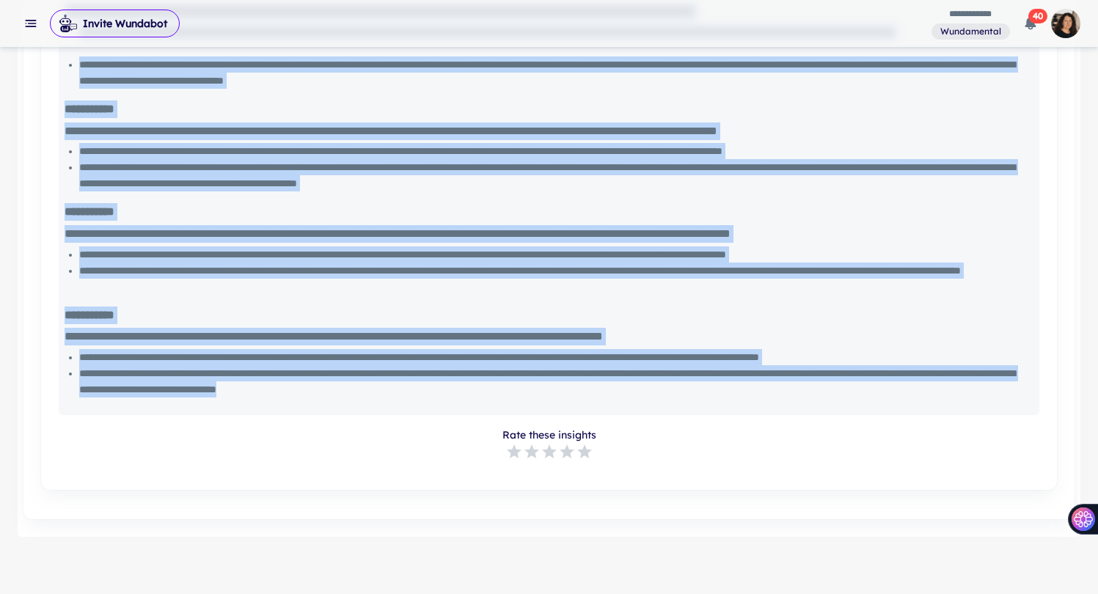
drag, startPoint x: 66, startPoint y: 91, endPoint x: 626, endPoint y: 395, distance: 637.6
copy div "**********"
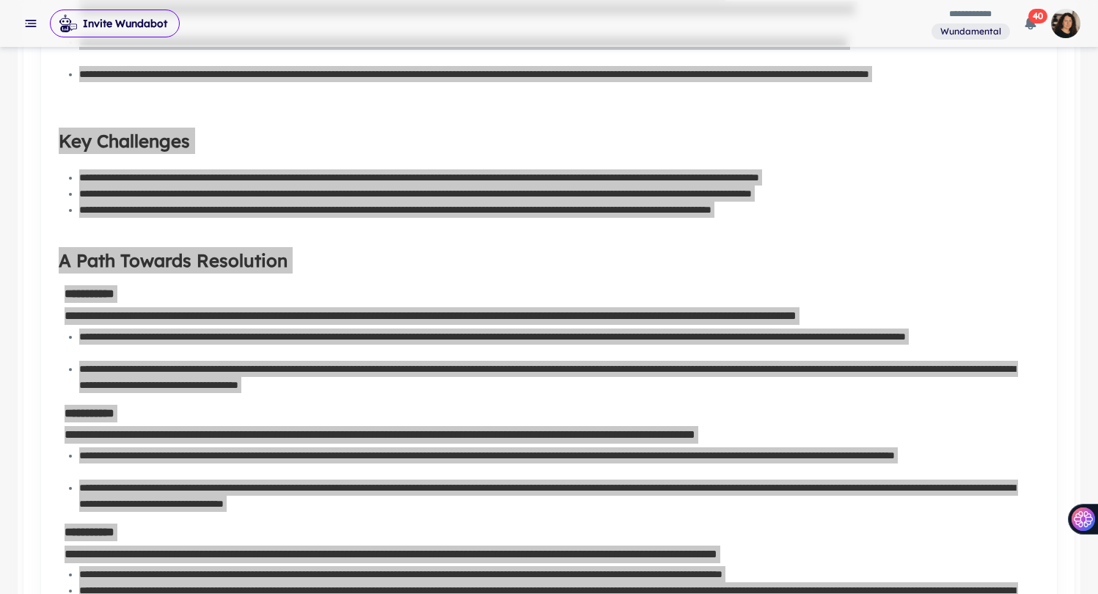
scroll to position [0, 0]
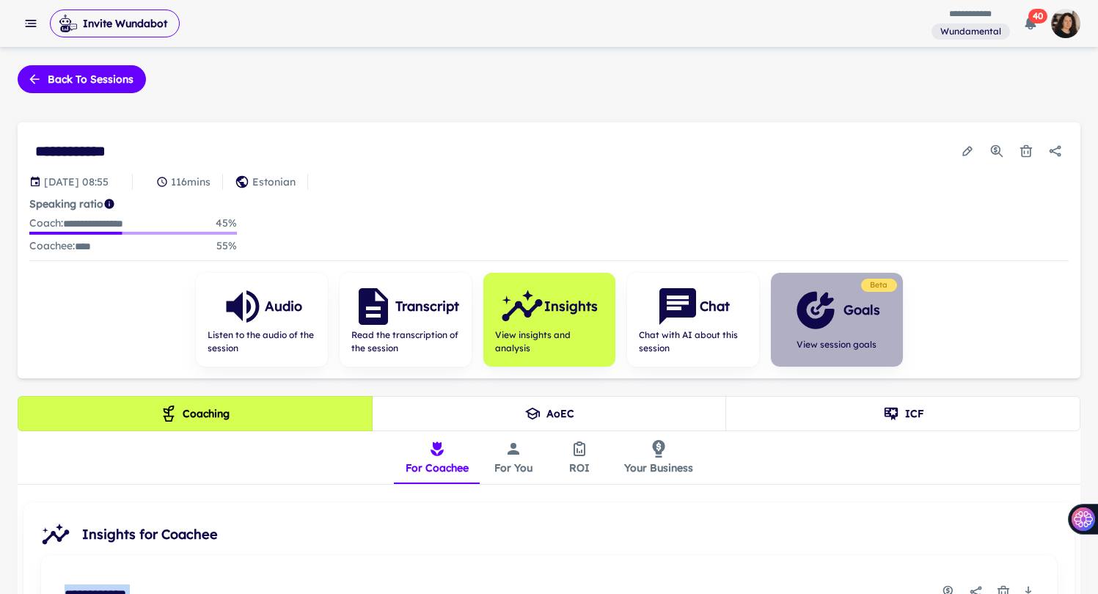
click at [823, 307] on icon "button" at bounding box center [816, 310] width 44 height 44
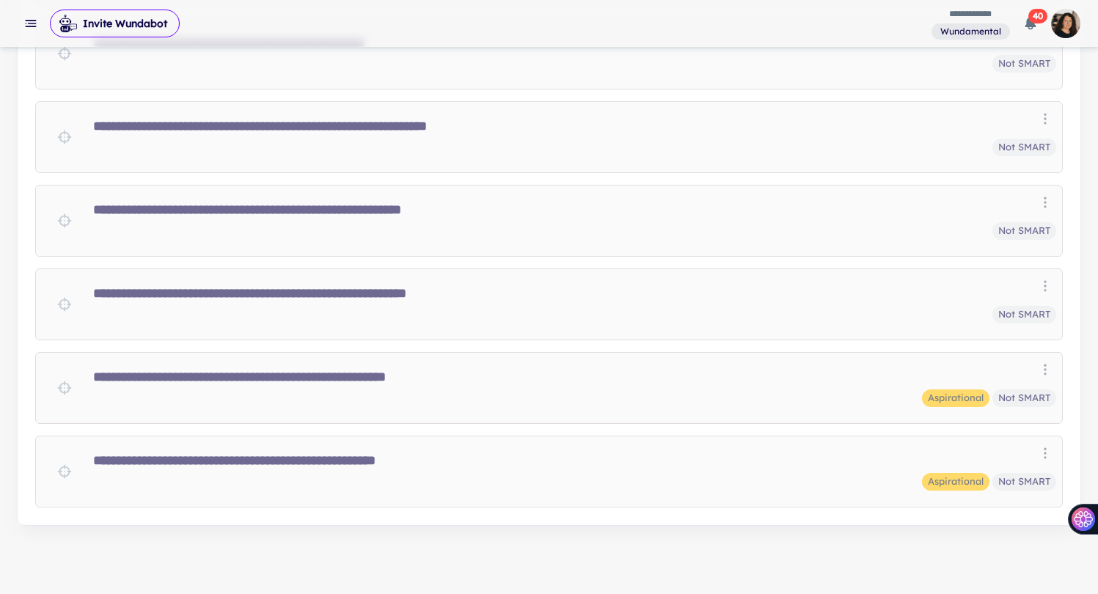
scroll to position [64, 0]
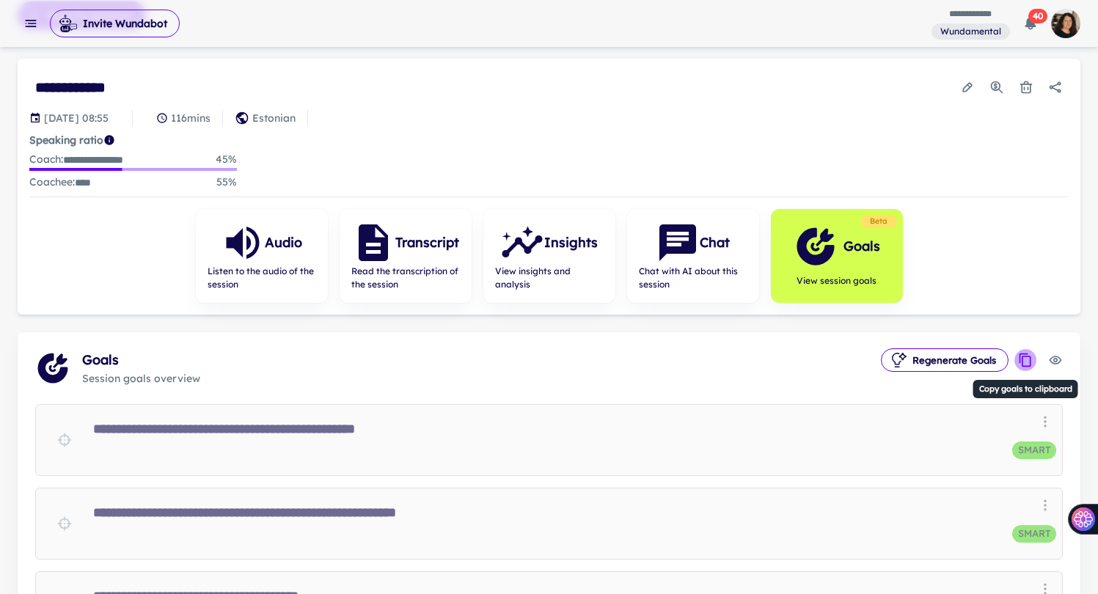
click at [1021, 353] on icon "Copy goals to clipboard" at bounding box center [1025, 359] width 12 height 13
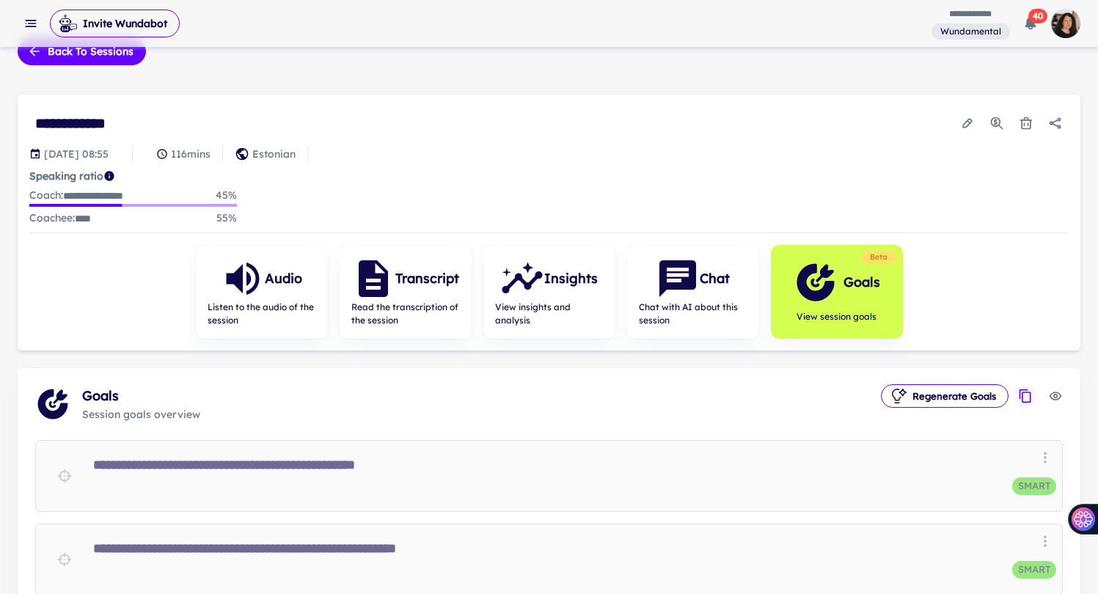
scroll to position [0, 0]
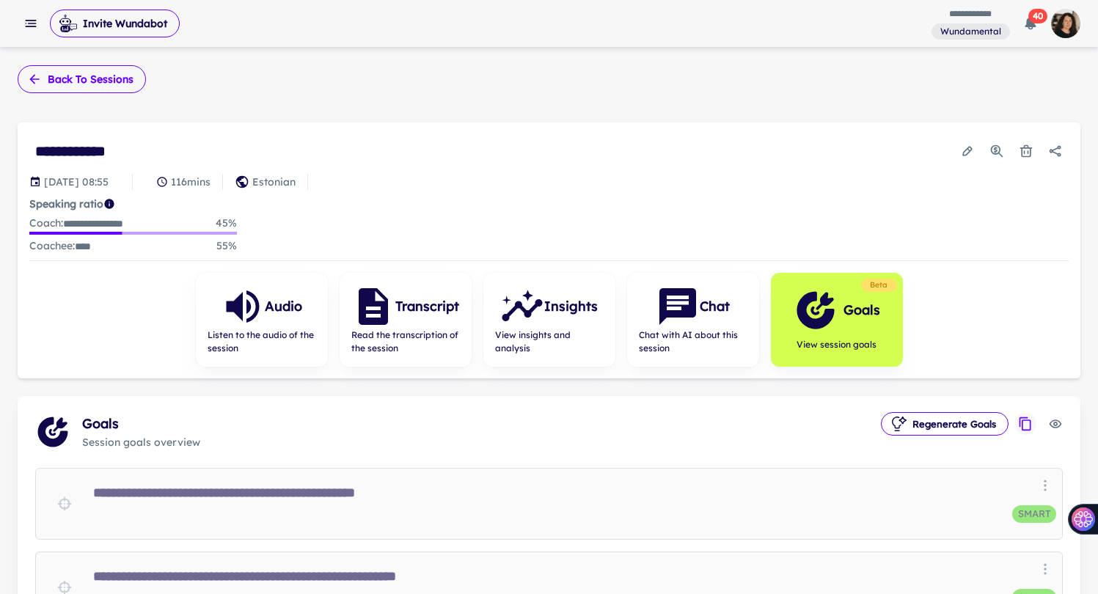
click at [56, 82] on button "Back to sessions" at bounding box center [82, 79] width 128 height 28
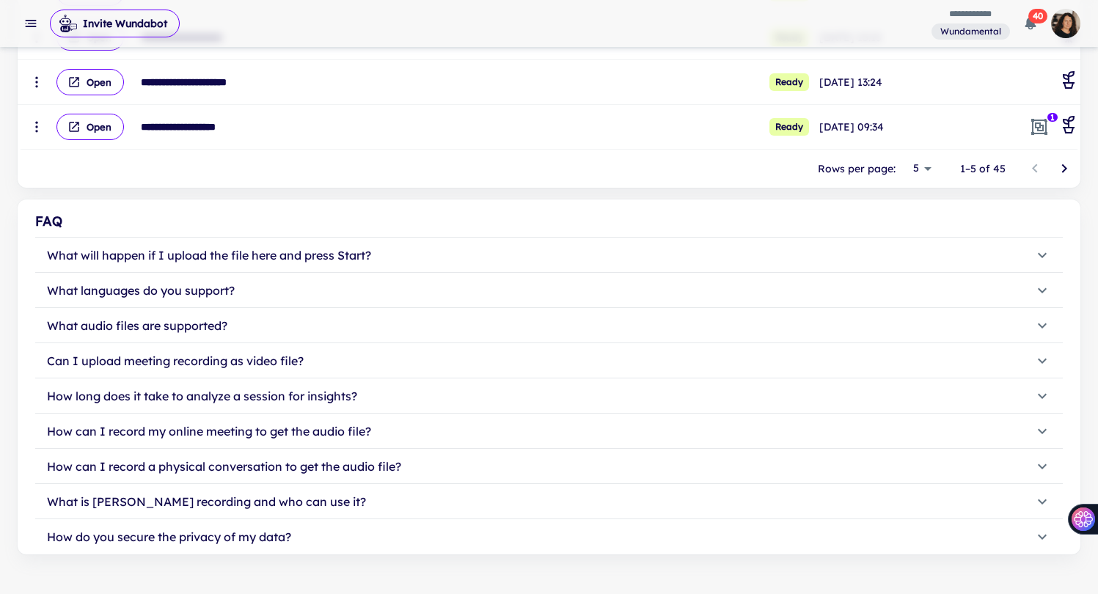
scroll to position [353, 0]
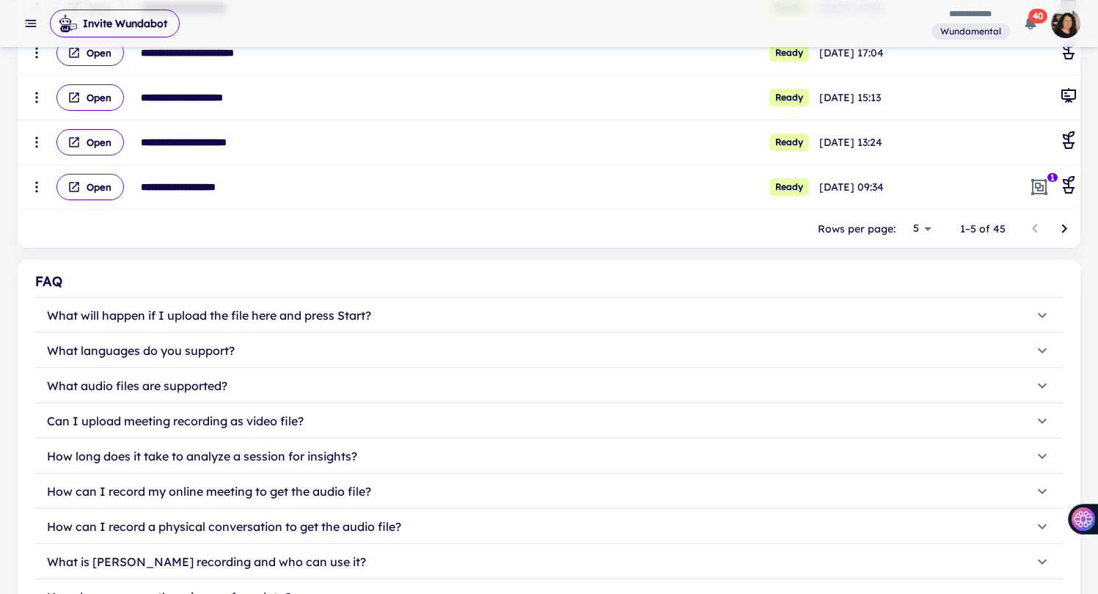
click at [889, 232] on p "Rows per page:" at bounding box center [857, 229] width 78 height 16
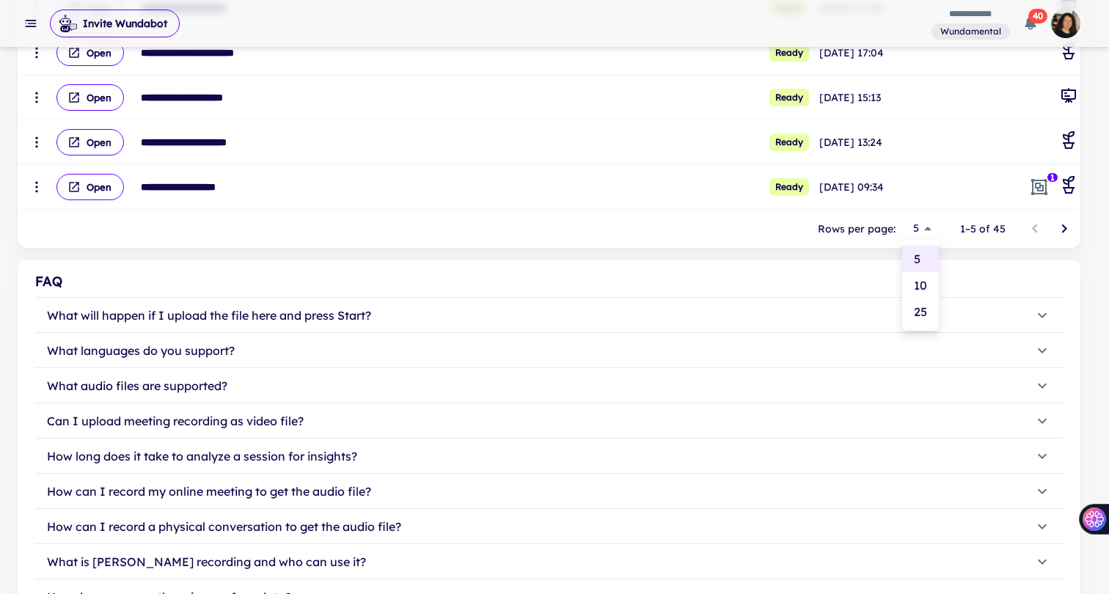
click at [935, 305] on li "25" at bounding box center [920, 311] width 37 height 26
type input "**"
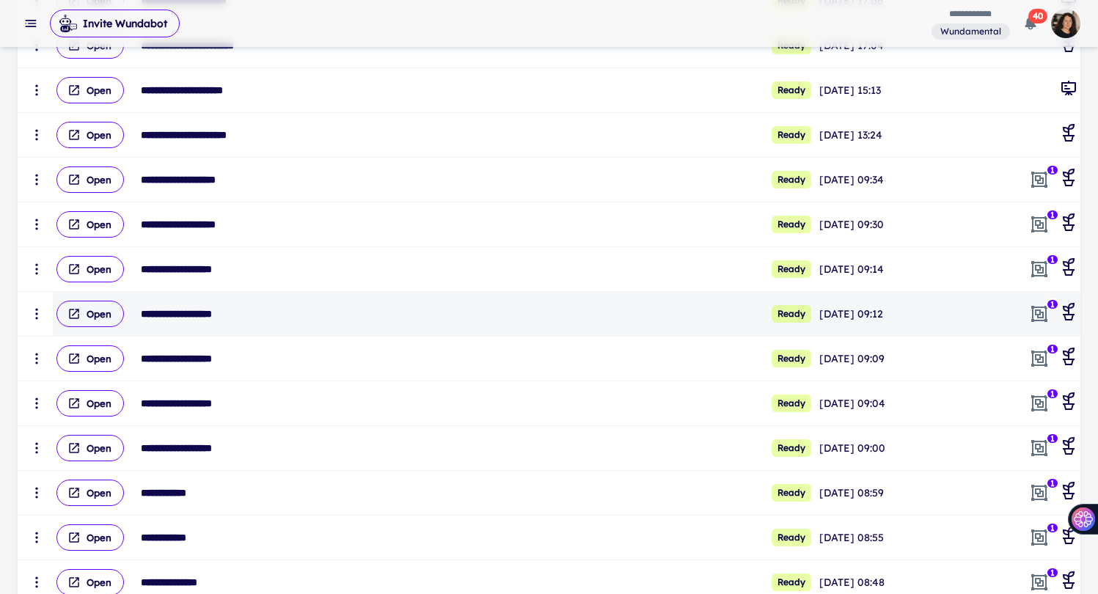
scroll to position [582, 0]
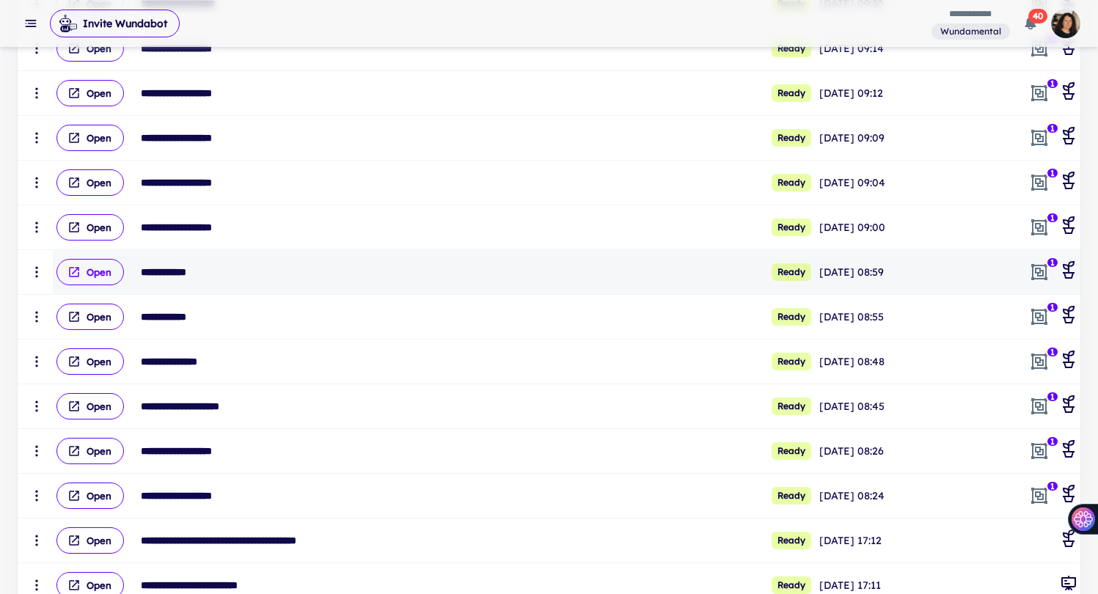
click at [102, 276] on button "Open" at bounding box center [89, 272] width 67 height 26
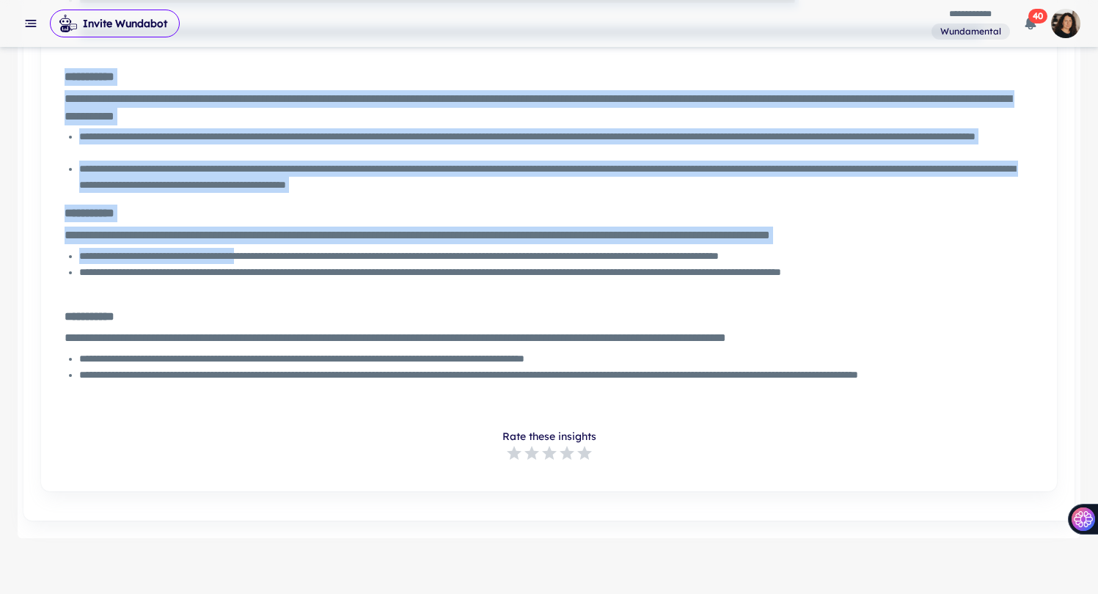
scroll to position [1293, 0]
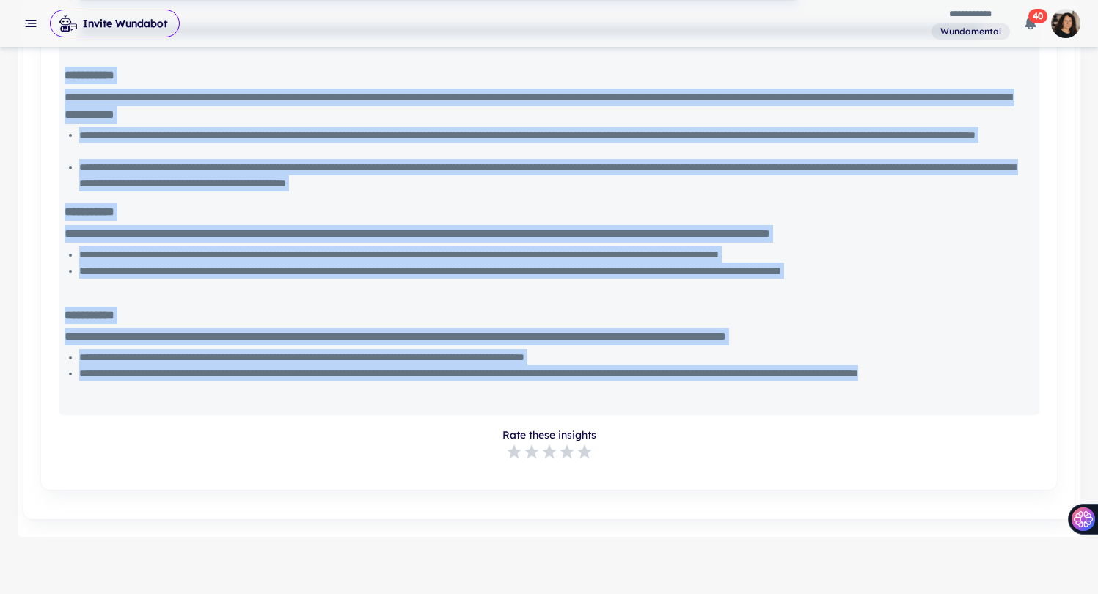
drag, startPoint x: 66, startPoint y: 89, endPoint x: 268, endPoint y: 397, distance: 368.2
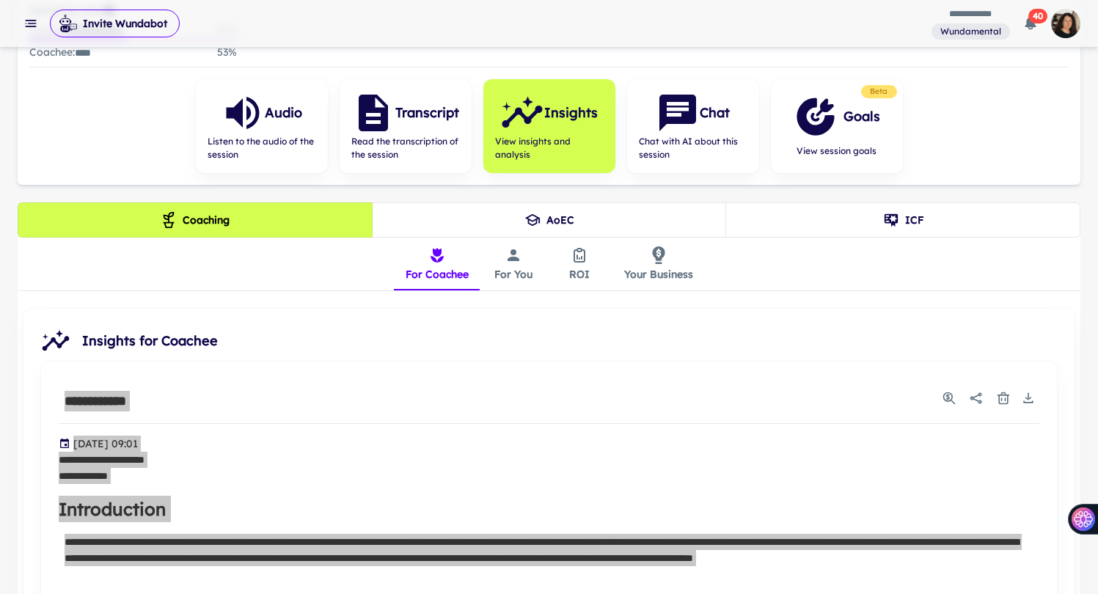
scroll to position [193, 0]
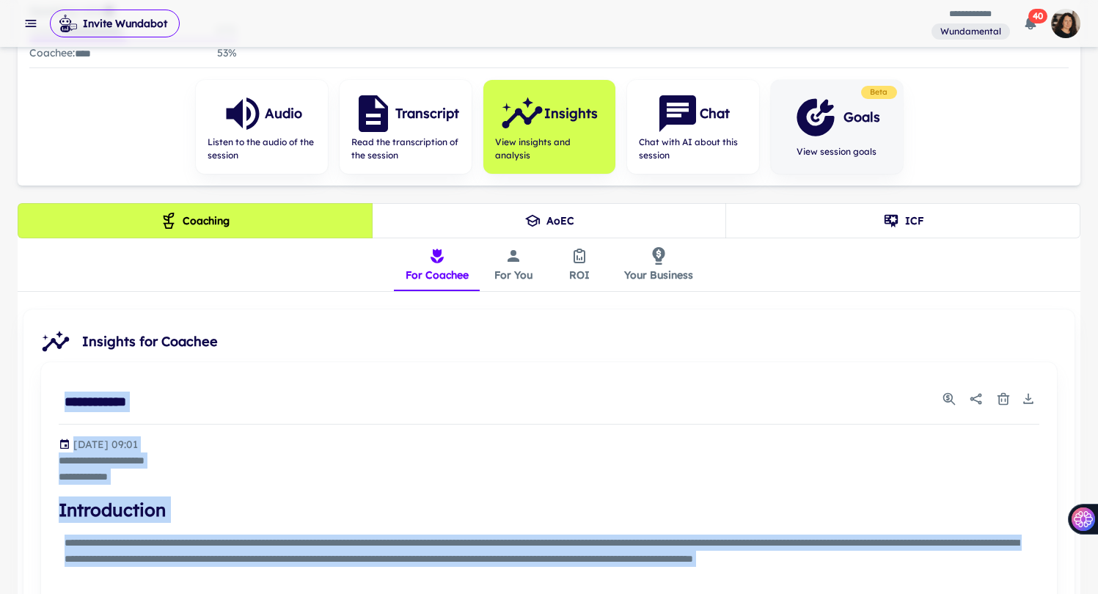
click at [827, 142] on div "Goals View session goals" at bounding box center [837, 127] width 110 height 94
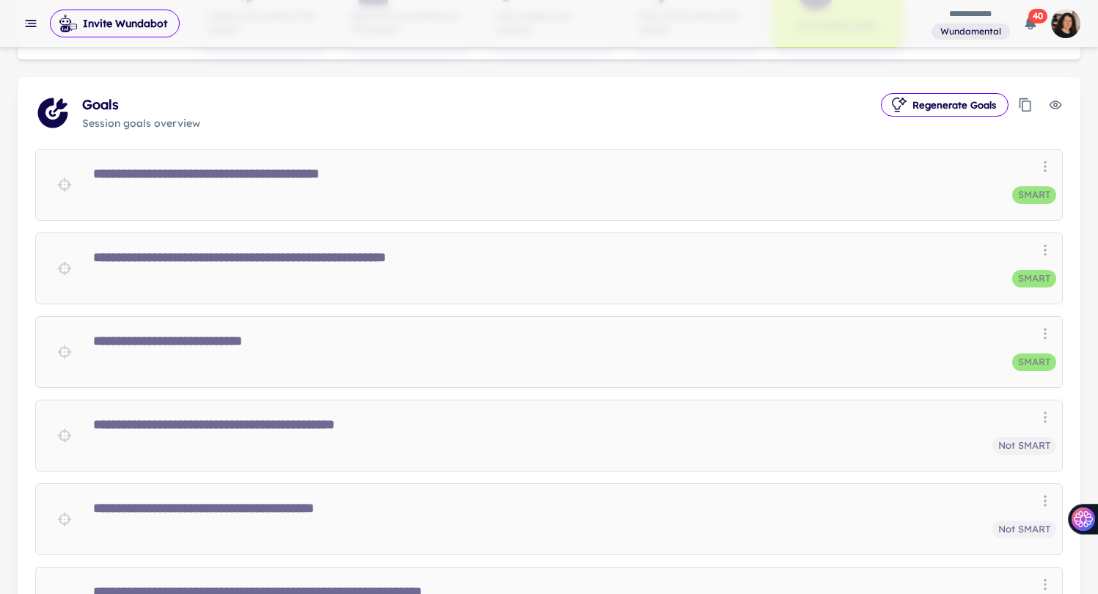
scroll to position [316, 0]
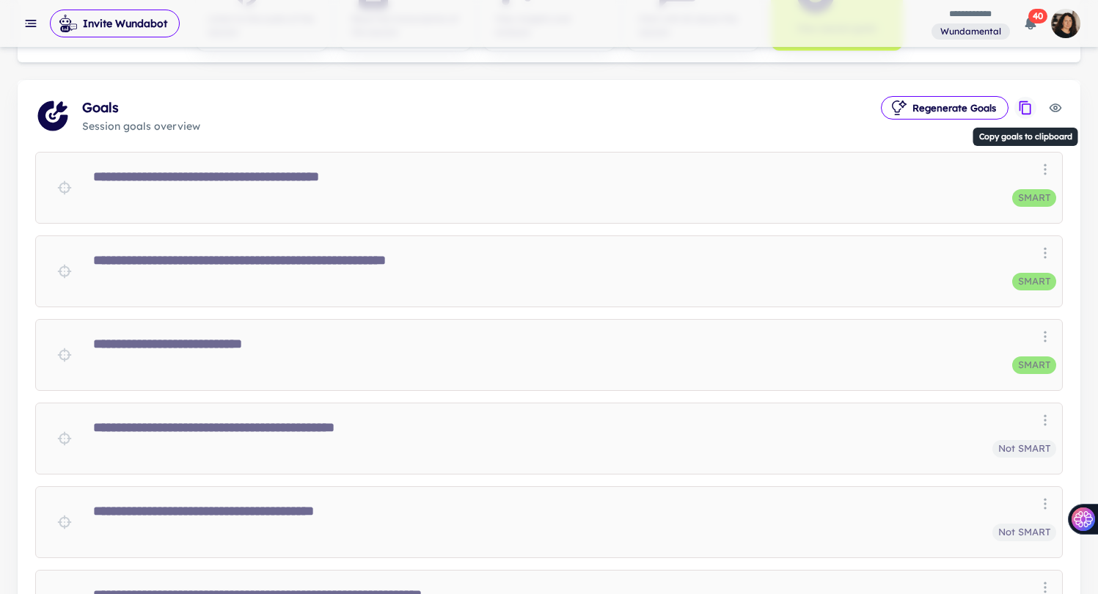
click at [1028, 107] on icon "Copy goals to clipboard" at bounding box center [1025, 107] width 15 height 15
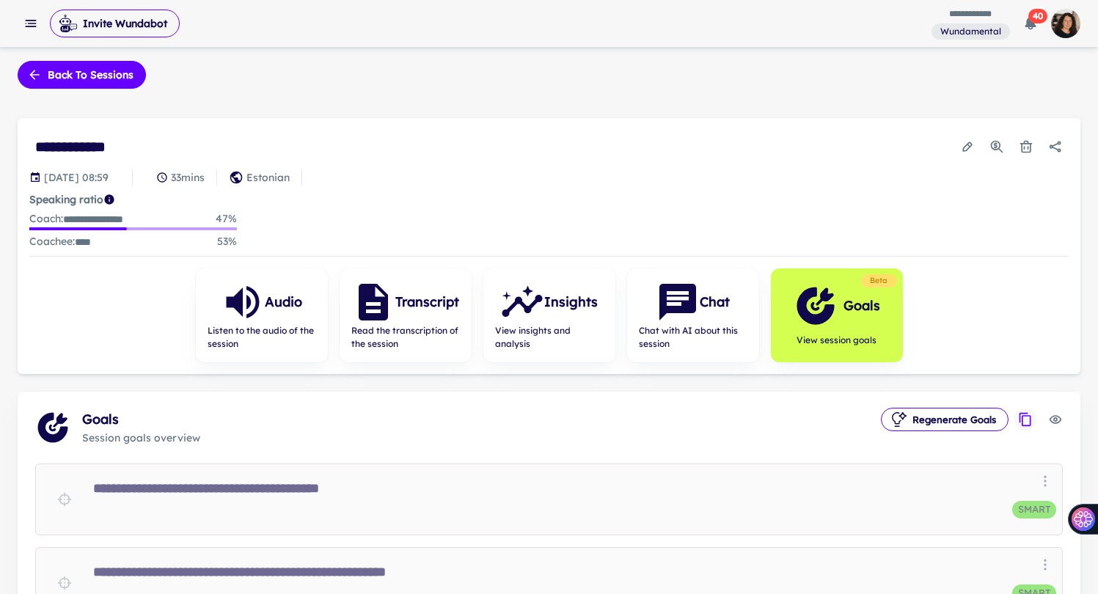
scroll to position [0, 0]
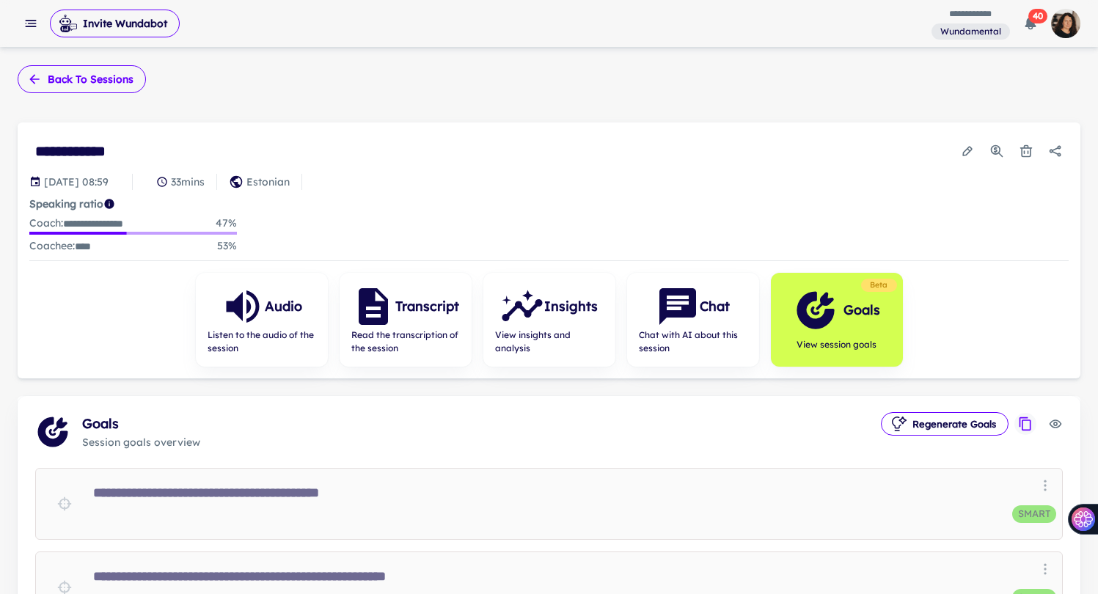
click at [66, 81] on button "Back to sessions" at bounding box center [82, 79] width 128 height 28
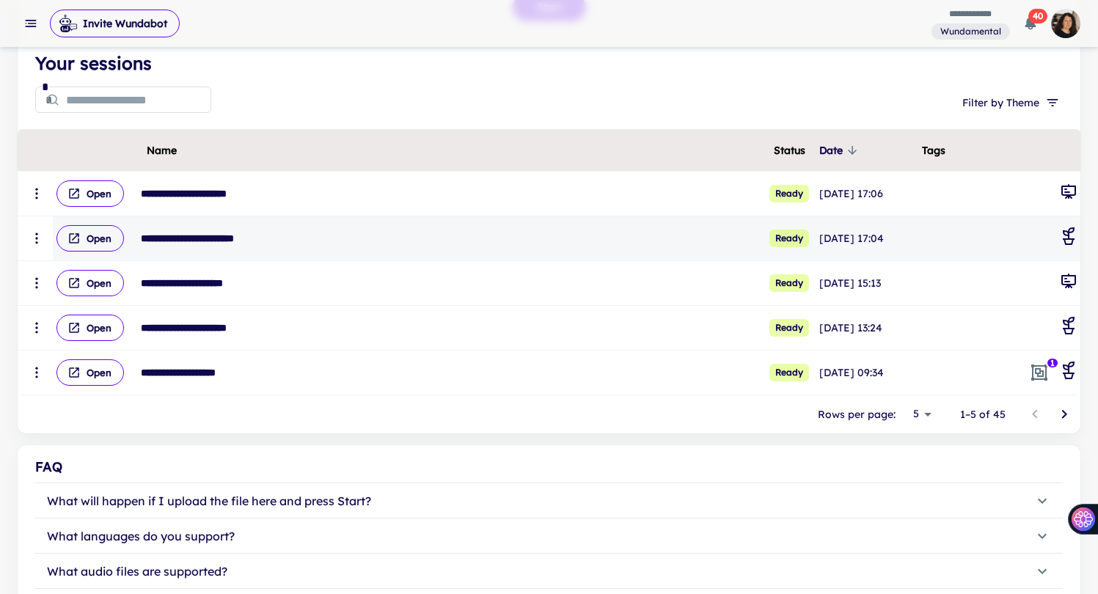
scroll to position [168, 0]
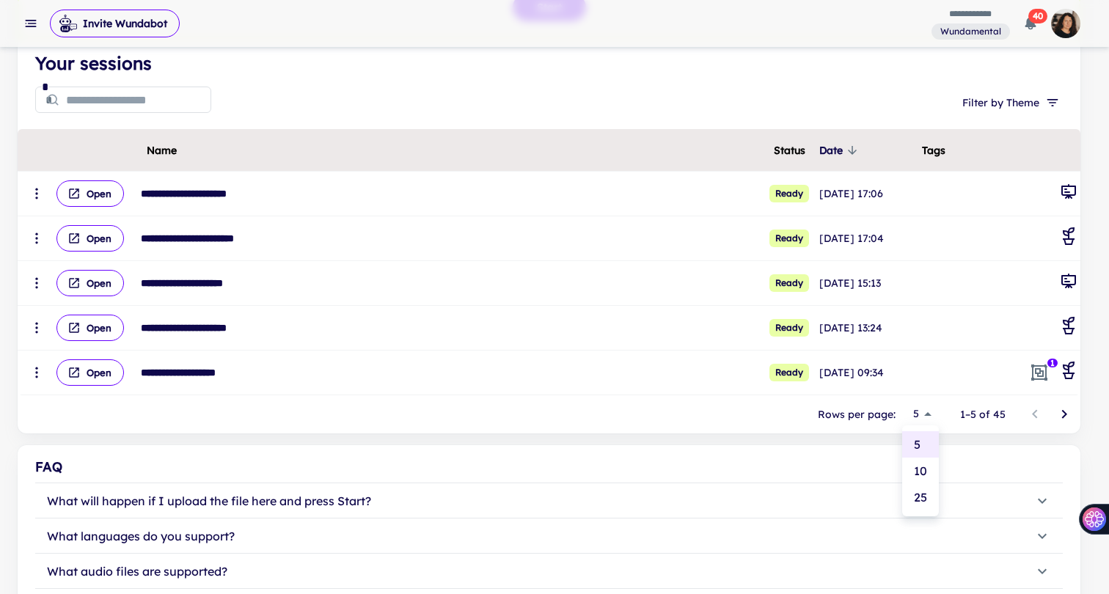
click at [933, 416] on body "**********" at bounding box center [554, 129] width 1109 height 594
click at [915, 494] on li "25" at bounding box center [920, 497] width 37 height 26
type input "**"
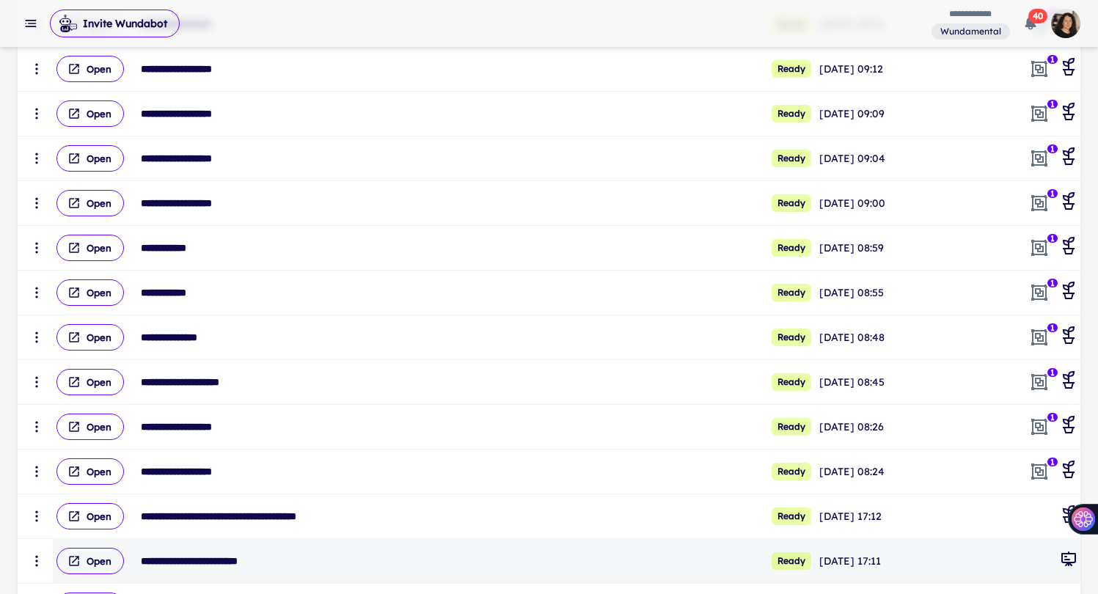
scroll to position [605, 0]
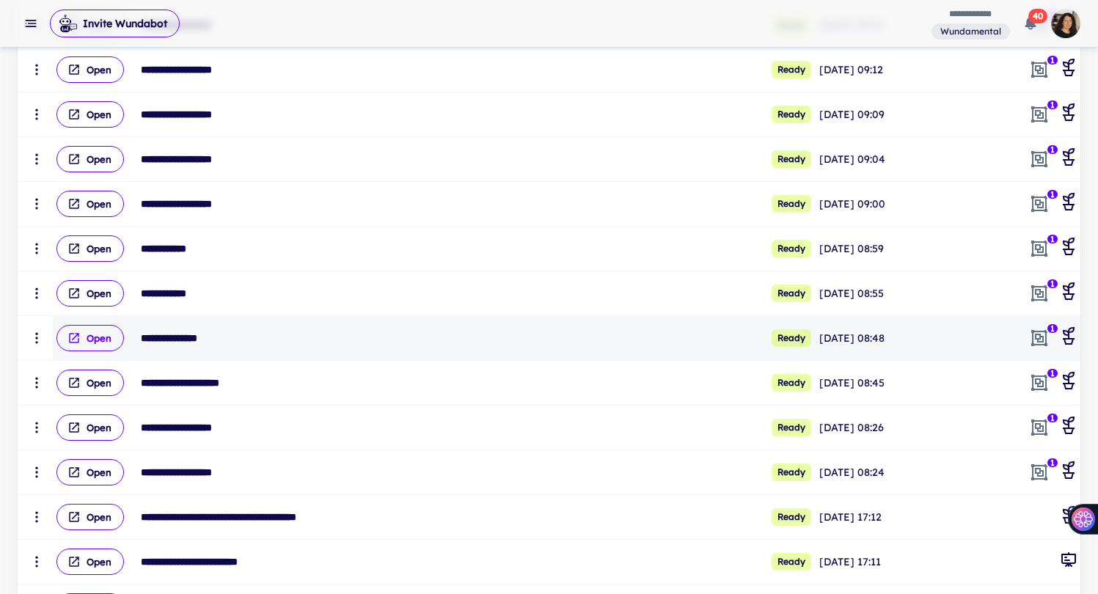
click at [92, 340] on button "Open" at bounding box center [89, 338] width 67 height 26
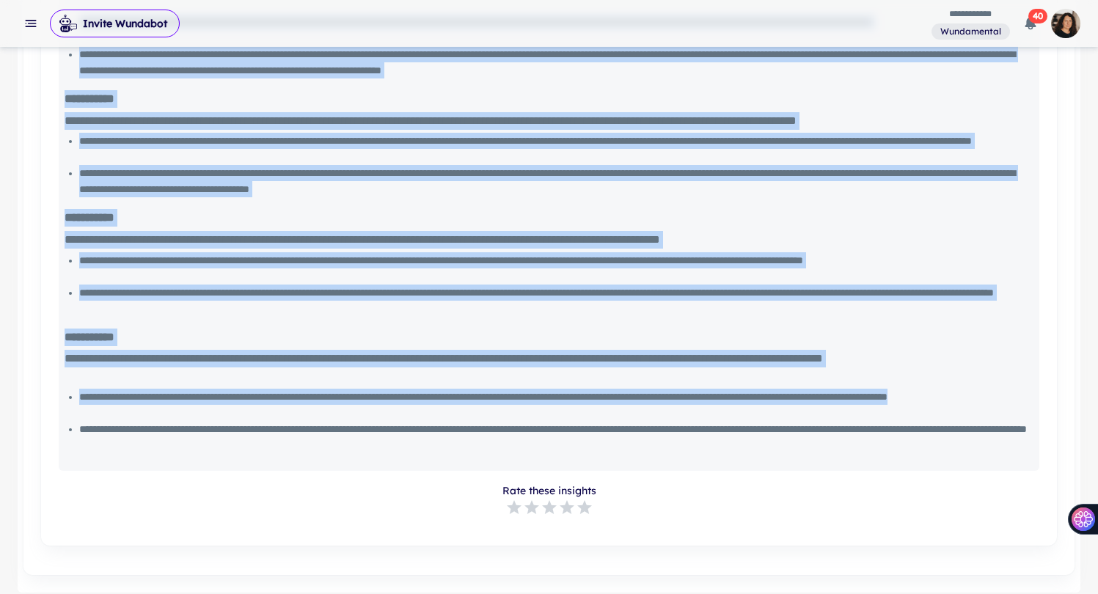
scroll to position [1359, 0]
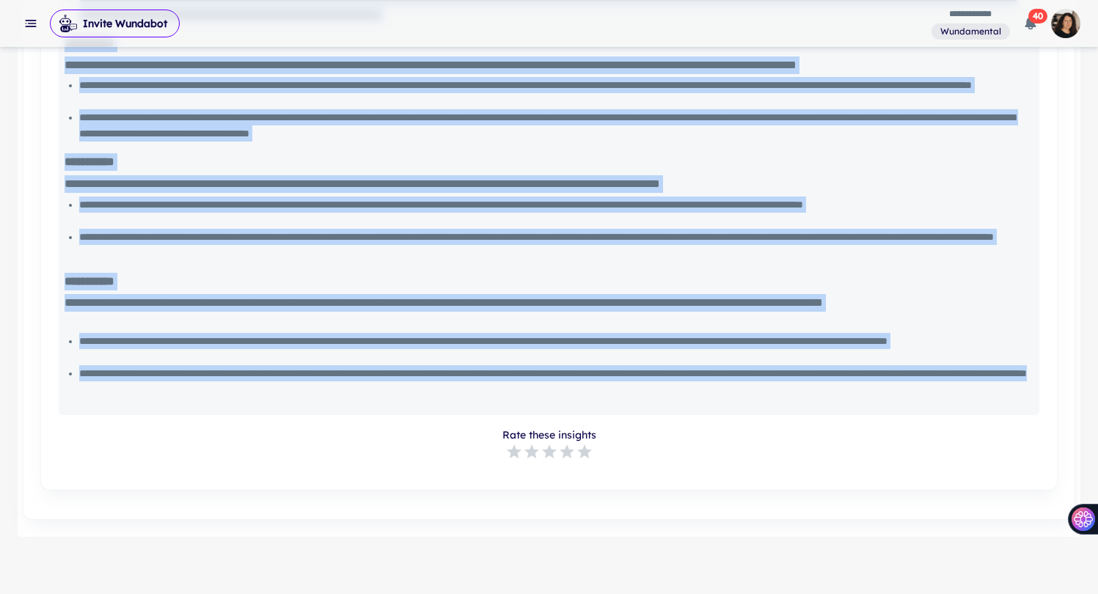
drag, startPoint x: 62, startPoint y: 304, endPoint x: 489, endPoint y: 392, distance: 435.8
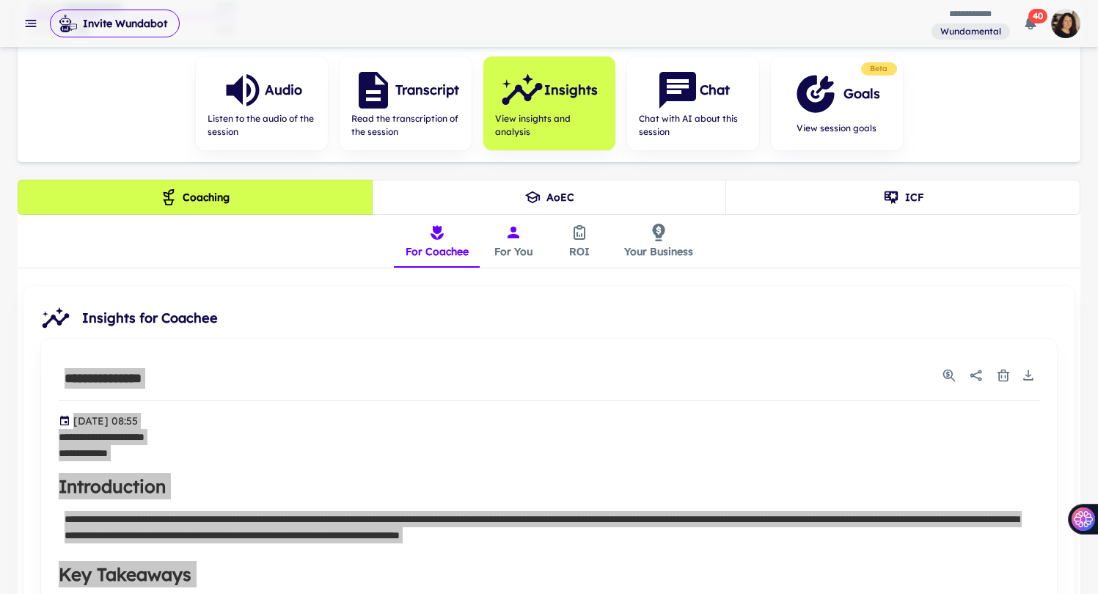
scroll to position [208, 0]
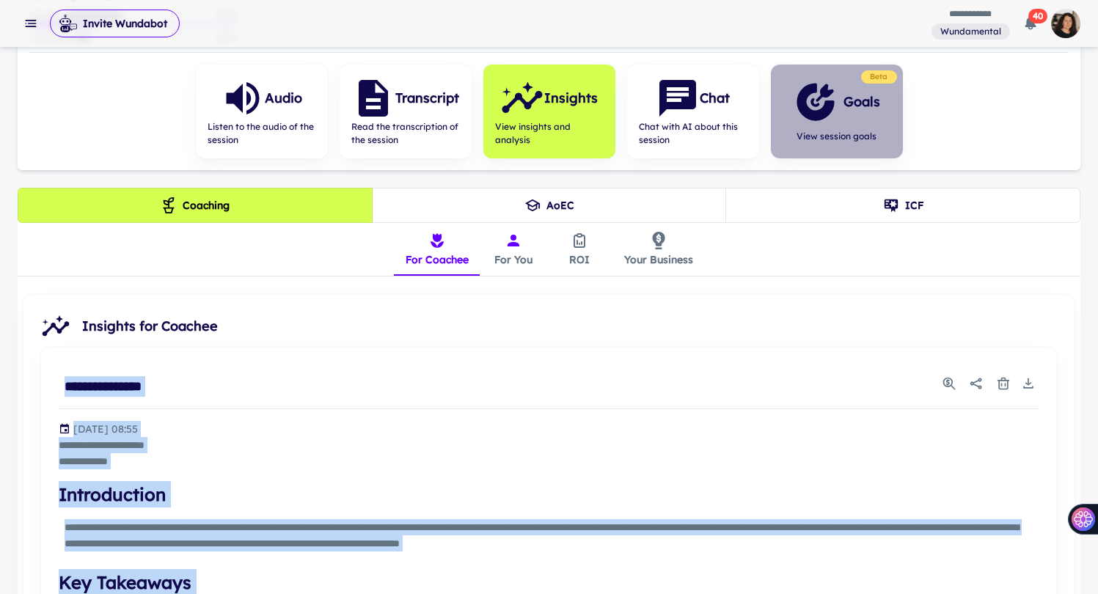
click at [864, 120] on div "Goals" at bounding box center [837, 102] width 87 height 44
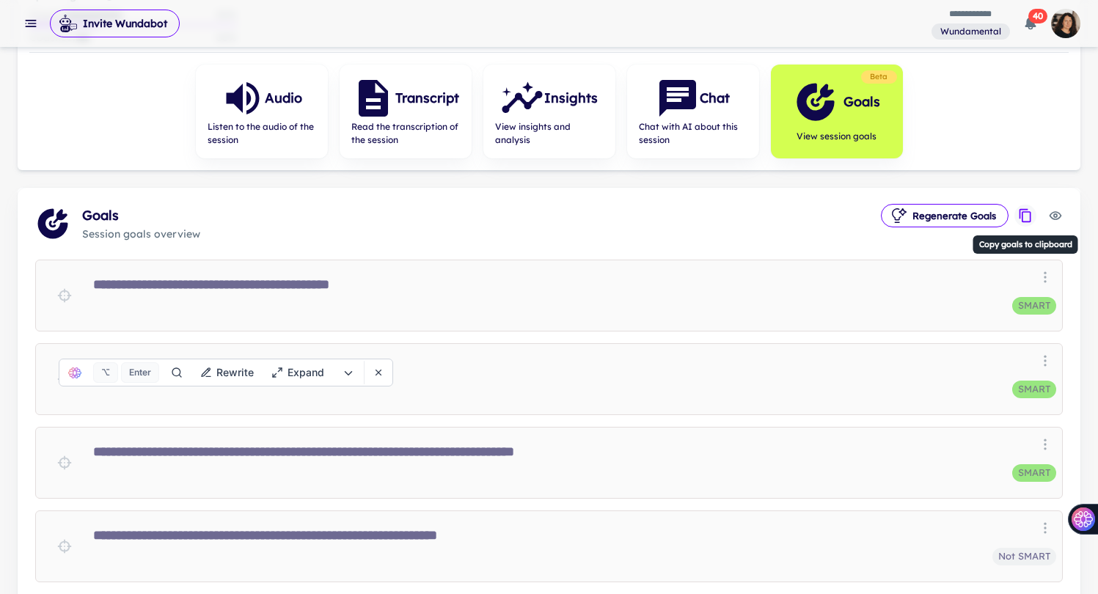
drag, startPoint x: 1019, startPoint y: 214, endPoint x: 1041, endPoint y: 216, distance: 22.1
click at [1019, 214] on icon "Copy goals to clipboard" at bounding box center [1025, 215] width 15 height 15
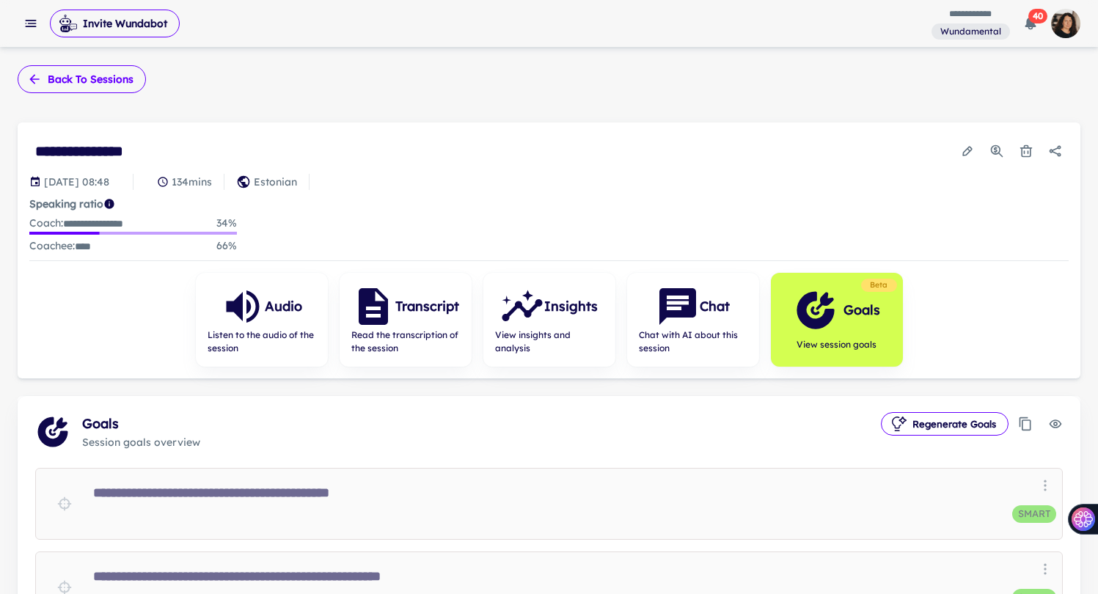
click at [68, 85] on button "Back to sessions" at bounding box center [82, 79] width 128 height 28
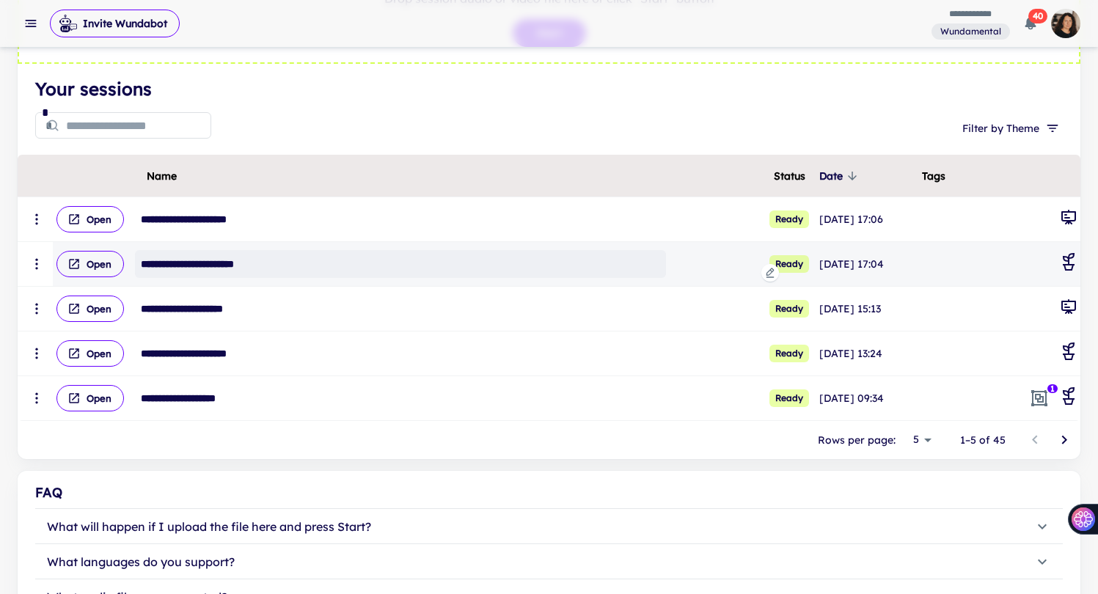
scroll to position [214, 0]
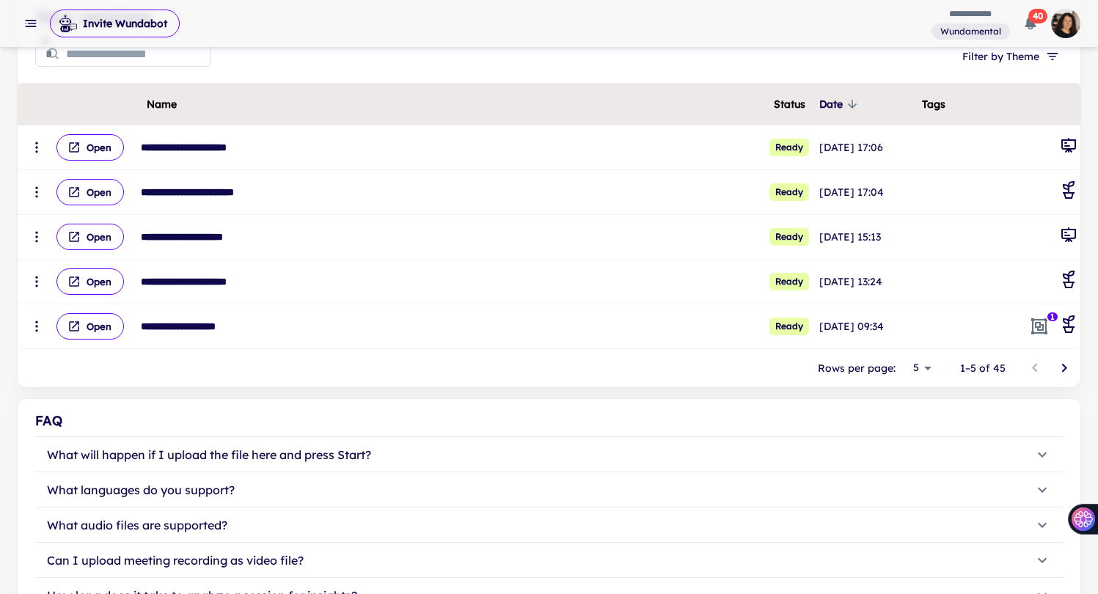
click at [933, 370] on body "**********" at bounding box center [549, 83] width 1098 height 594
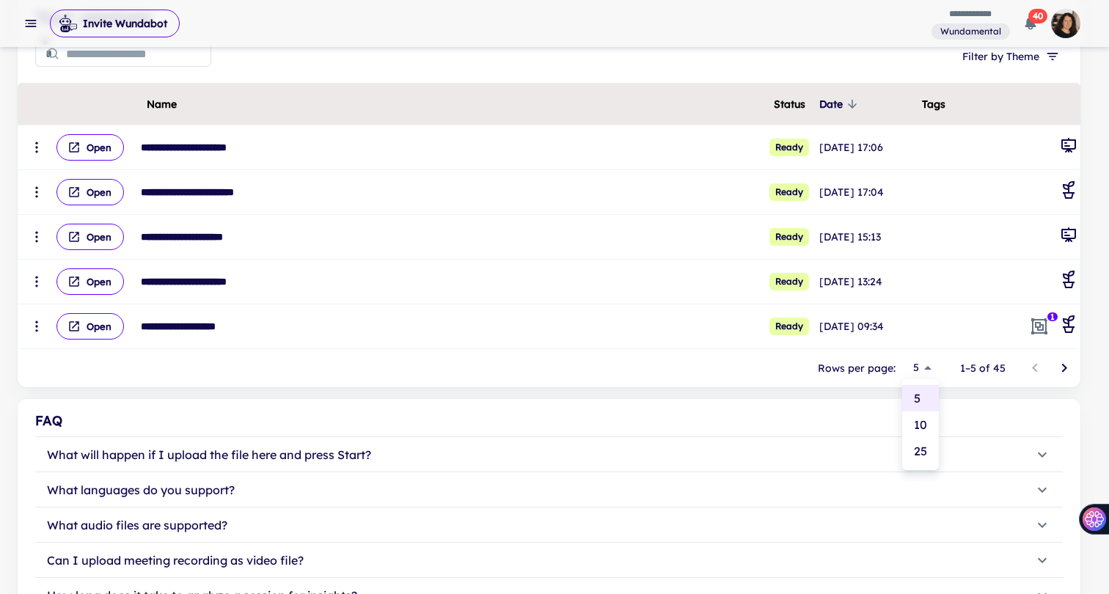
click at [925, 444] on li "25" at bounding box center [920, 451] width 37 height 26
type input "**"
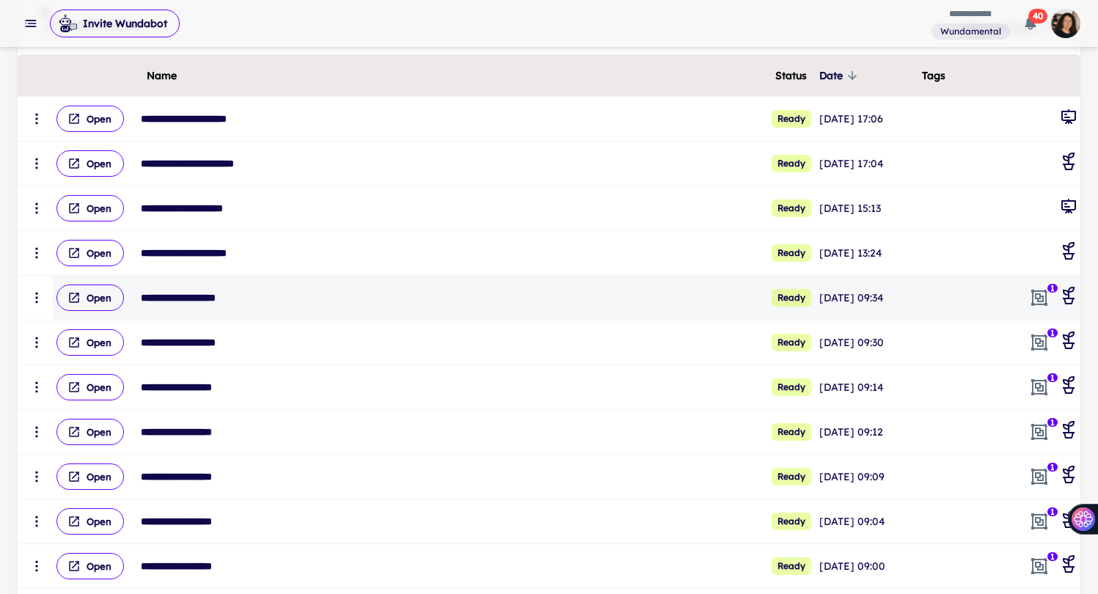
scroll to position [249, 0]
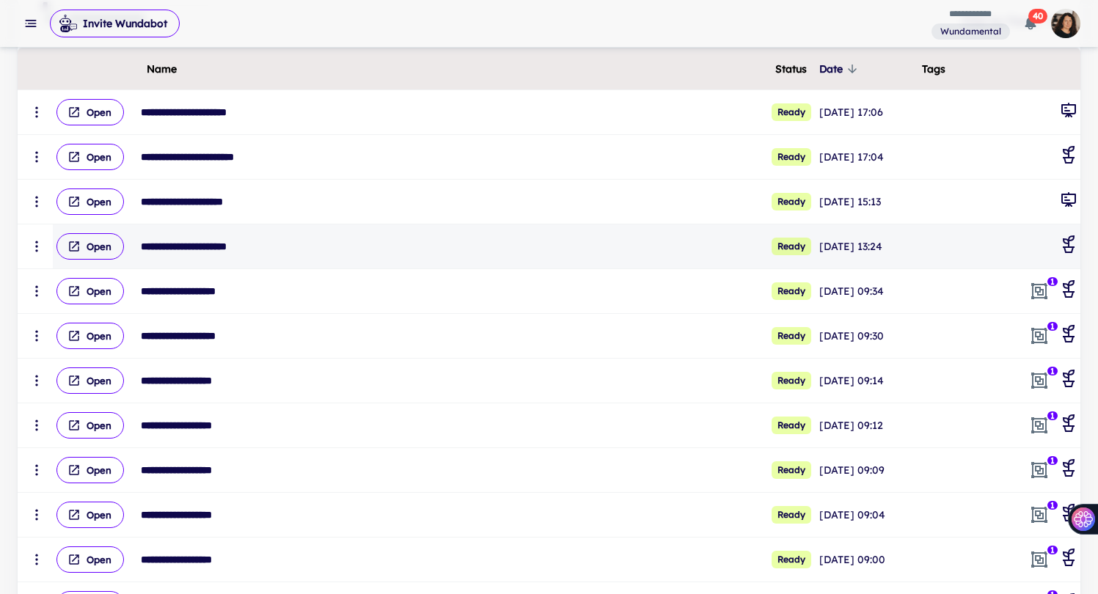
click at [1043, 247] on div "scrollable content" at bounding box center [1043, 246] width 67 height 22
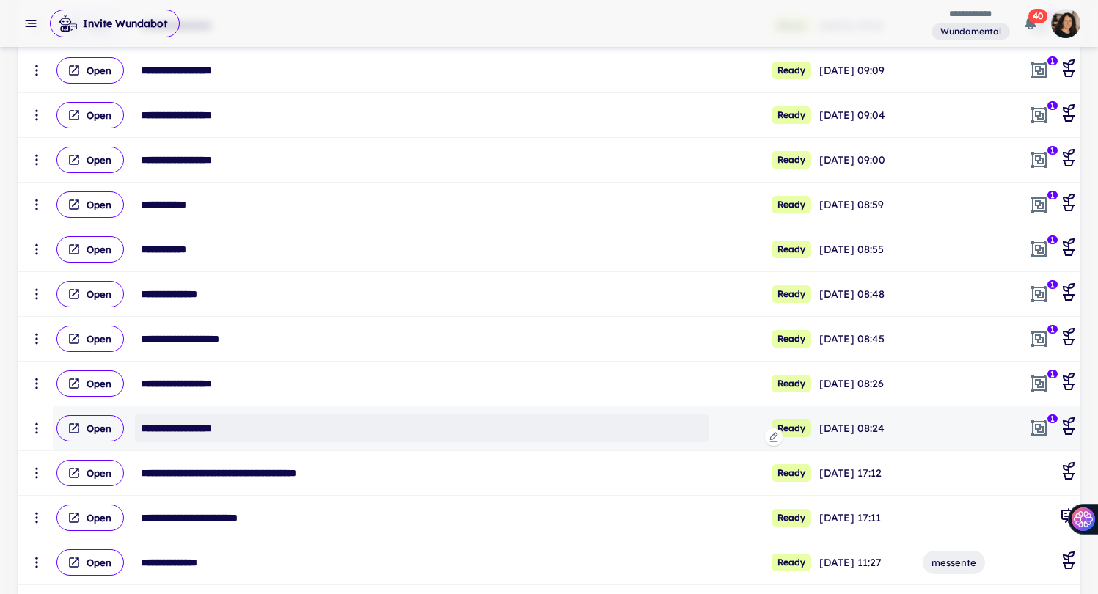
scroll to position [651, 0]
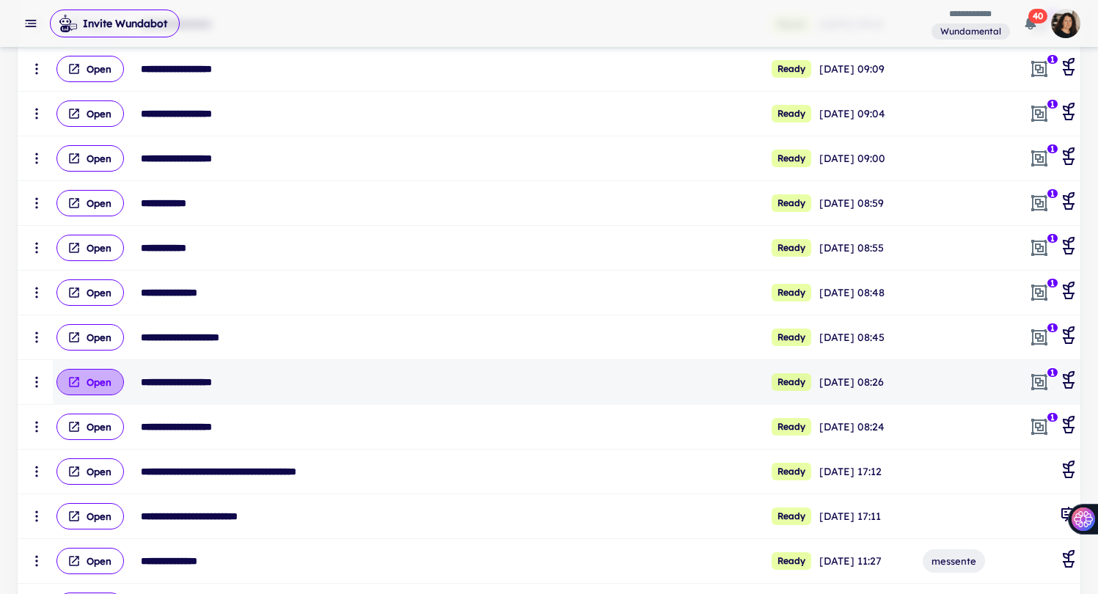
click at [93, 386] on button "Open" at bounding box center [89, 382] width 67 height 26
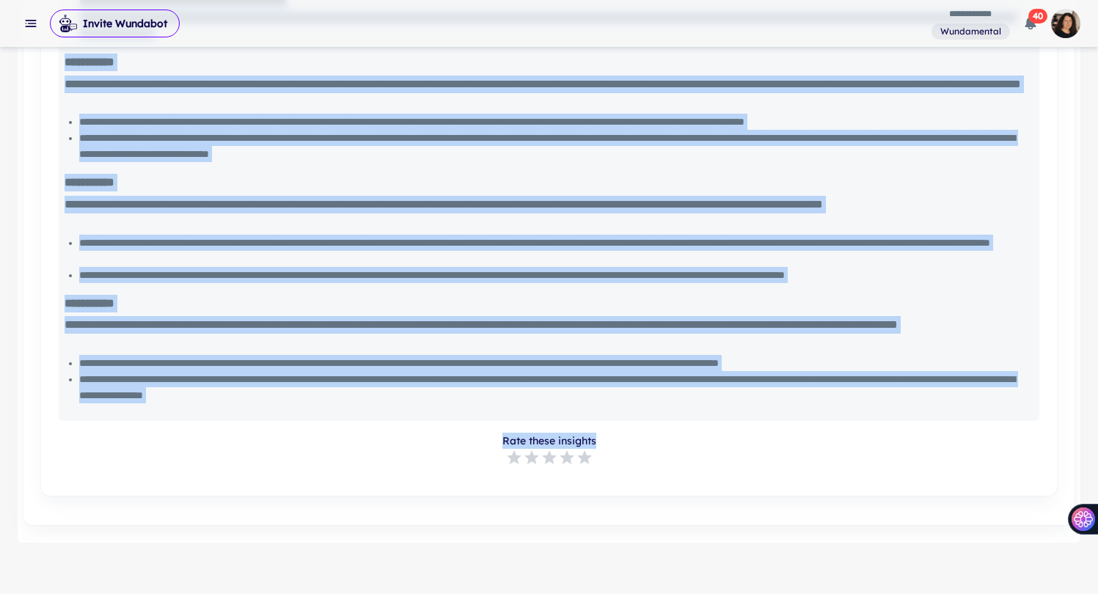
scroll to position [1312, 0]
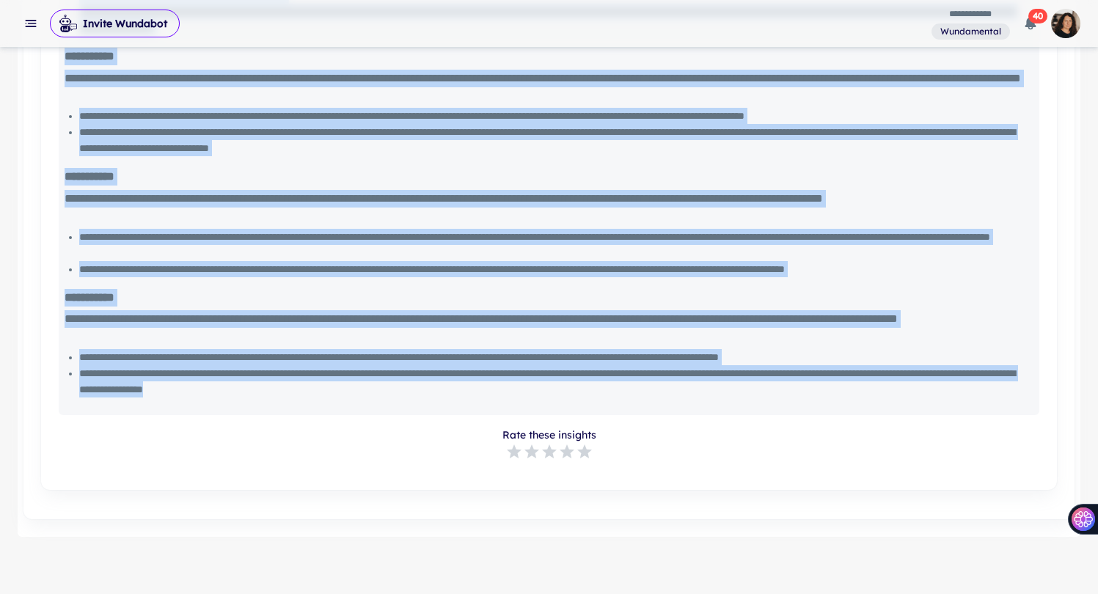
drag, startPoint x: 67, startPoint y: 406, endPoint x: 528, endPoint y: 397, distance: 460.6
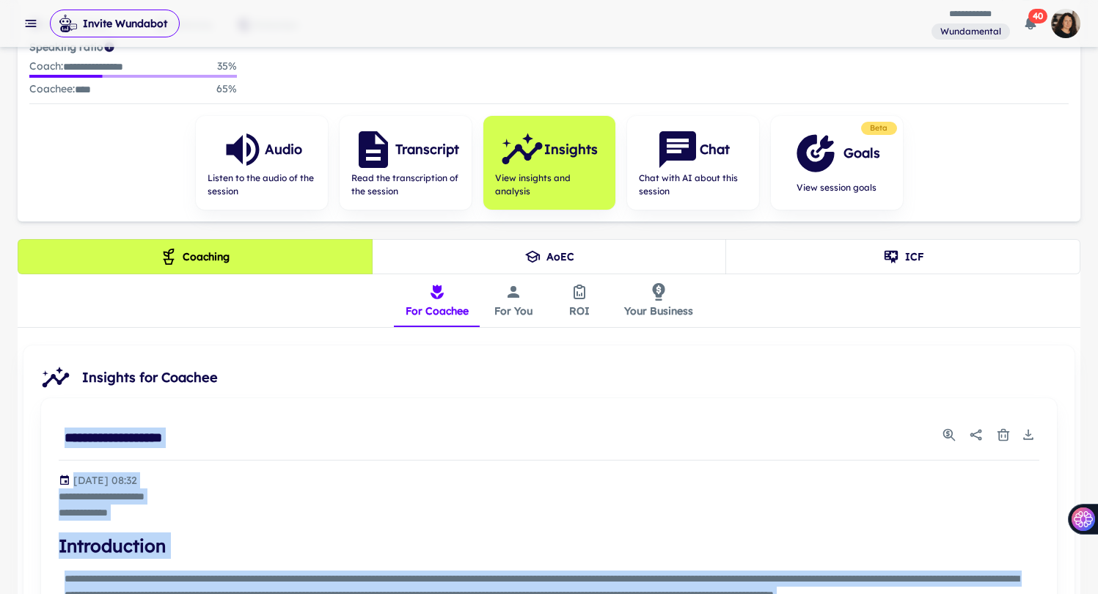
scroll to position [69, 0]
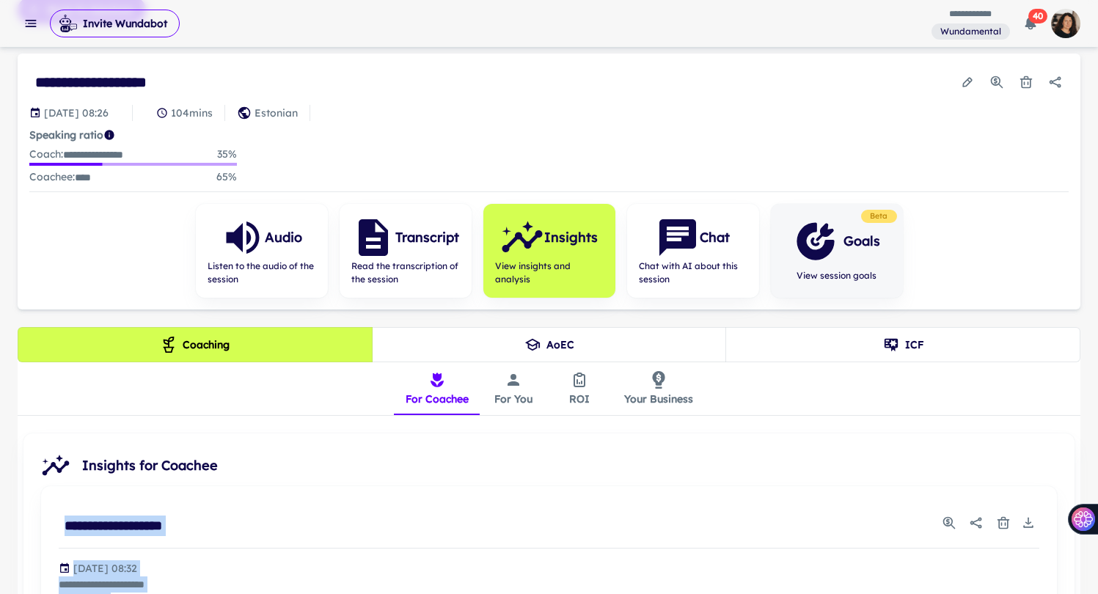
click at [827, 261] on icon "button" at bounding box center [816, 241] width 44 height 44
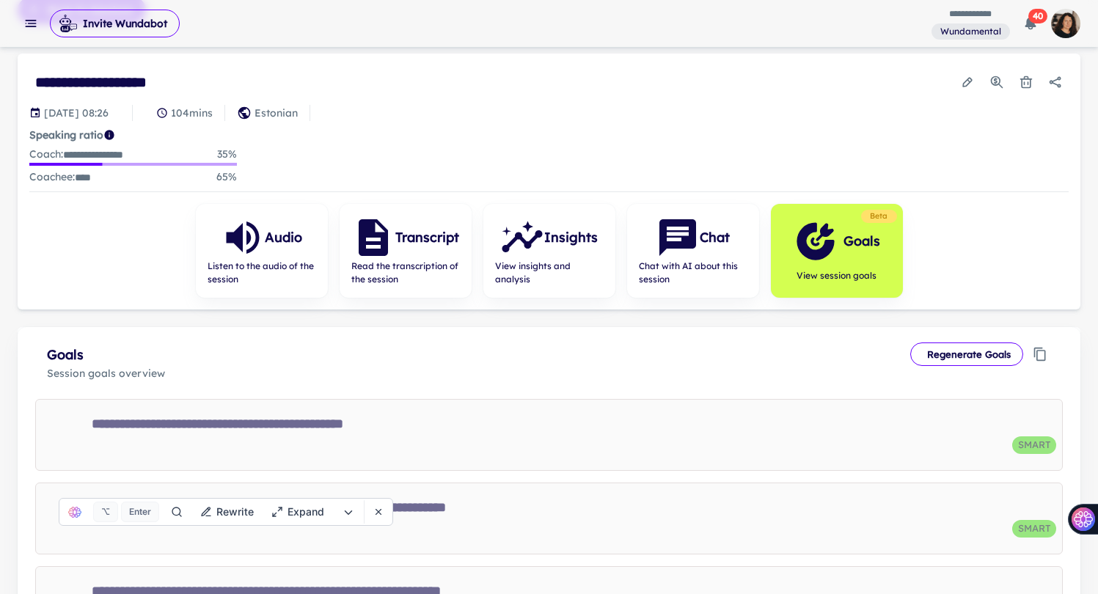
click at [827, 261] on icon "button" at bounding box center [816, 241] width 44 height 44
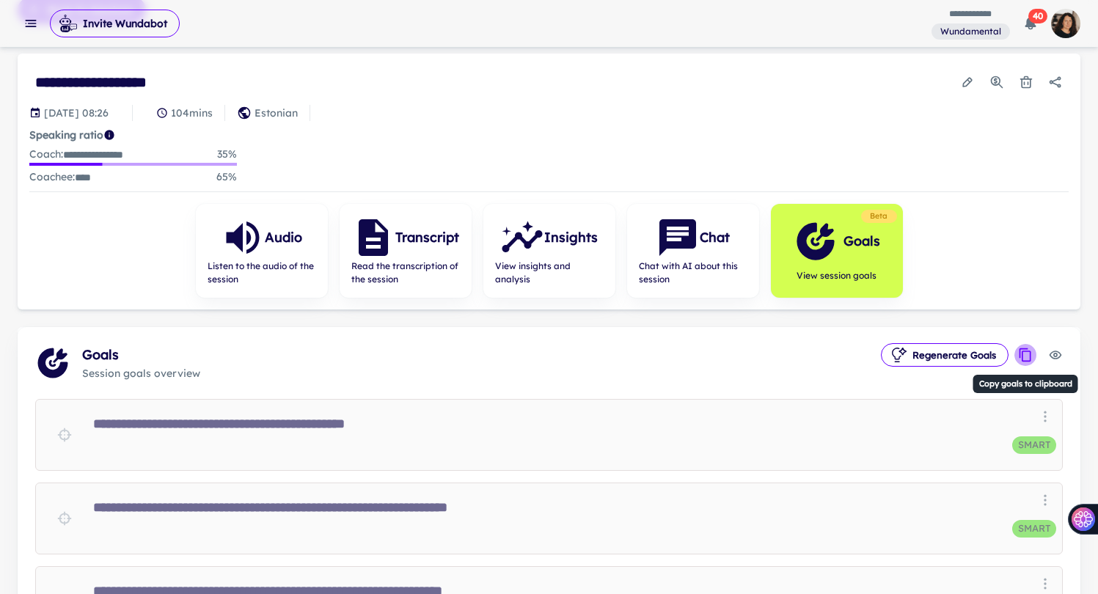
click at [1022, 352] on icon "Copy goals to clipboard" at bounding box center [1025, 354] width 12 height 13
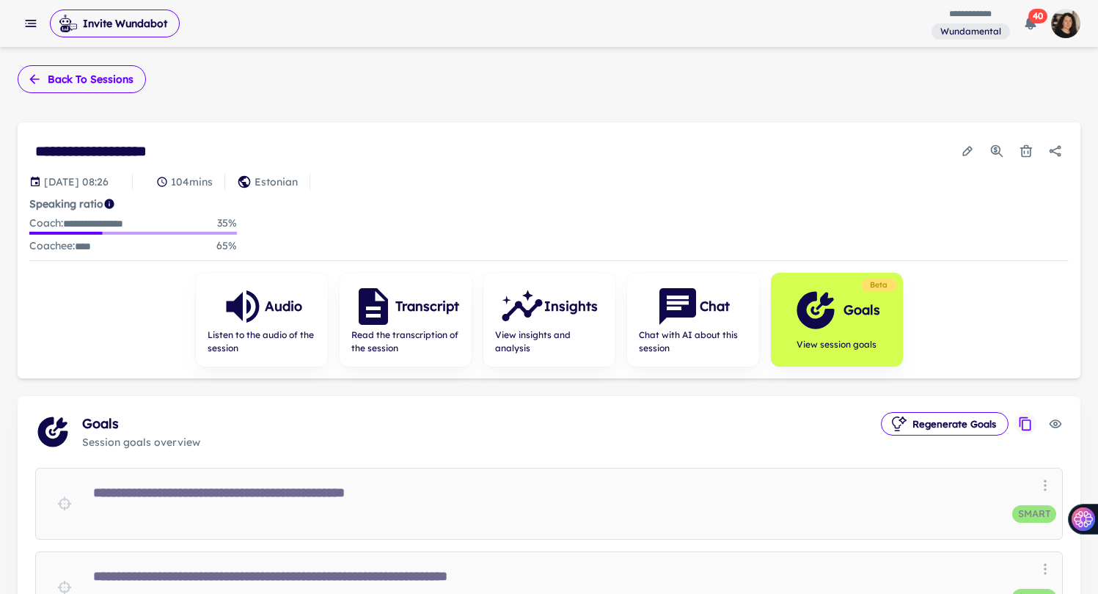
click at [62, 78] on button "Back to sessions" at bounding box center [82, 79] width 128 height 28
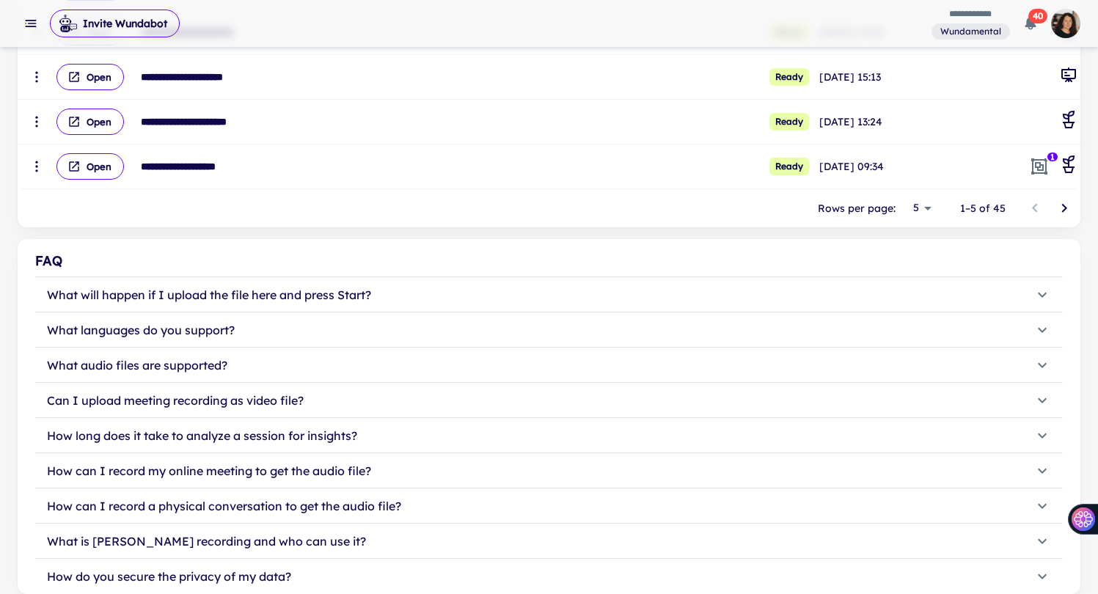
scroll to position [314, 0]
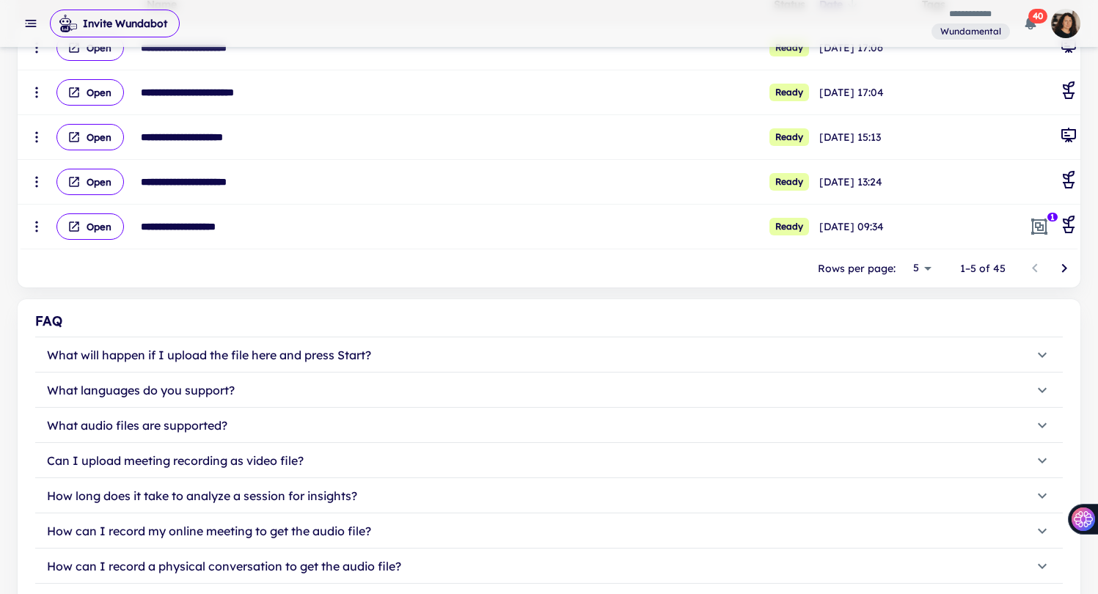
click at [1066, 265] on icon "Go to next page" at bounding box center [1064, 269] width 18 height 18
click at [1054, 265] on button "Go to next page" at bounding box center [1063, 268] width 29 height 29
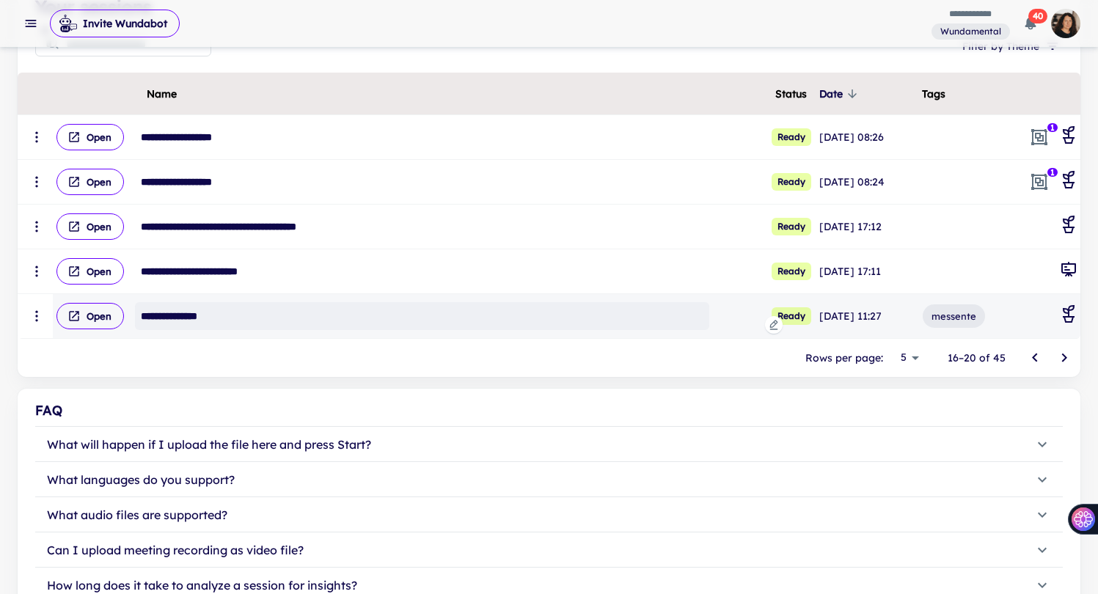
scroll to position [223, 0]
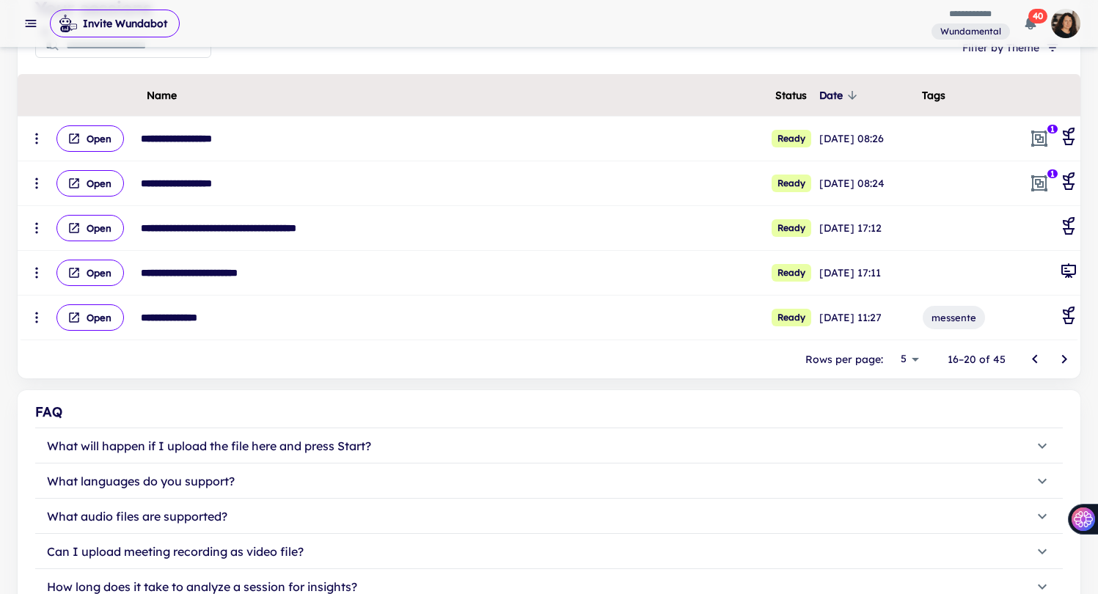
click at [1033, 359] on icon "Go to previous page" at bounding box center [1034, 359] width 5 height 9
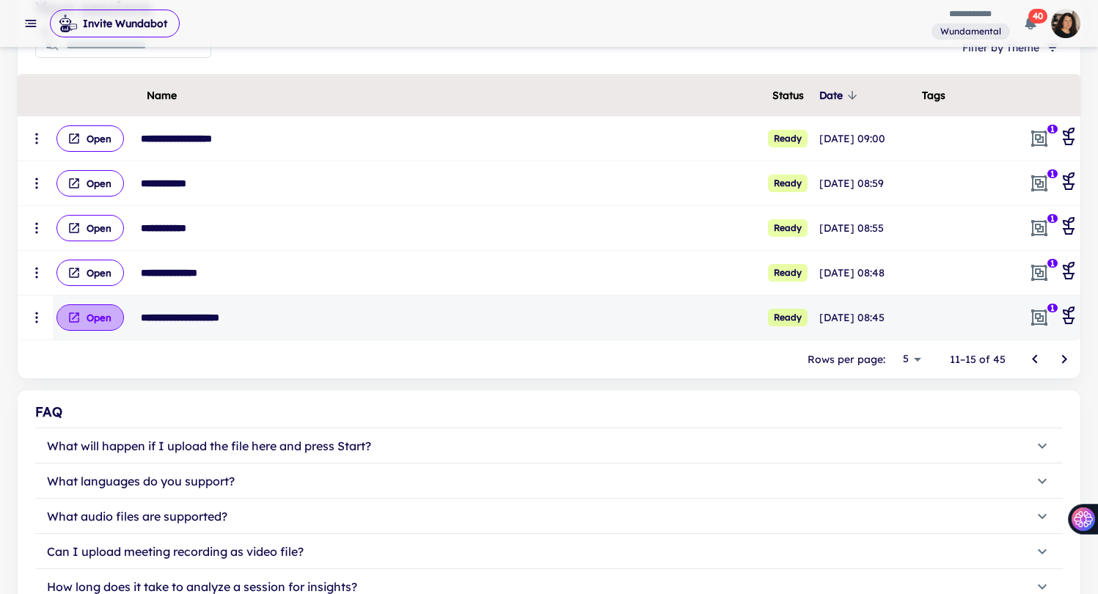
click at [104, 320] on button "Open" at bounding box center [89, 317] width 67 height 26
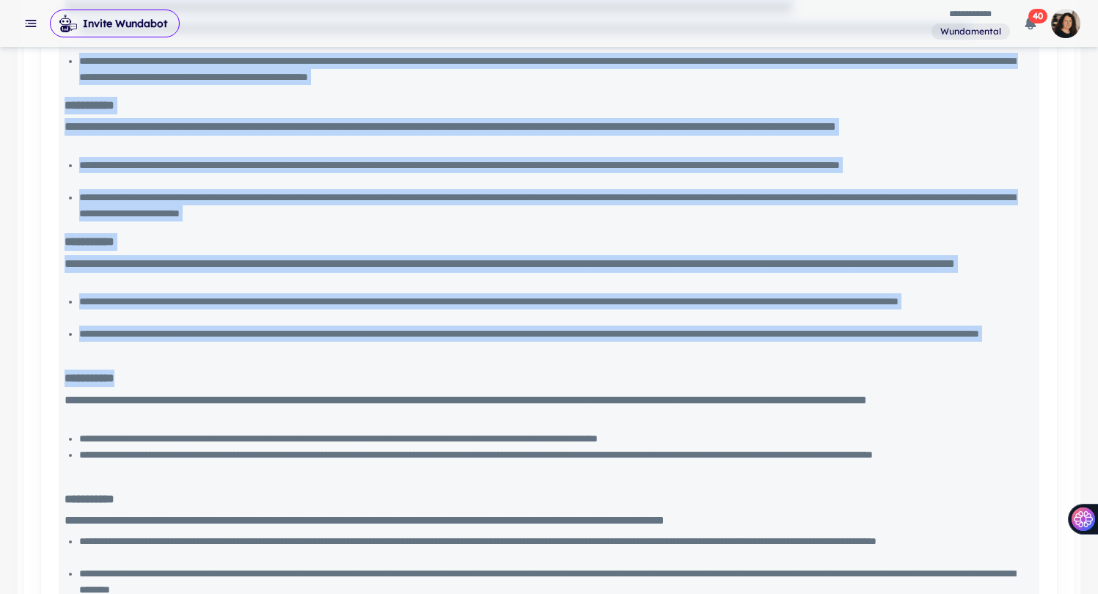
scroll to position [1407, 0]
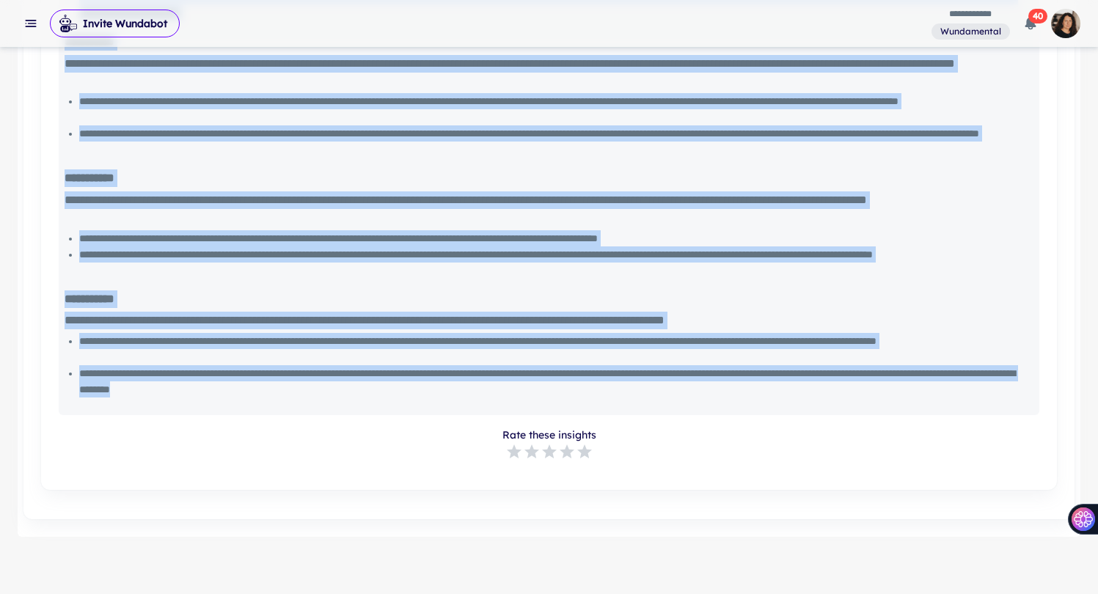
drag, startPoint x: 62, startPoint y: 329, endPoint x: 486, endPoint y: 389, distance: 428.8
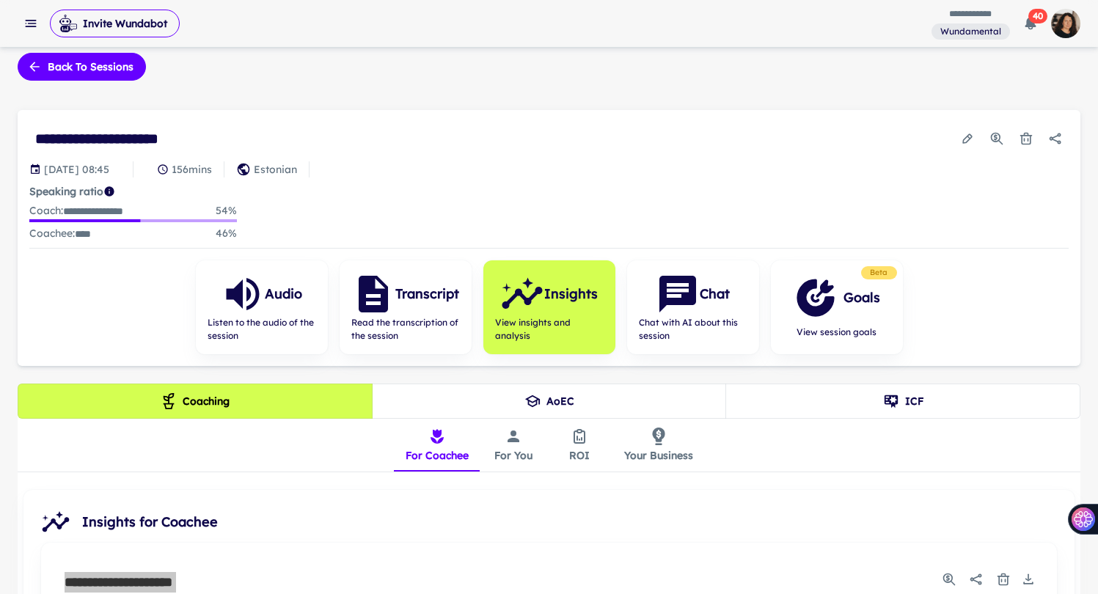
scroll to position [0, 0]
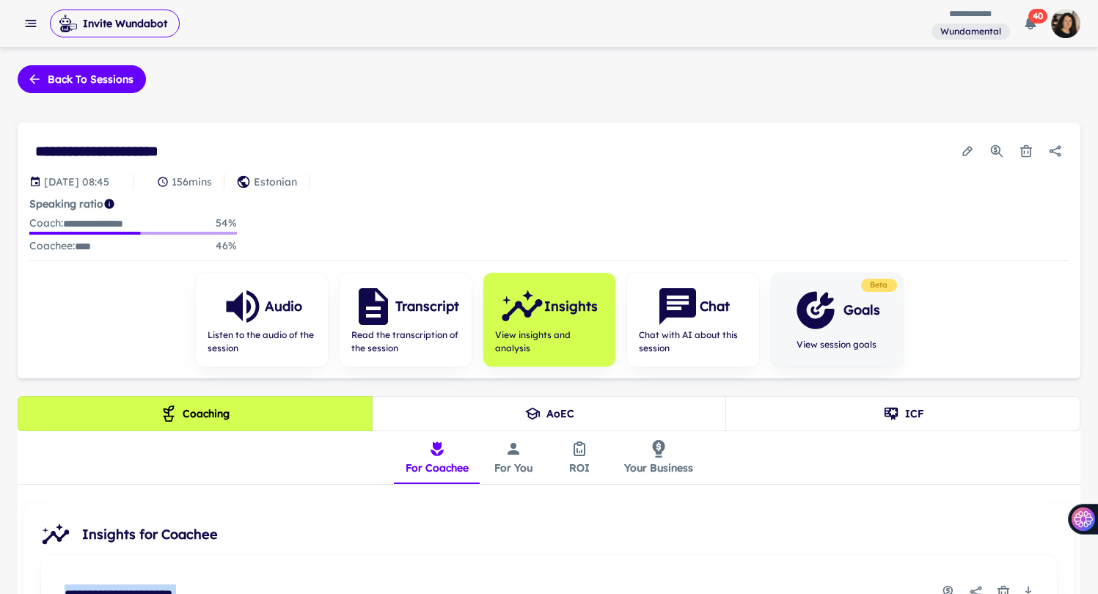
click at [863, 322] on div "Goals" at bounding box center [837, 310] width 87 height 44
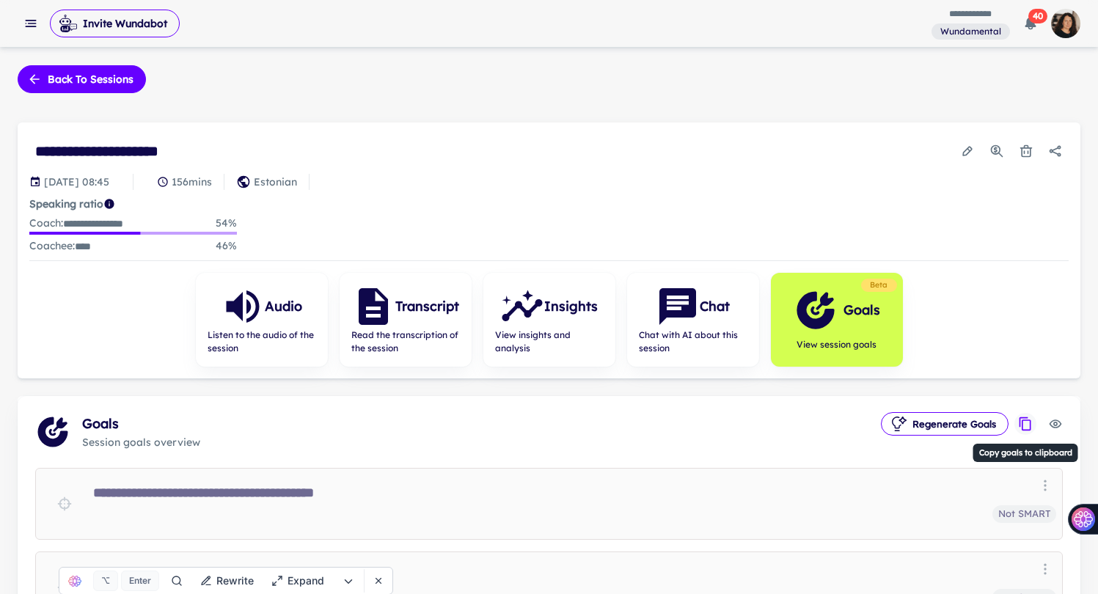
click at [1025, 428] on icon "Copy goals to clipboard" at bounding box center [1025, 423] width 12 height 13
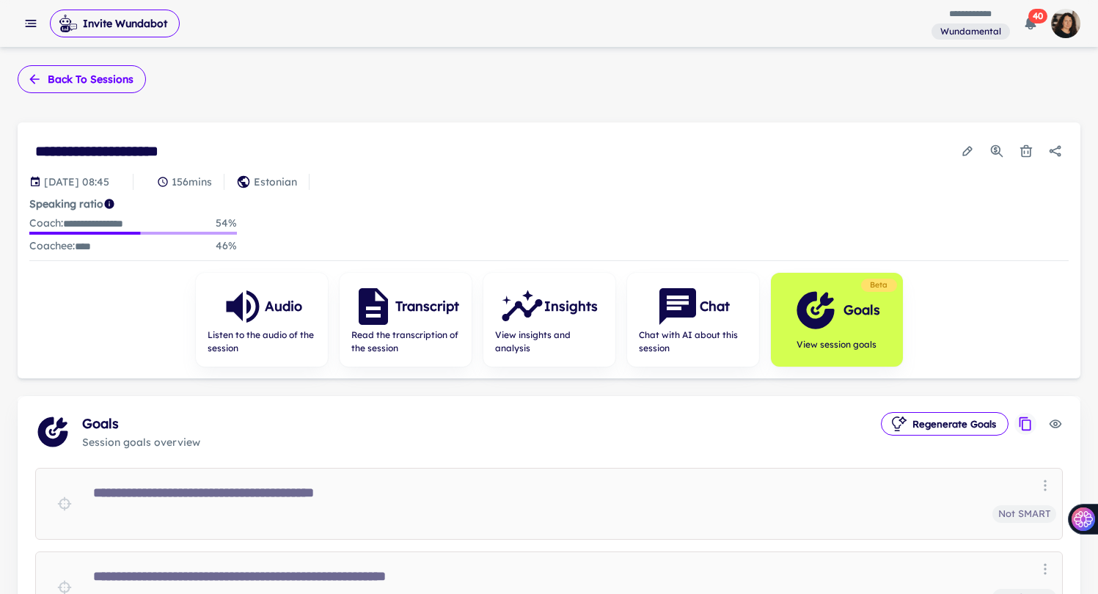
click at [88, 87] on button "Back to sessions" at bounding box center [82, 79] width 128 height 28
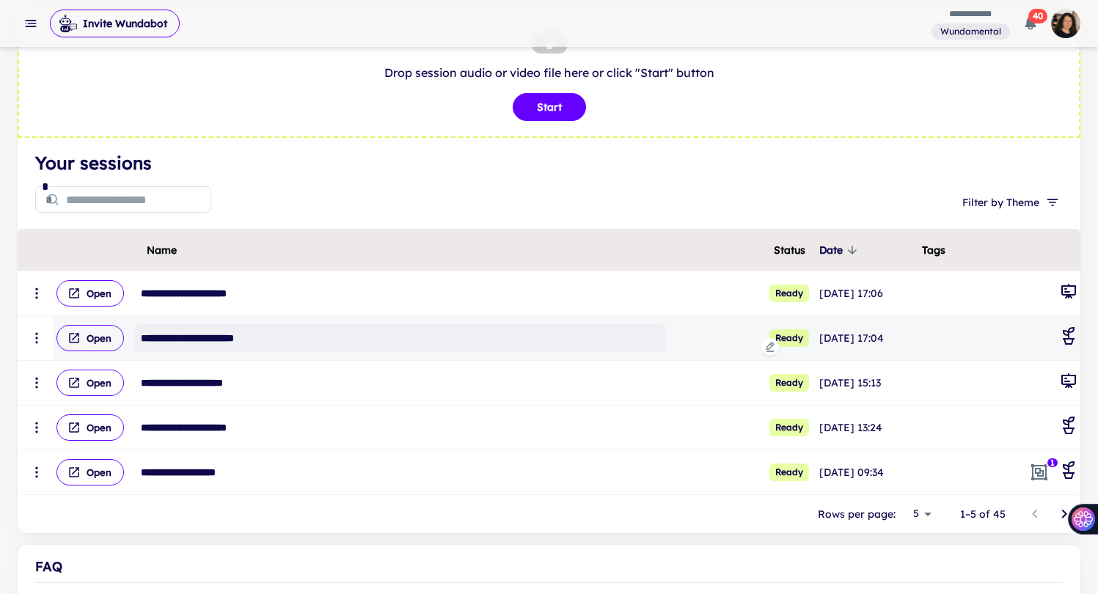
scroll to position [433, 0]
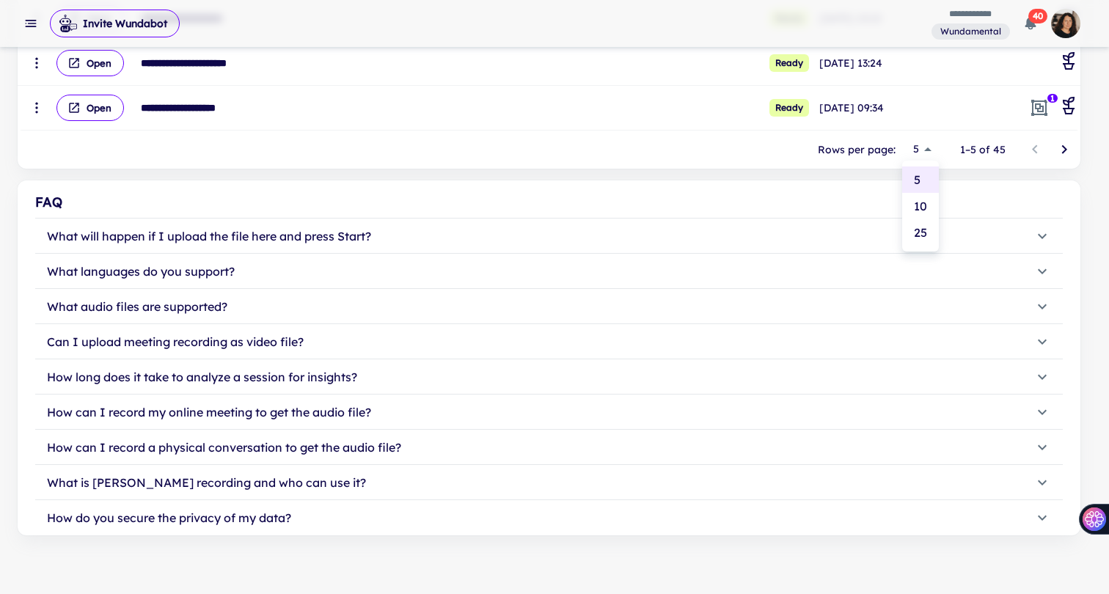
click at [916, 227] on li "25" at bounding box center [920, 232] width 37 height 26
type input "**"
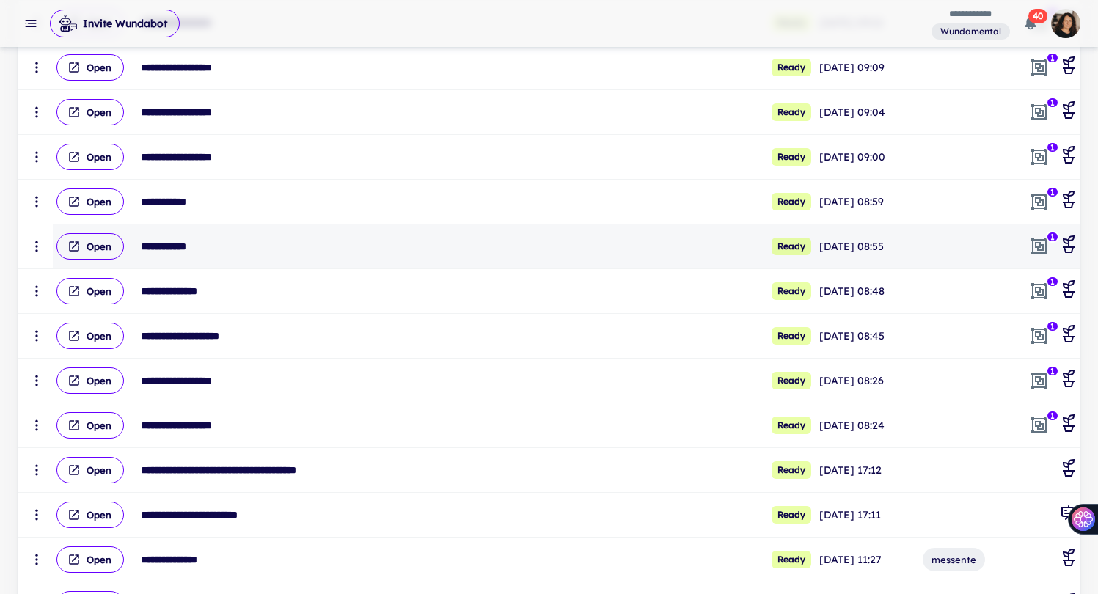
scroll to position [744, 0]
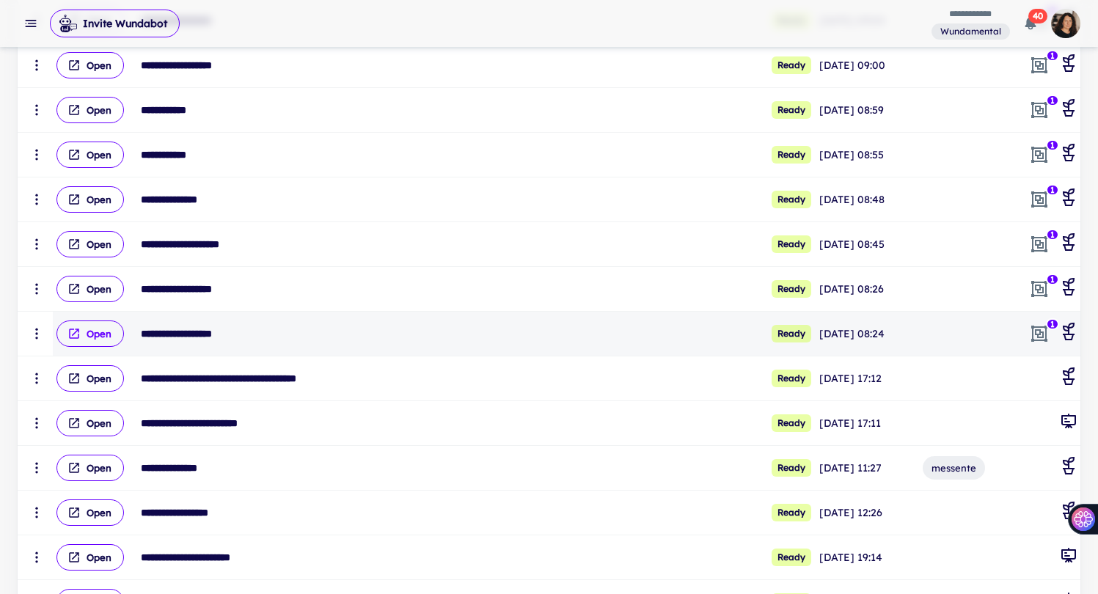
click at [94, 337] on button "Open" at bounding box center [89, 333] width 67 height 26
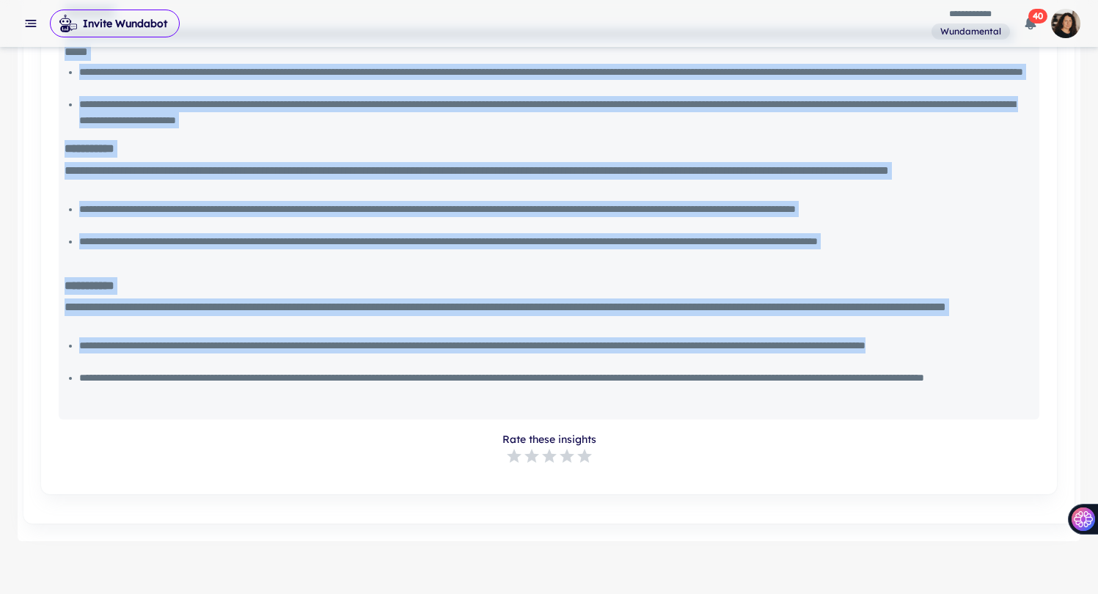
scroll to position [1360, 0]
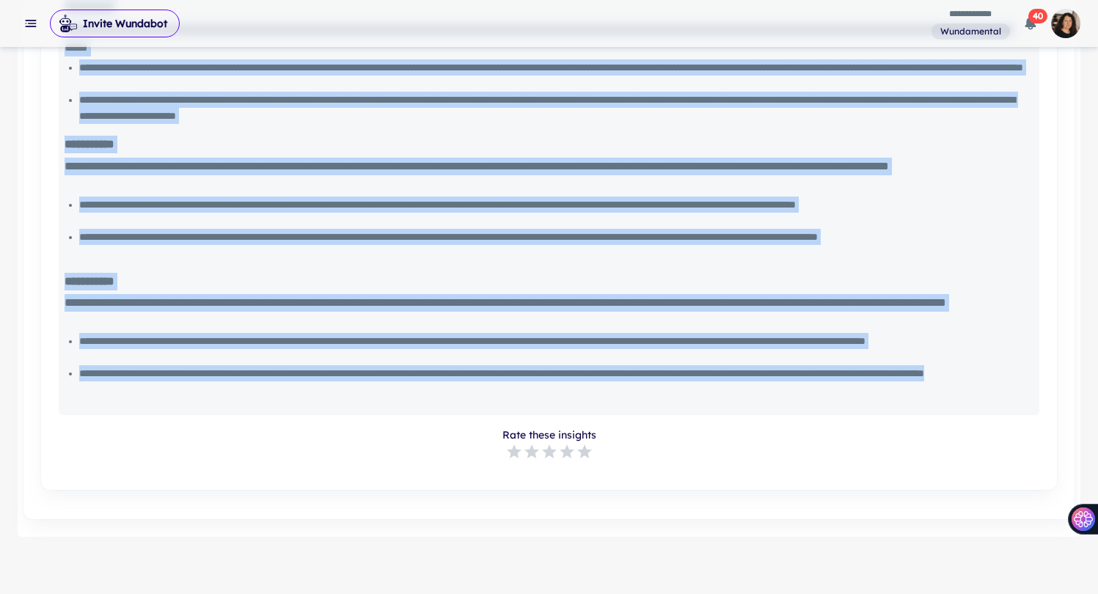
drag, startPoint x: 65, startPoint y: 196, endPoint x: 321, endPoint y: 393, distance: 323.7
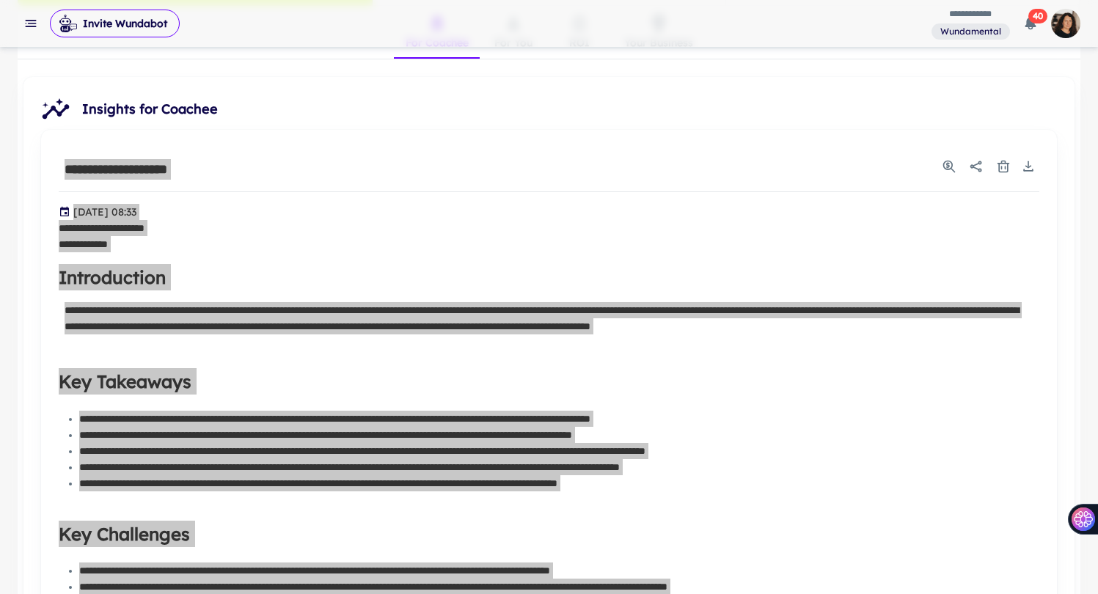
scroll to position [125, 0]
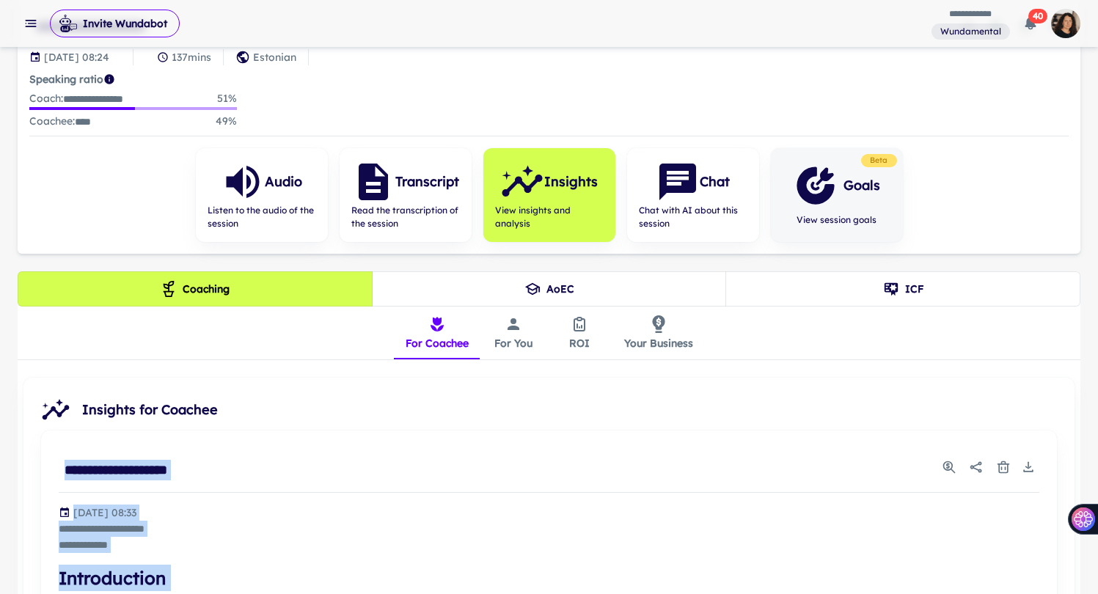
click at [863, 199] on div "Goals" at bounding box center [837, 186] width 87 height 44
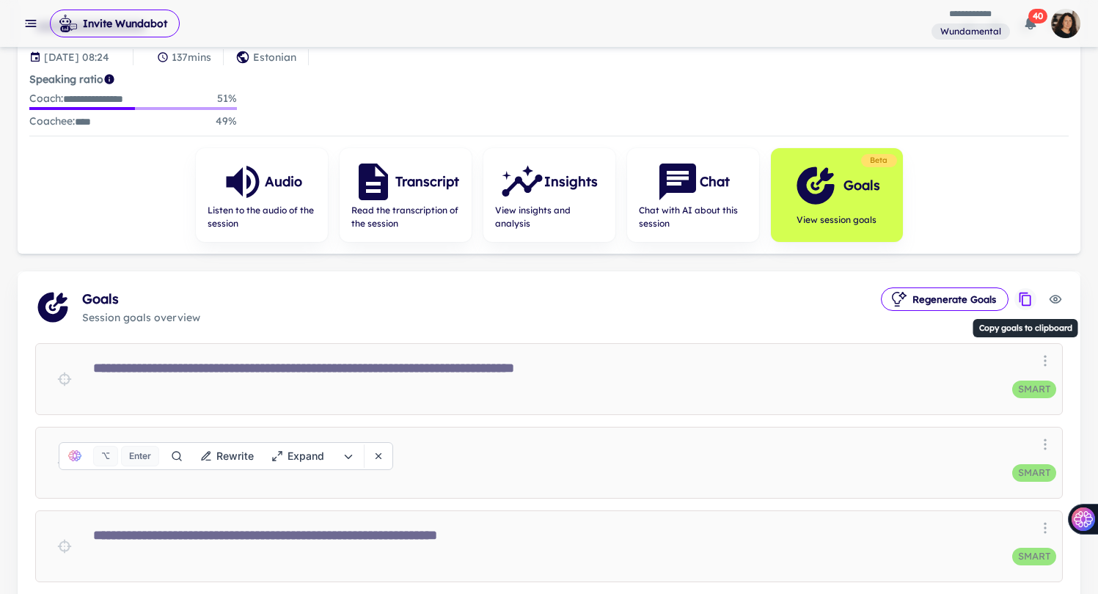
click at [1028, 297] on icon "Copy goals to clipboard" at bounding box center [1025, 299] width 15 height 15
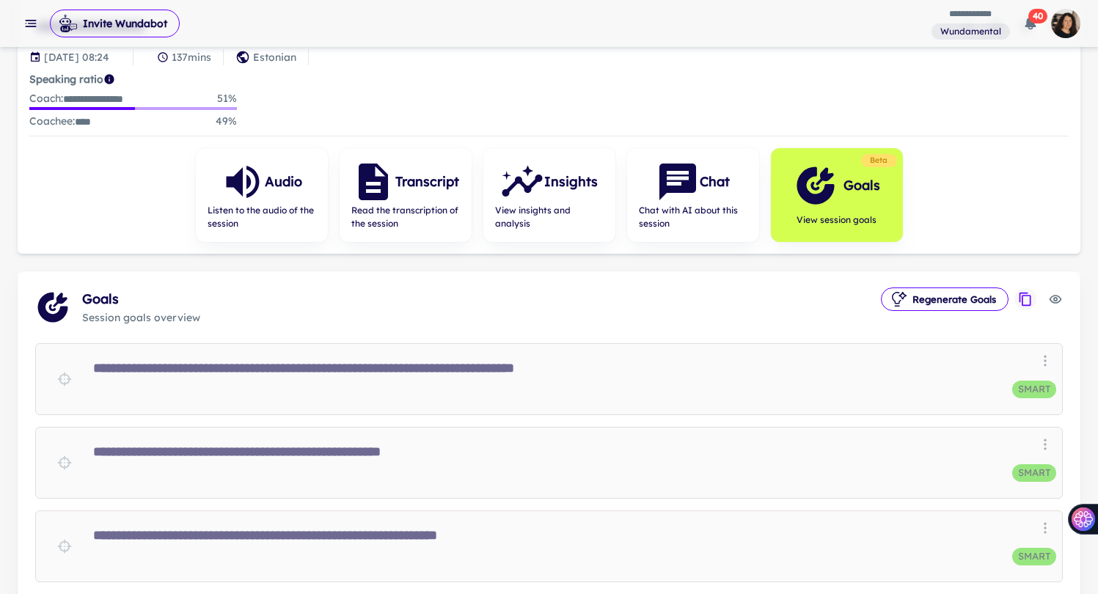
click at [33, 24] on icon "button" at bounding box center [30, 23] width 15 height 15
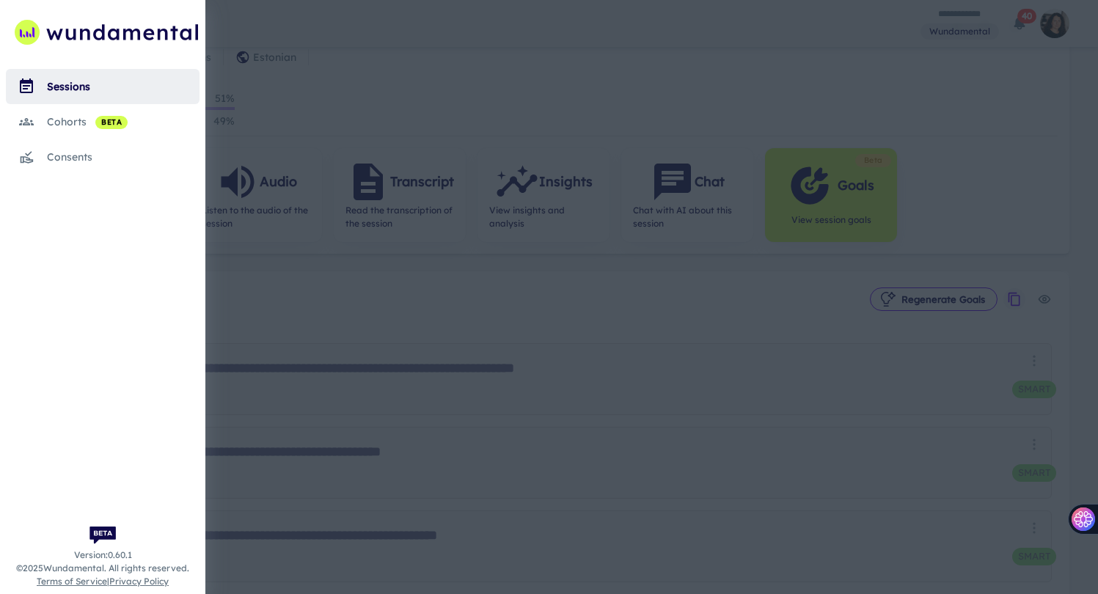
click at [29, 22] on icon "scrollable content" at bounding box center [27, 32] width 25 height 25
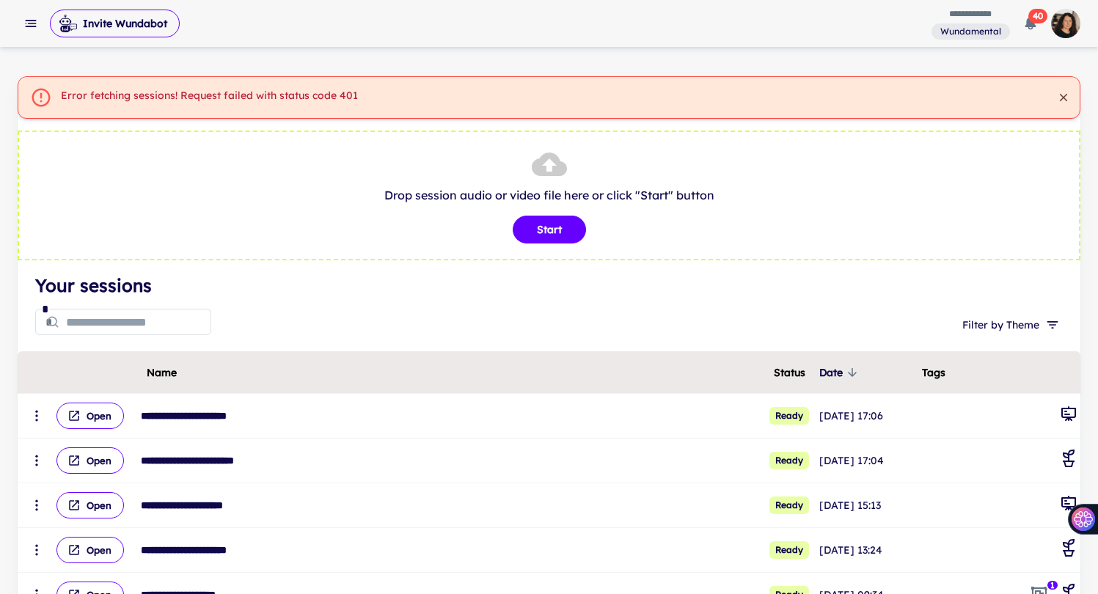
click at [28, 26] on icon "button" at bounding box center [30, 23] width 15 height 15
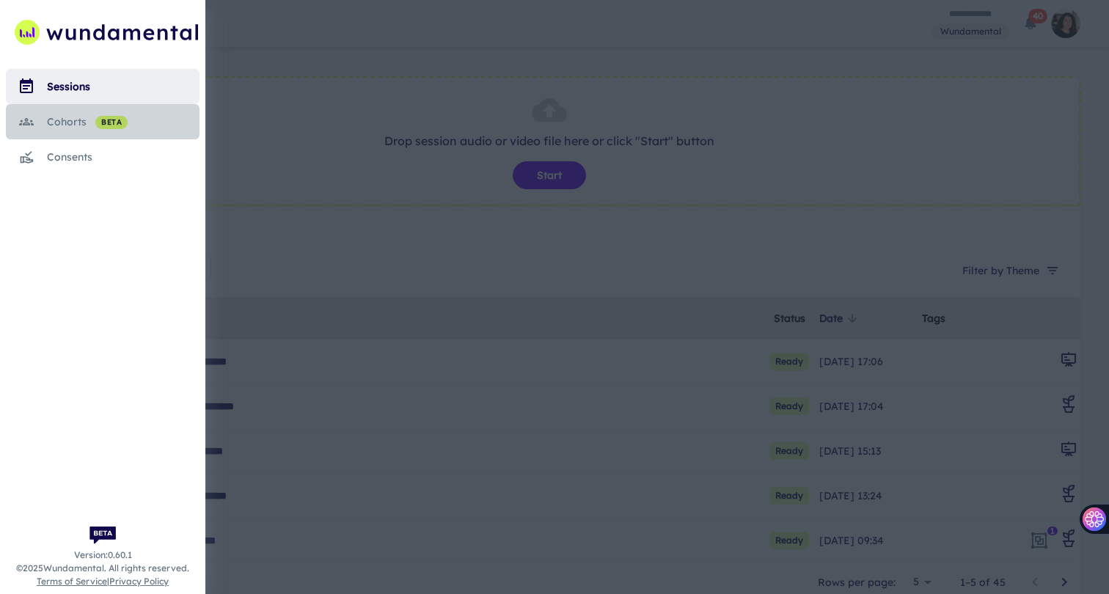
click at [66, 129] on div "cohorts beta" at bounding box center [123, 122] width 153 height 16
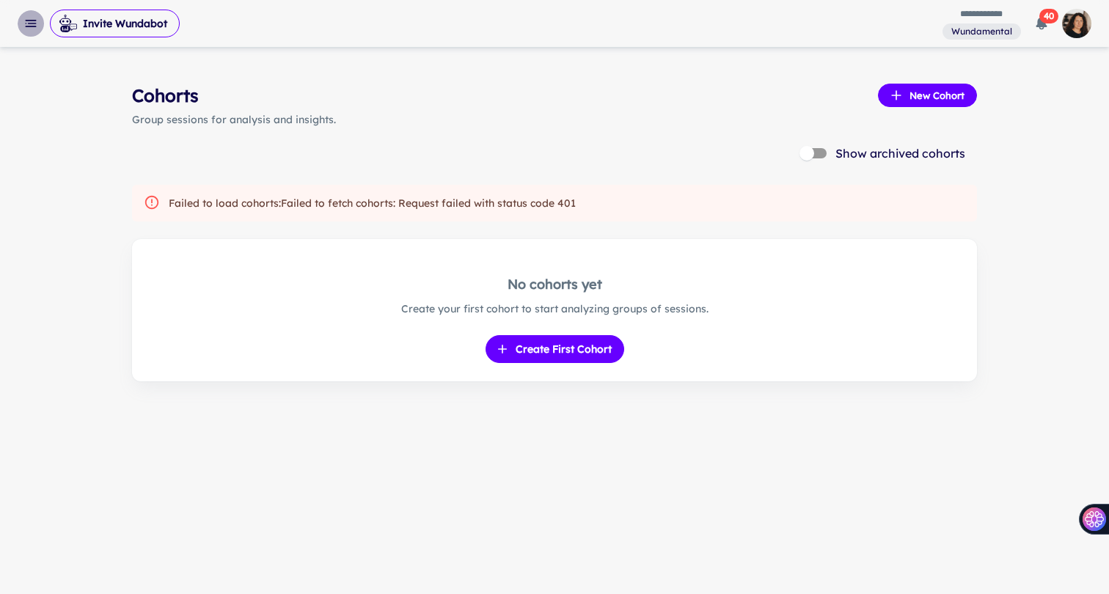
click at [33, 25] on icon "button" at bounding box center [30, 23] width 15 height 15
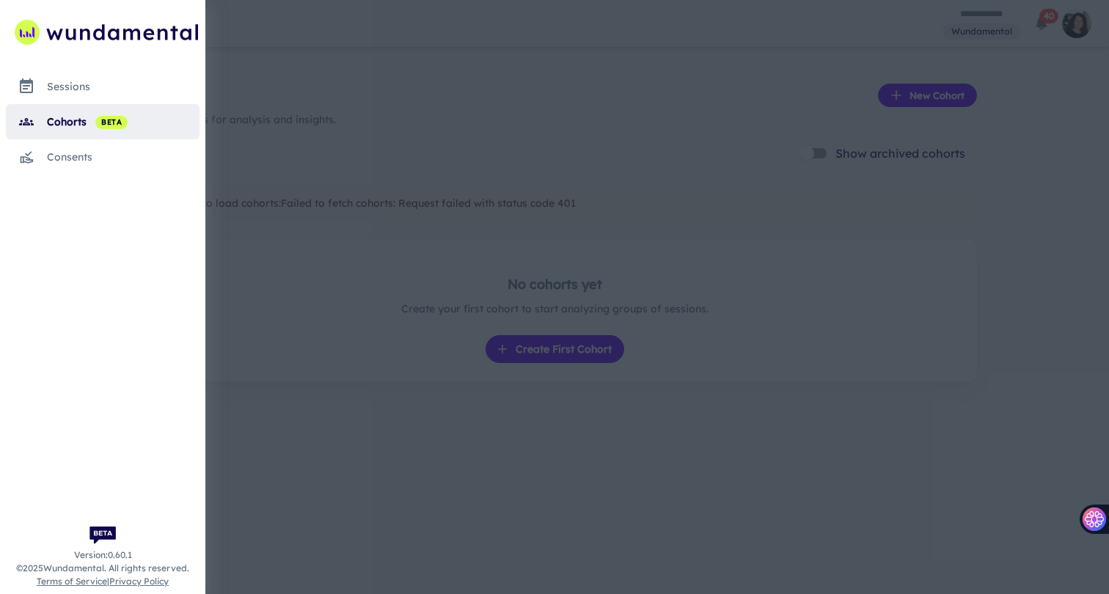
click at [76, 84] on div "sessions" at bounding box center [123, 86] width 153 height 16
